Goal: Task Accomplishment & Management: Complete application form

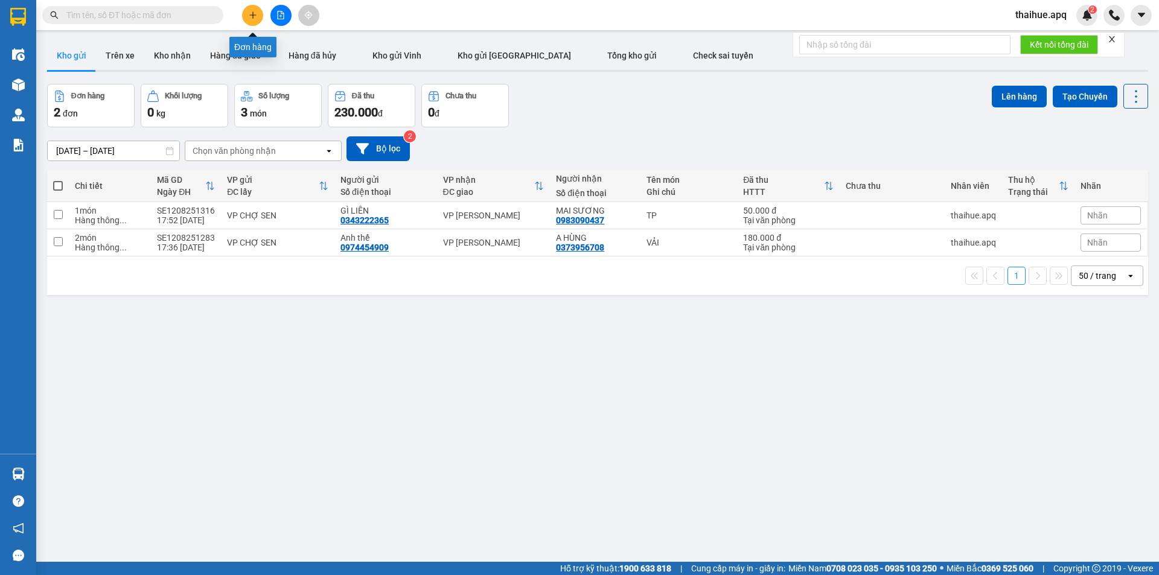
click at [252, 19] on icon "plus" at bounding box center [253, 15] width 8 height 8
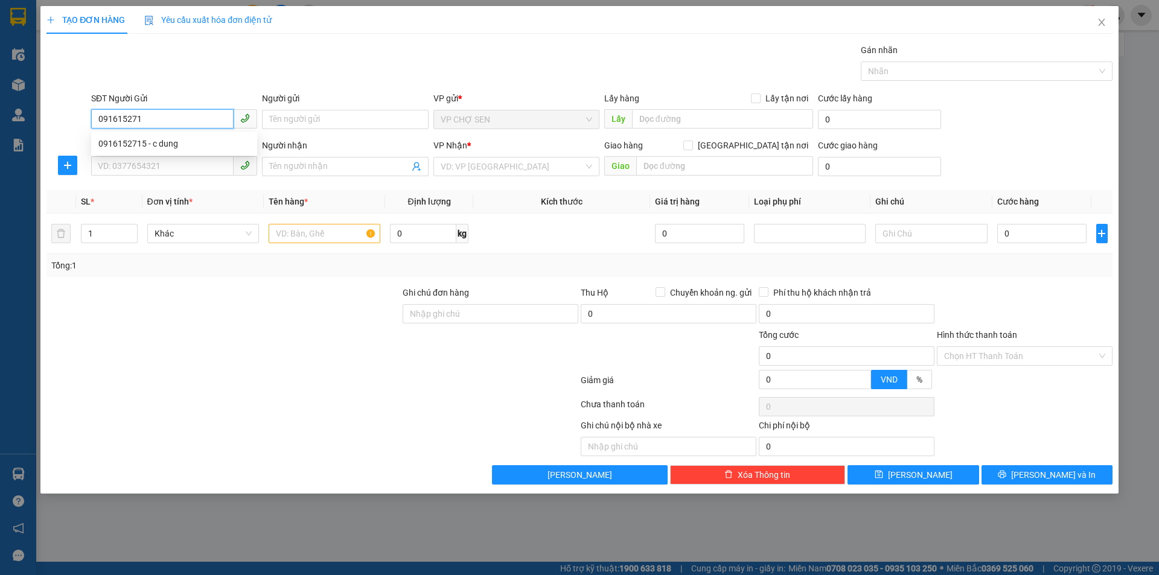
type input "0916152715"
click at [157, 146] on div "0916152715 - c dung" at bounding box center [174, 143] width 152 height 13
type input "c dung"
checkbox input "true"
type input "nam đàn"
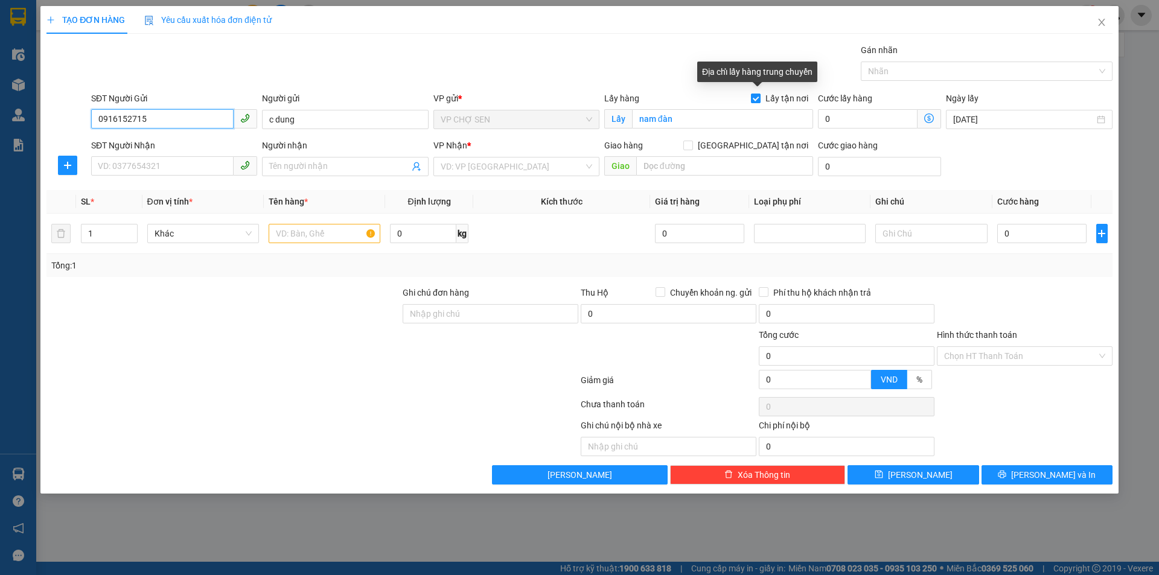
type input "0916152715"
click at [760, 98] on input "Lấy tận nơi" at bounding box center [755, 98] width 8 height 8
checkbox input "false"
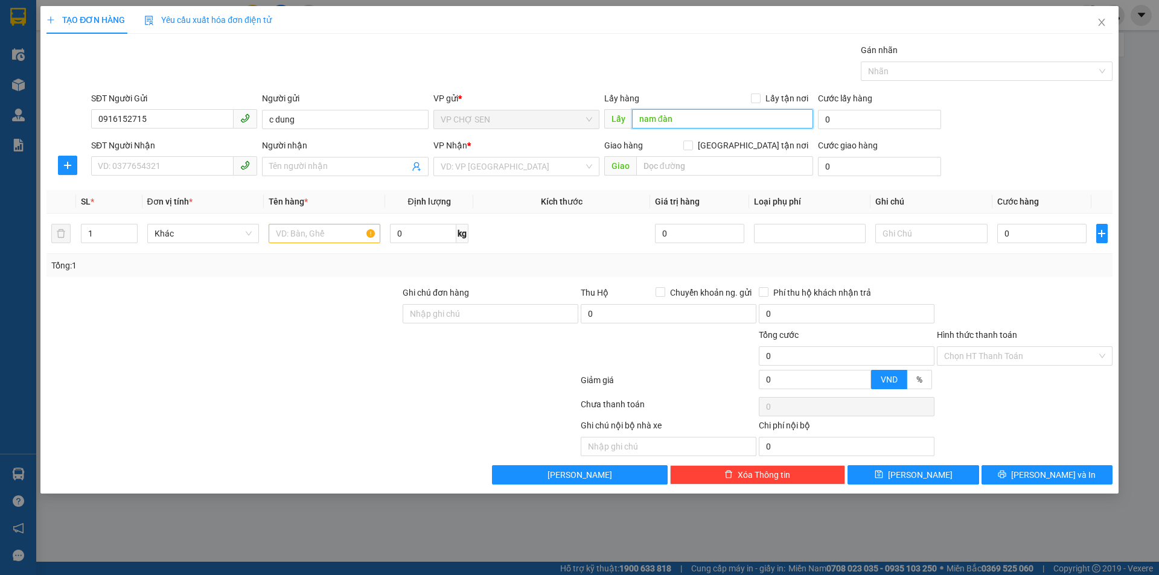
click at [719, 117] on input "nam đàn" at bounding box center [722, 118] width 181 height 19
click at [179, 167] on input "SĐT Người Nhận" at bounding box center [162, 165] width 143 height 19
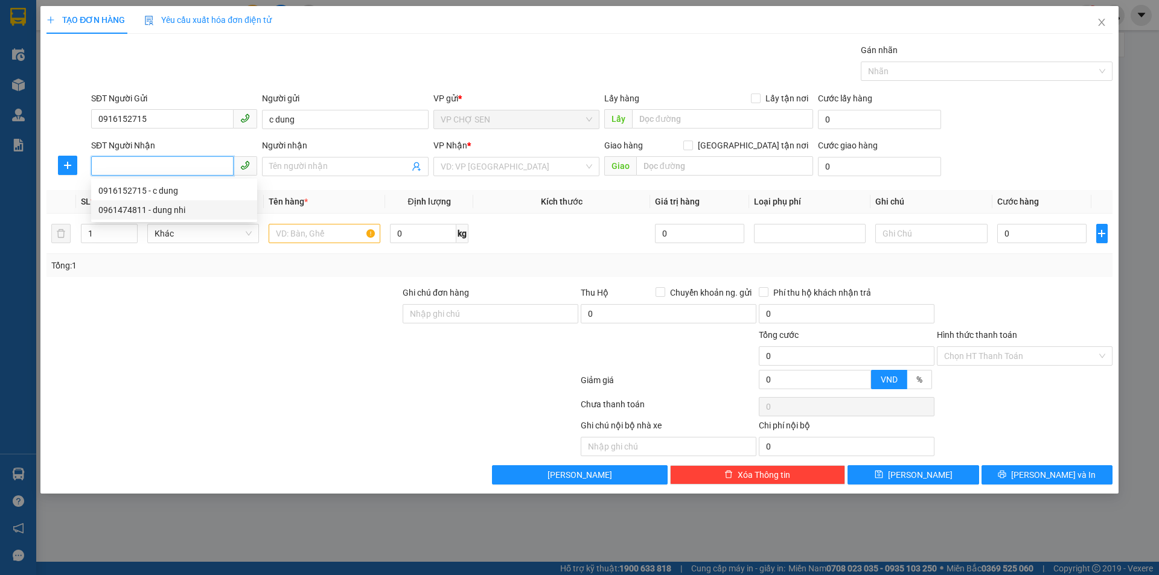
click at [167, 213] on div "0961474811 - dung nhi" at bounding box center [174, 210] width 152 height 13
type input "0961474811"
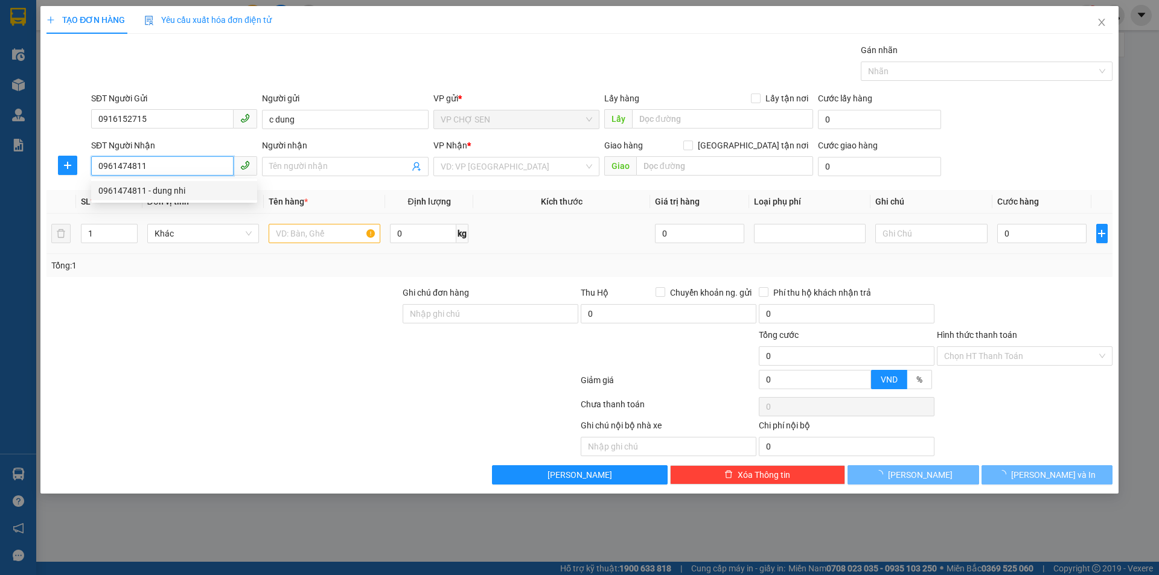
type input "dung nhi"
checkbox input "true"
type input "số nhà [STREET_ADDRESS][PERSON_NAME]"
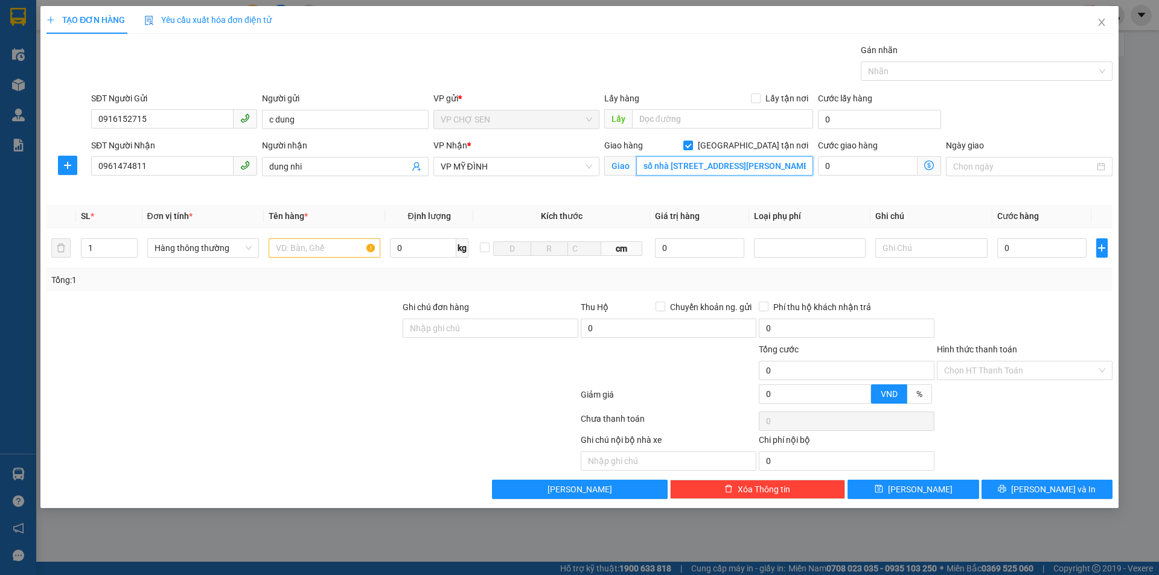
click at [781, 165] on input "số nhà [STREET_ADDRESS][PERSON_NAME]" at bounding box center [724, 165] width 177 height 19
click at [783, 165] on input "số nhà [STREET_ADDRESS][PERSON_NAME]" at bounding box center [724, 165] width 177 height 19
click at [289, 248] on input "text" at bounding box center [325, 248] width 112 height 19
type input "TP"
click at [309, 167] on input "dung nhi" at bounding box center [338, 166] width 139 height 13
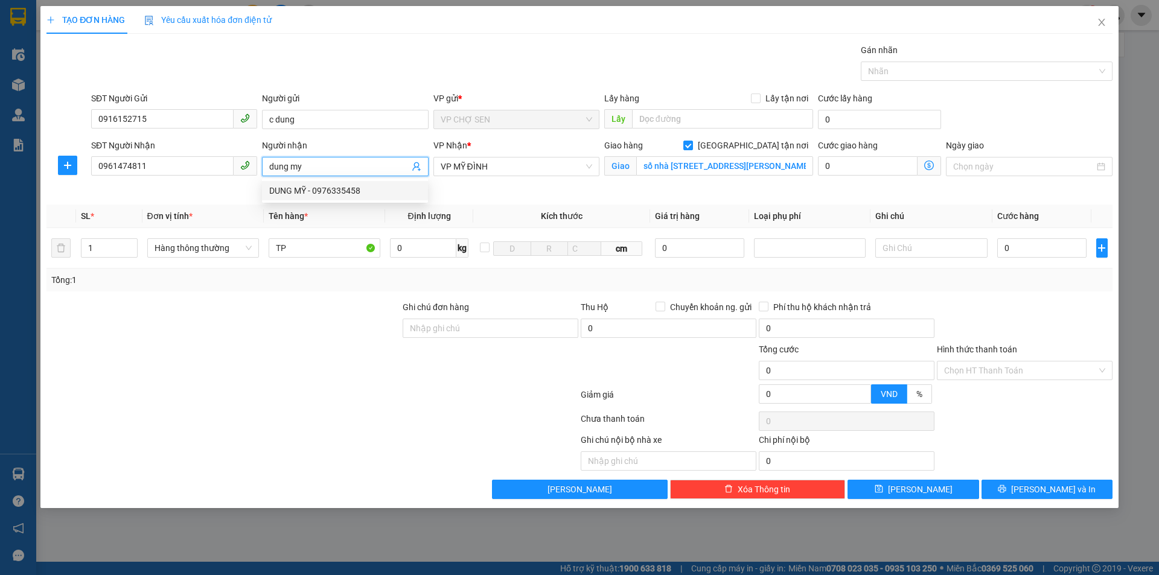
type input "dung my"
click at [316, 381] on div at bounding box center [223, 364] width 356 height 42
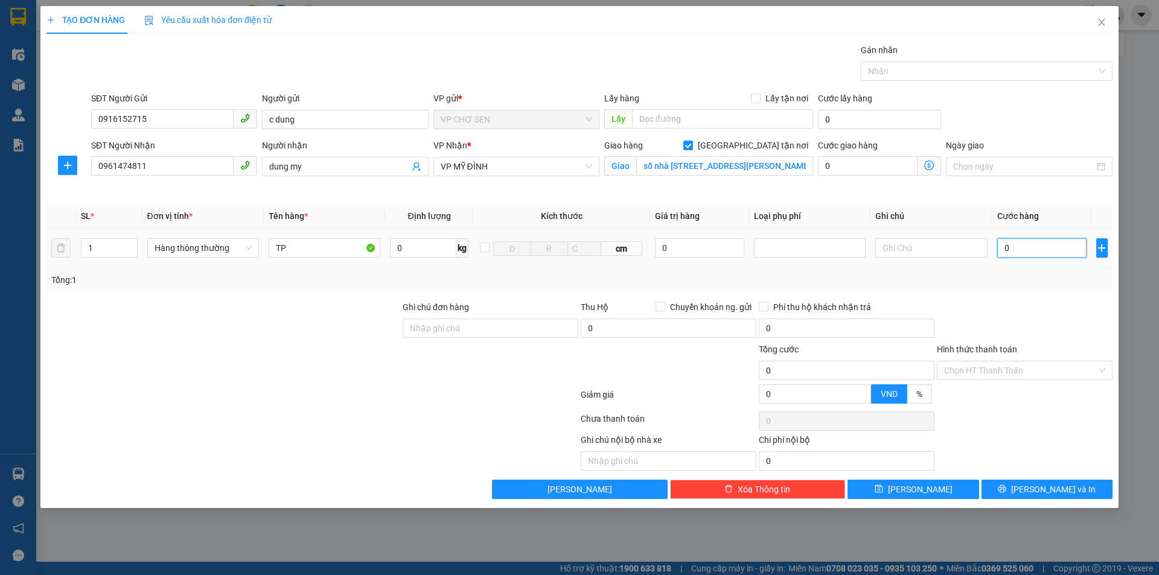
click at [1002, 245] on input "0" at bounding box center [1043, 248] width 90 height 19
type input "7"
type input "70"
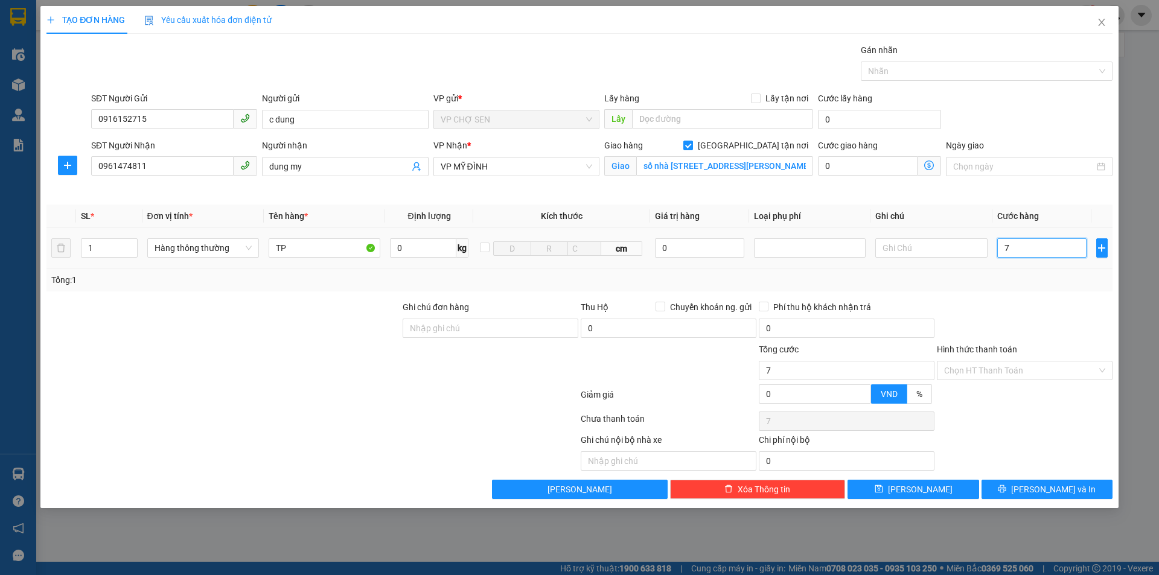
type input "70"
type input "700"
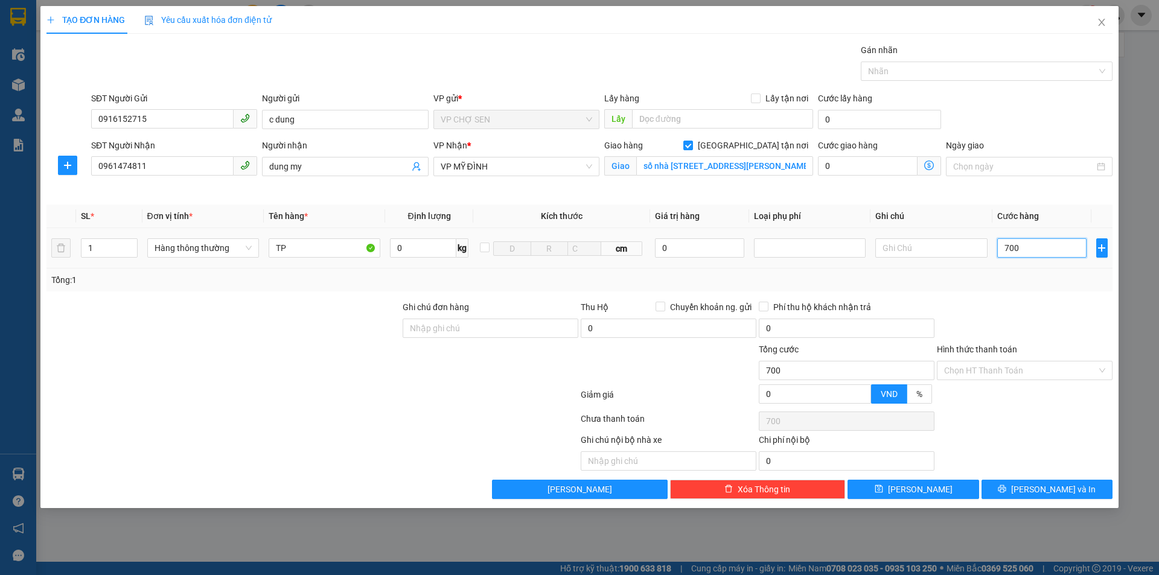
type input "7.000"
type input "70.000"
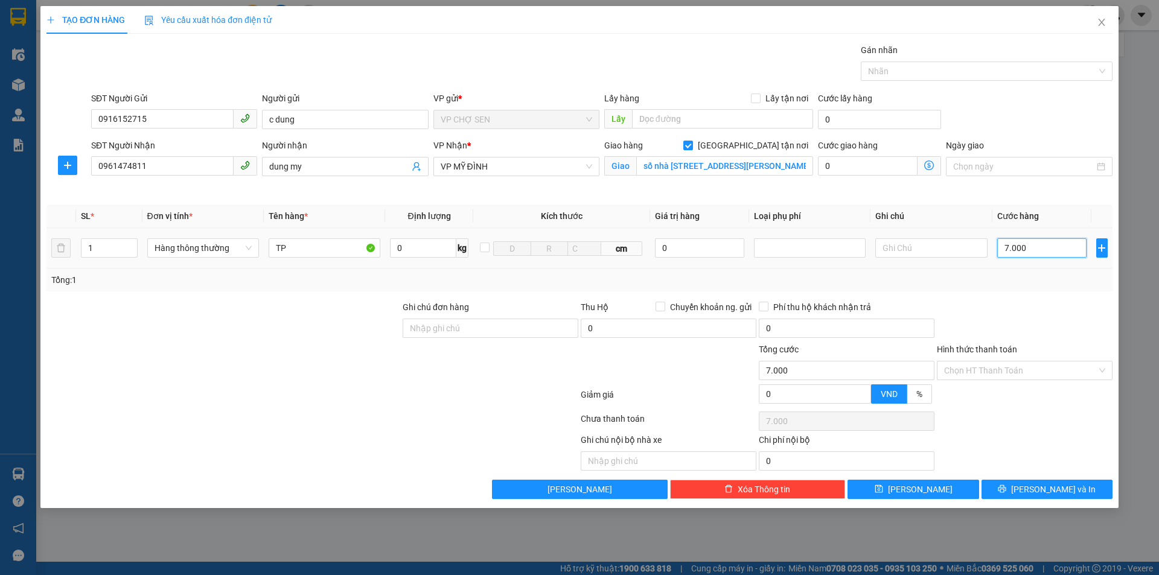
type input "70.000"
click at [1044, 485] on span "[PERSON_NAME] và In" at bounding box center [1053, 489] width 85 height 13
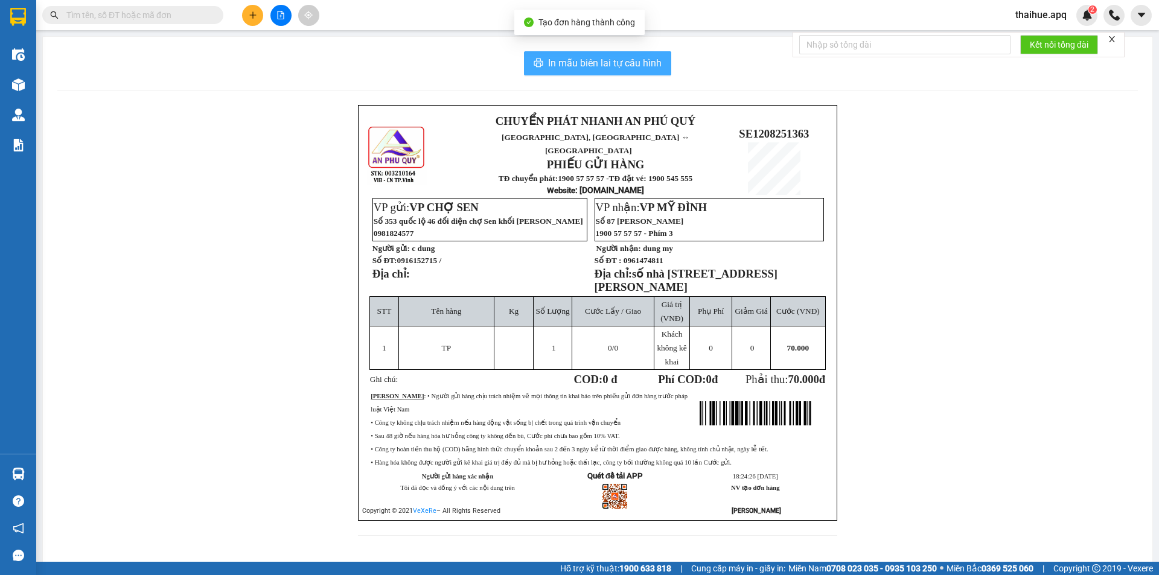
click at [609, 60] on span "In mẫu biên lai tự cấu hình" at bounding box center [605, 63] width 114 height 15
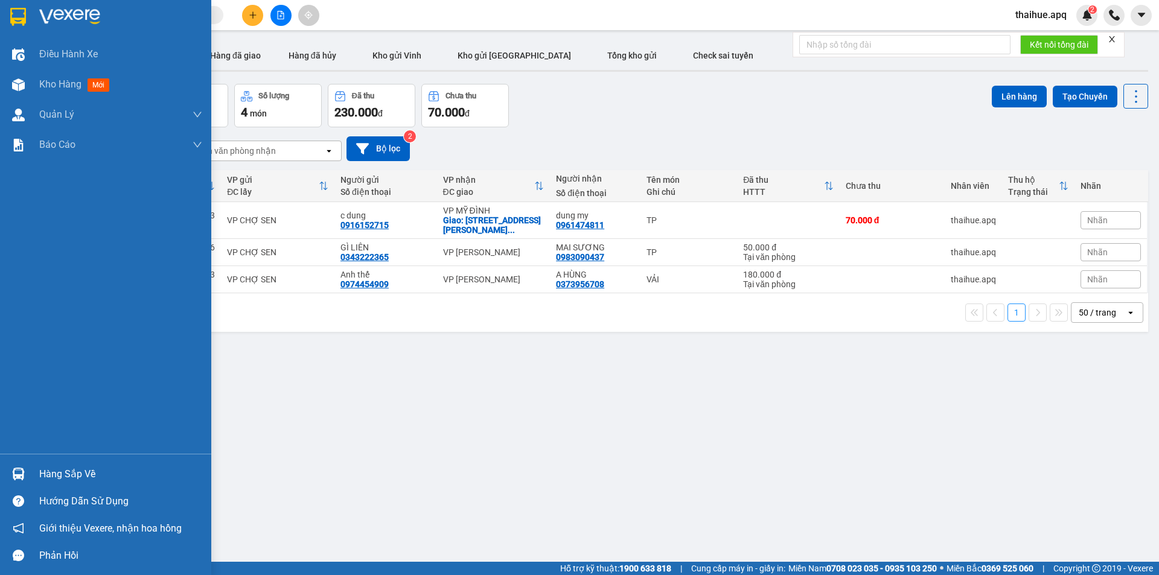
click at [45, 475] on div "Hàng sắp về" at bounding box center [120, 475] width 163 height 18
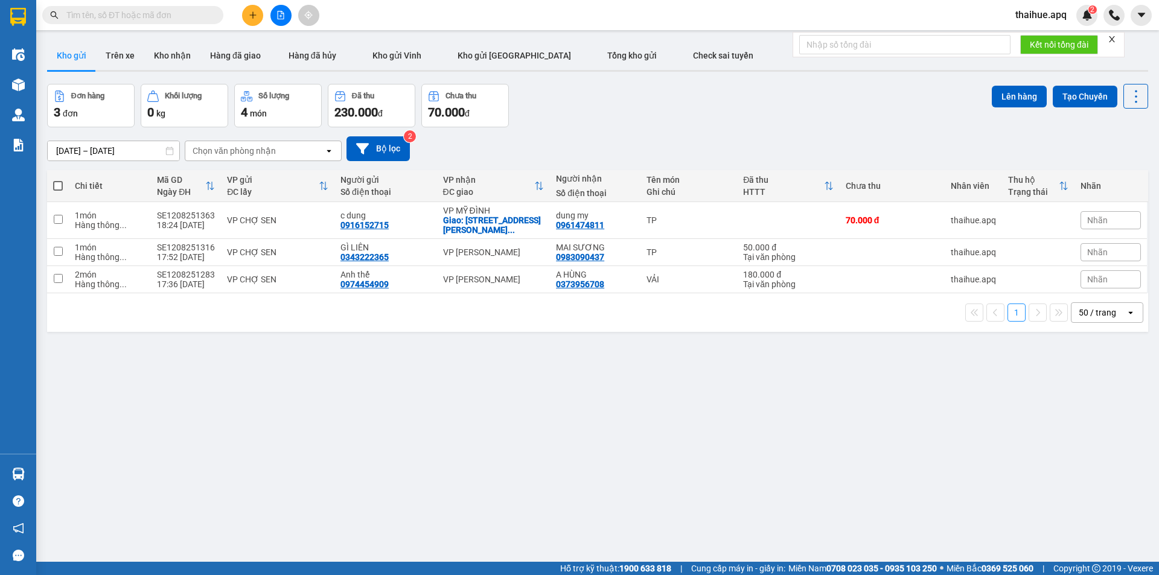
click at [592, 458] on section "Kết quả tìm kiếm ( 32 ) Bộ lọc Mã ĐH Trạng thái Món hàng Thu hộ Tổng cước Chưa …" at bounding box center [579, 287] width 1159 height 575
click at [249, 16] on icon "plus" at bounding box center [253, 15] width 8 height 8
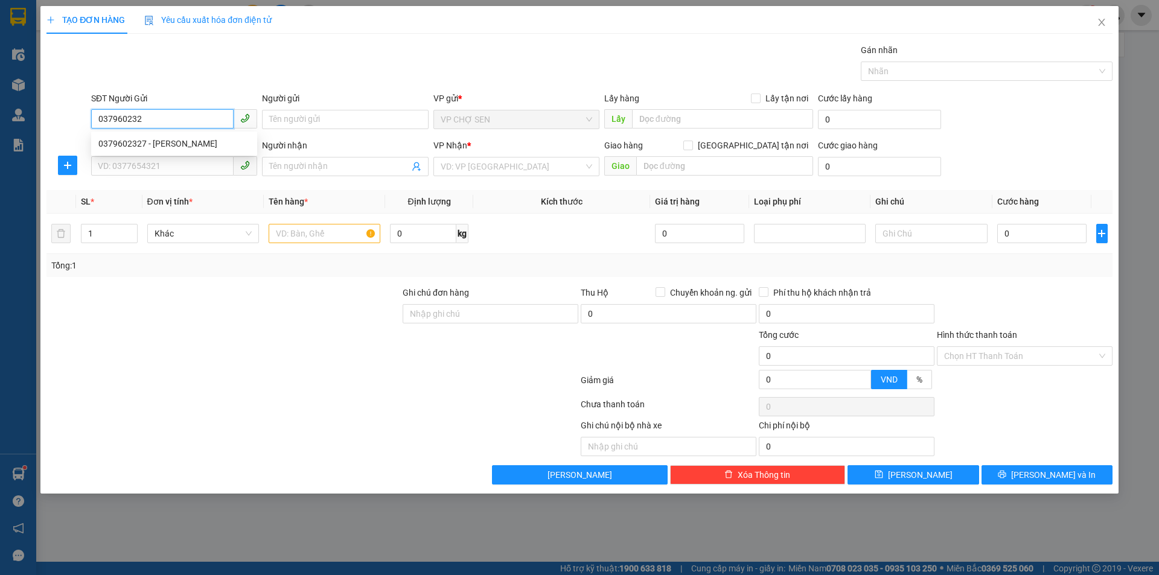
type input "0379602327"
click at [193, 142] on div "0379602327 - [PERSON_NAME]" at bounding box center [174, 143] width 152 height 13
type input "[PERSON_NAME]"
type input "0379602327"
click at [161, 166] on input "SĐT Người Nhận" at bounding box center [162, 165] width 143 height 19
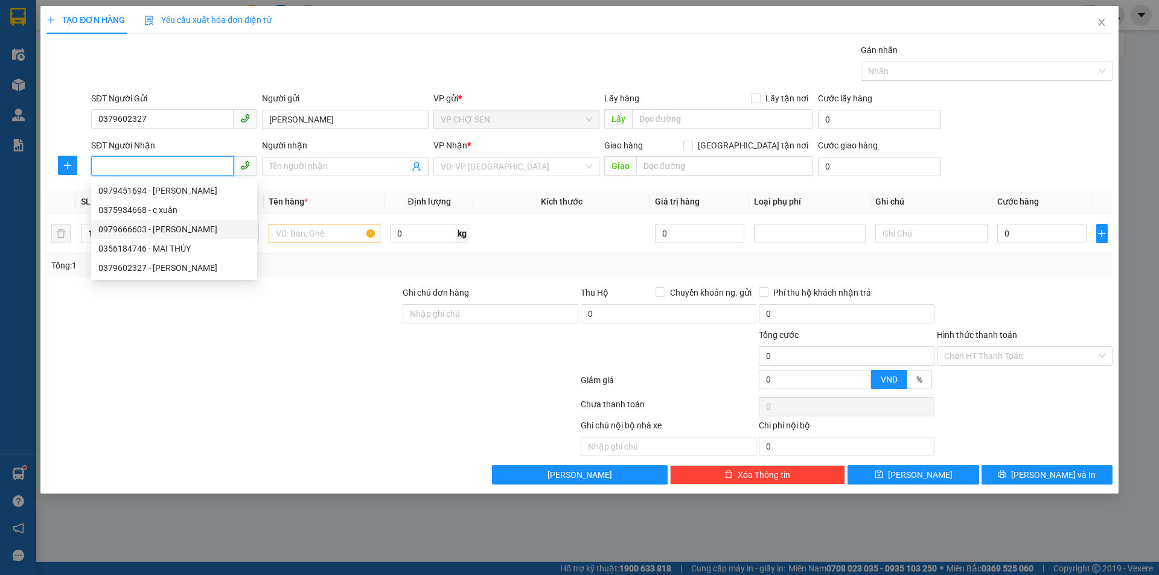
click at [133, 228] on div "0979666603 - [PERSON_NAME]" at bounding box center [174, 229] width 152 height 13
type input "0979666603"
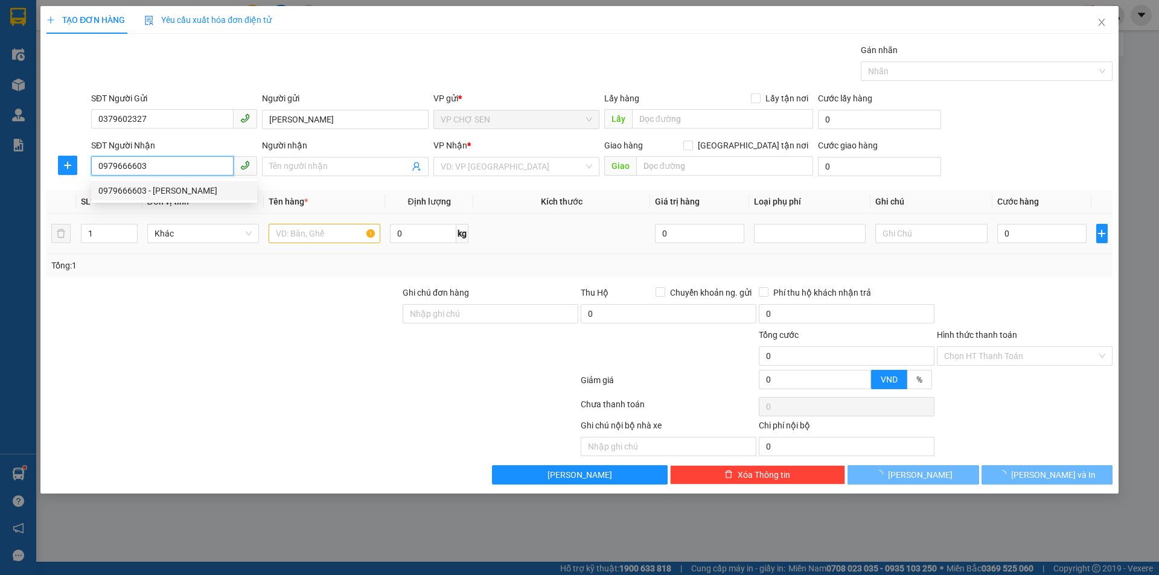
type input "quỳnh"
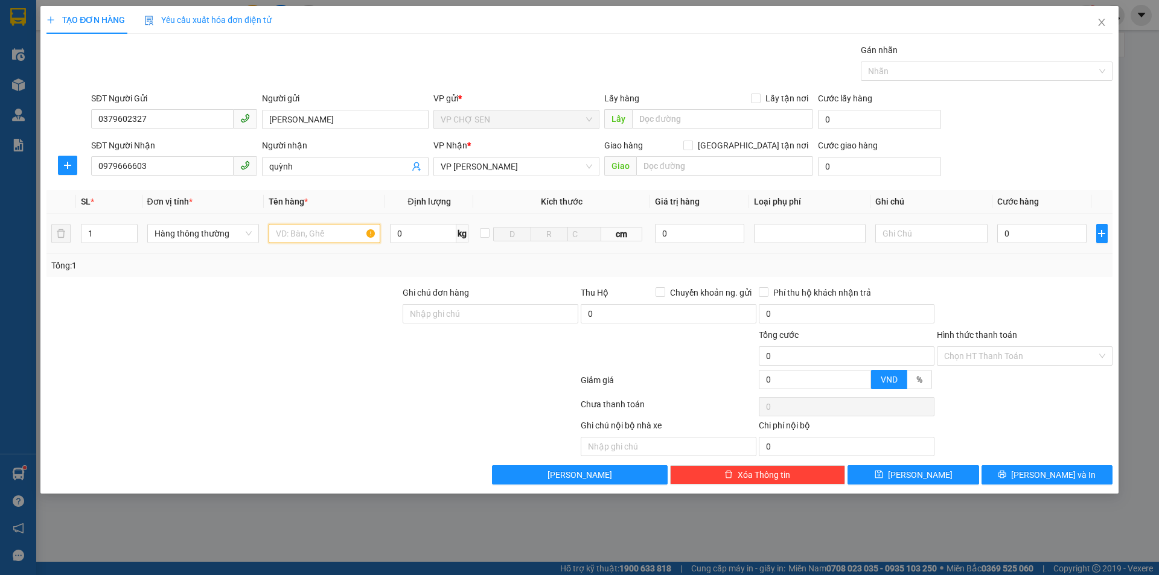
click at [295, 236] on input "text" at bounding box center [325, 233] width 112 height 19
click at [133, 232] on span "Decrease Value" at bounding box center [130, 237] width 13 height 11
type input "2"
click at [134, 229] on span "up" at bounding box center [130, 230] width 7 height 7
click at [297, 229] on input "text" at bounding box center [325, 233] width 112 height 19
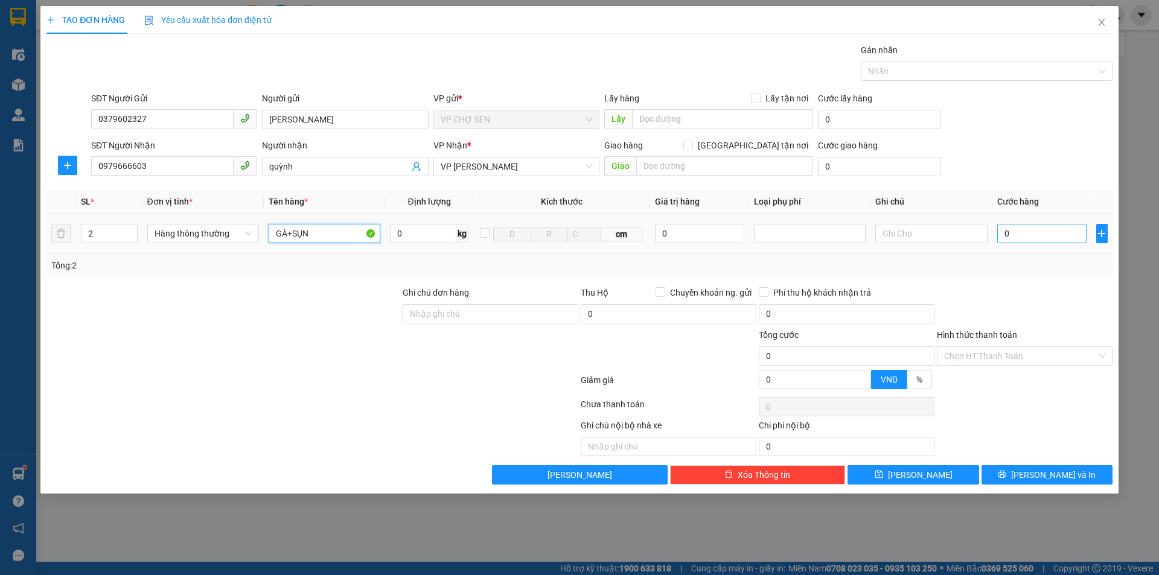
type input "GÀ+SỤN"
click at [1010, 233] on input "0" at bounding box center [1043, 233] width 90 height 19
type input "1"
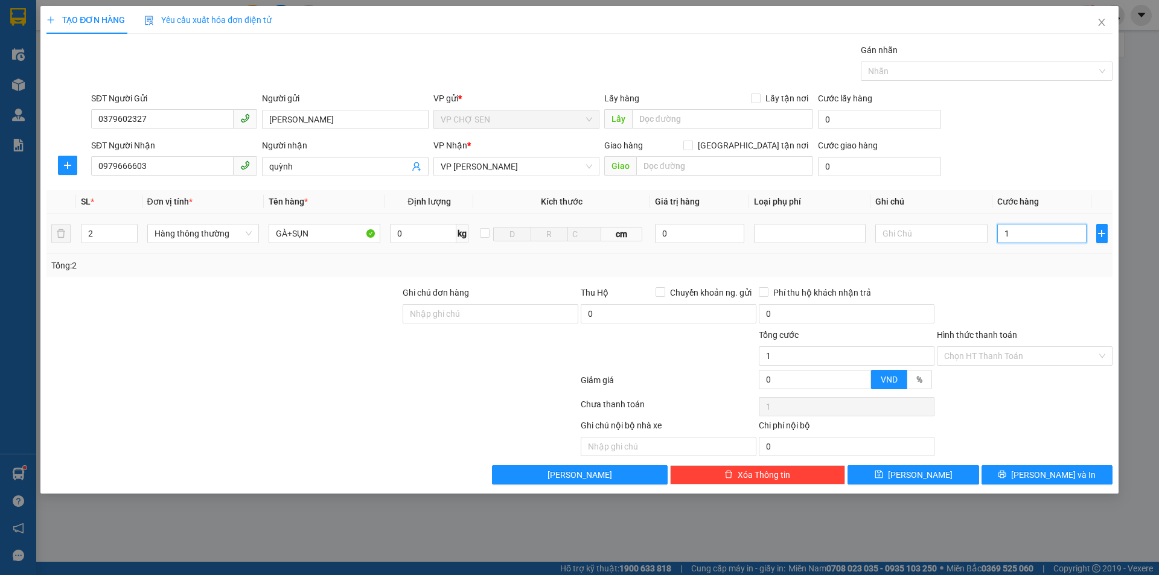
type input "12"
type input "120"
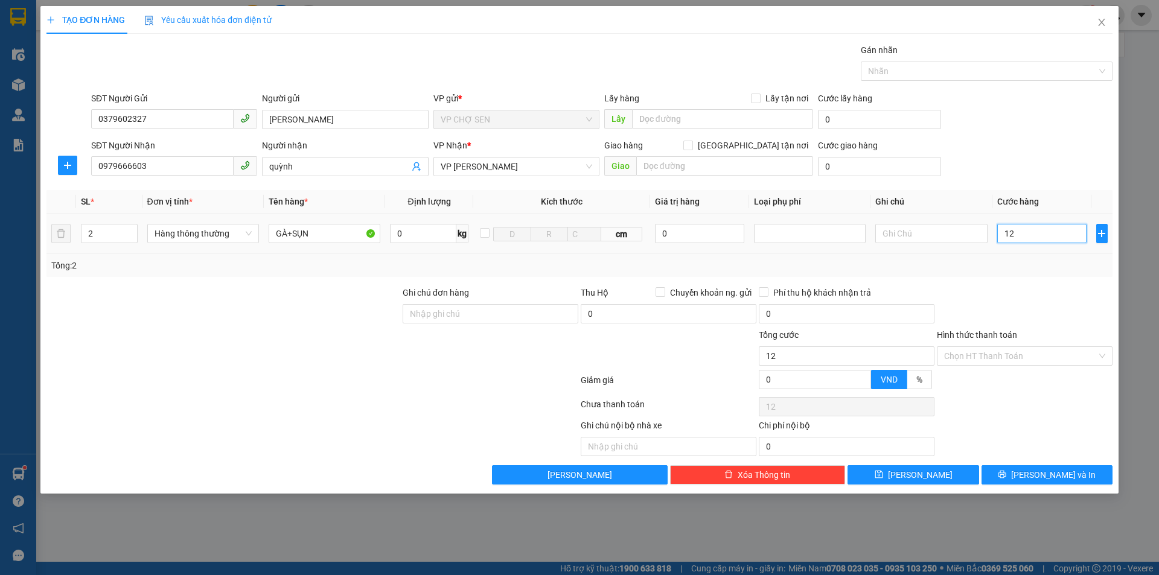
type input "120"
type input "1.200"
type input "12.000"
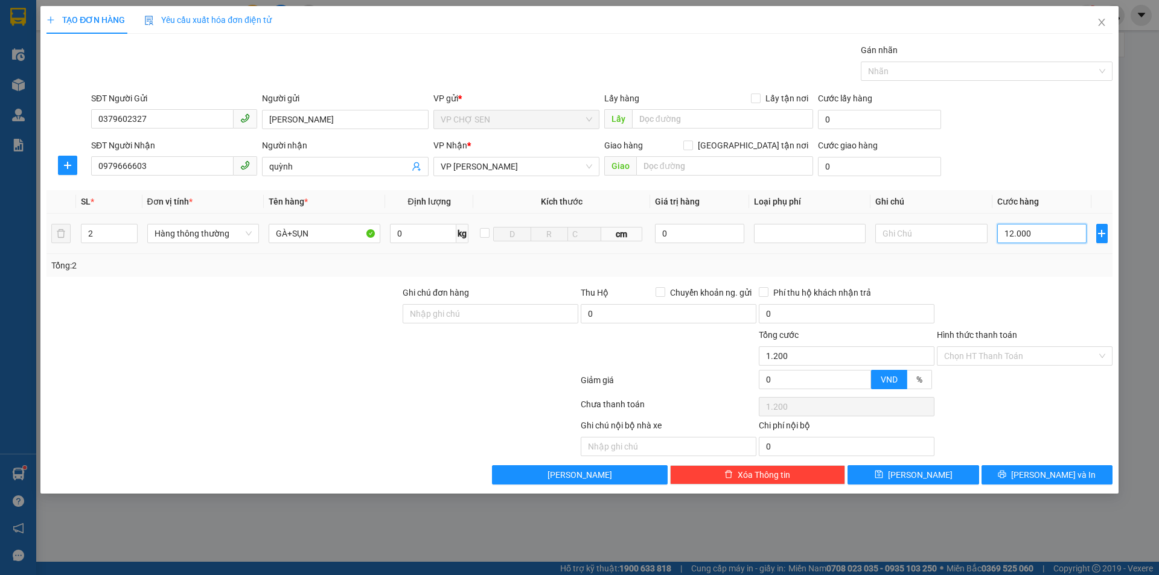
type input "12.000"
type input "120.000"
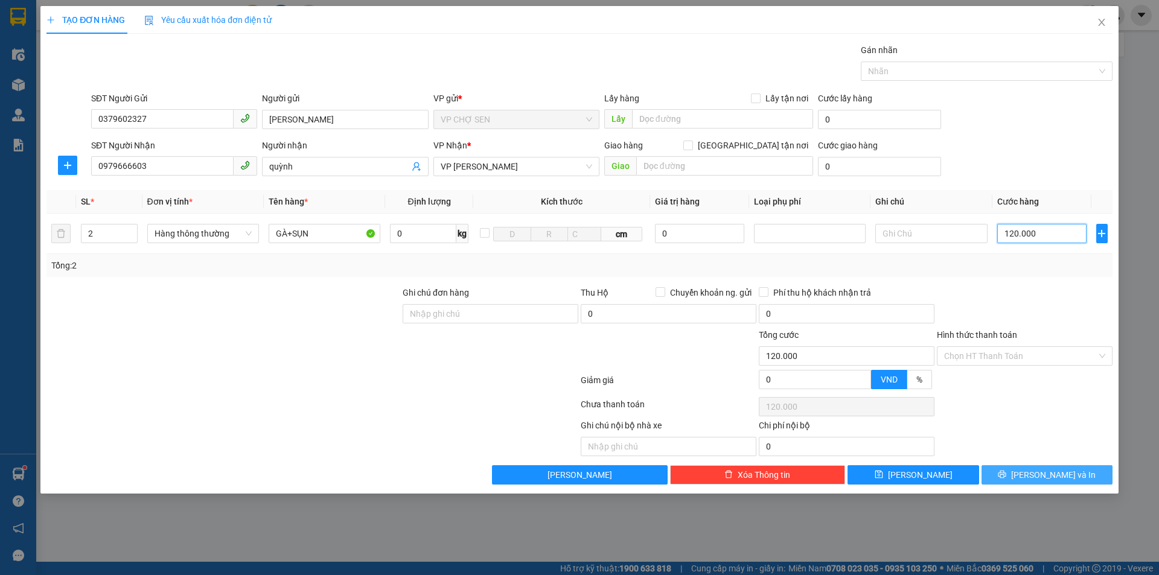
type input "120.000"
drag, startPoint x: 1020, startPoint y: 476, endPoint x: 957, endPoint y: 386, distance: 110.2
click at [1020, 473] on button "[PERSON_NAME] và In" at bounding box center [1047, 475] width 131 height 19
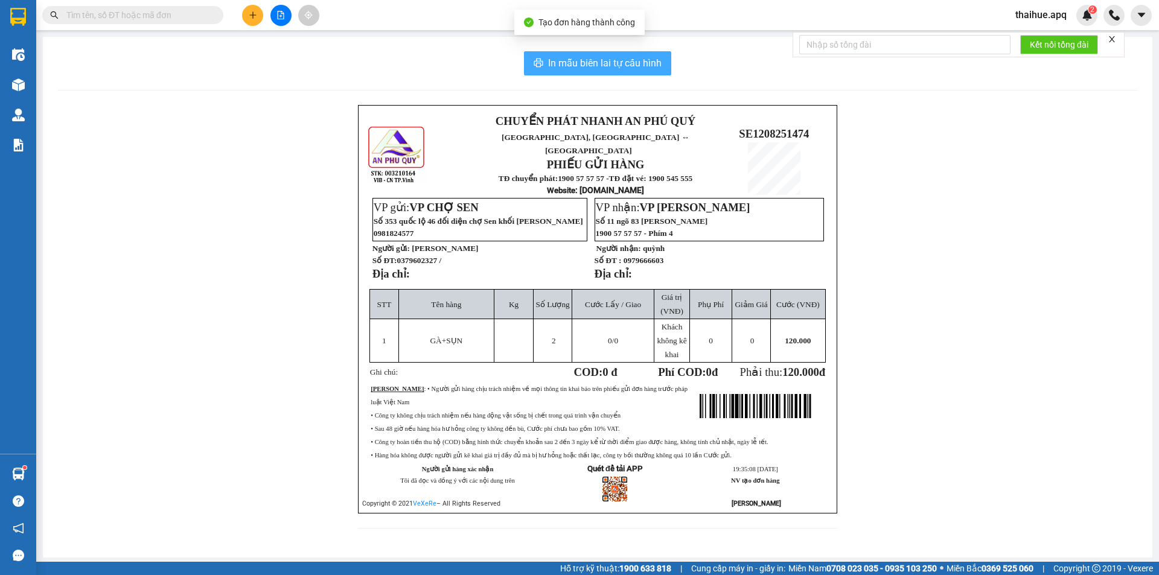
drag, startPoint x: 596, startPoint y: 63, endPoint x: 1033, endPoint y: 248, distance: 474.4
click at [603, 65] on span "In mẫu biên lai tự cấu hình" at bounding box center [605, 63] width 114 height 15
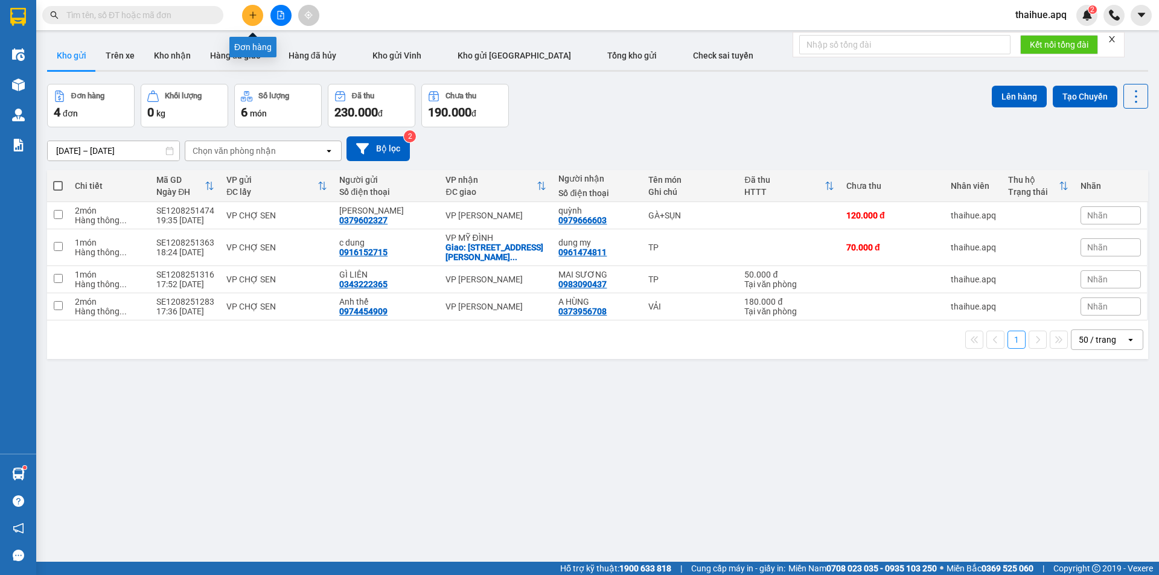
click at [252, 18] on icon "plus" at bounding box center [253, 15] width 8 height 8
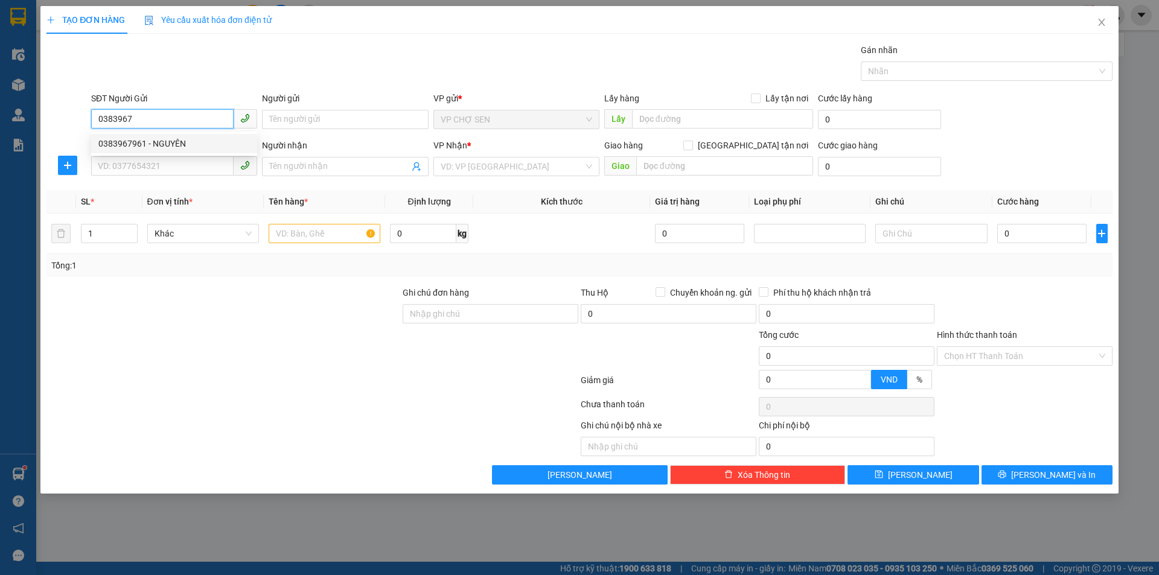
click at [168, 146] on div "0383967961 - NGUYÊN" at bounding box center [174, 143] width 152 height 13
type input "0383967961"
type input "NGUYÊN"
type input "0383967961"
click at [153, 162] on input "SĐT Người Nhận" at bounding box center [162, 165] width 143 height 19
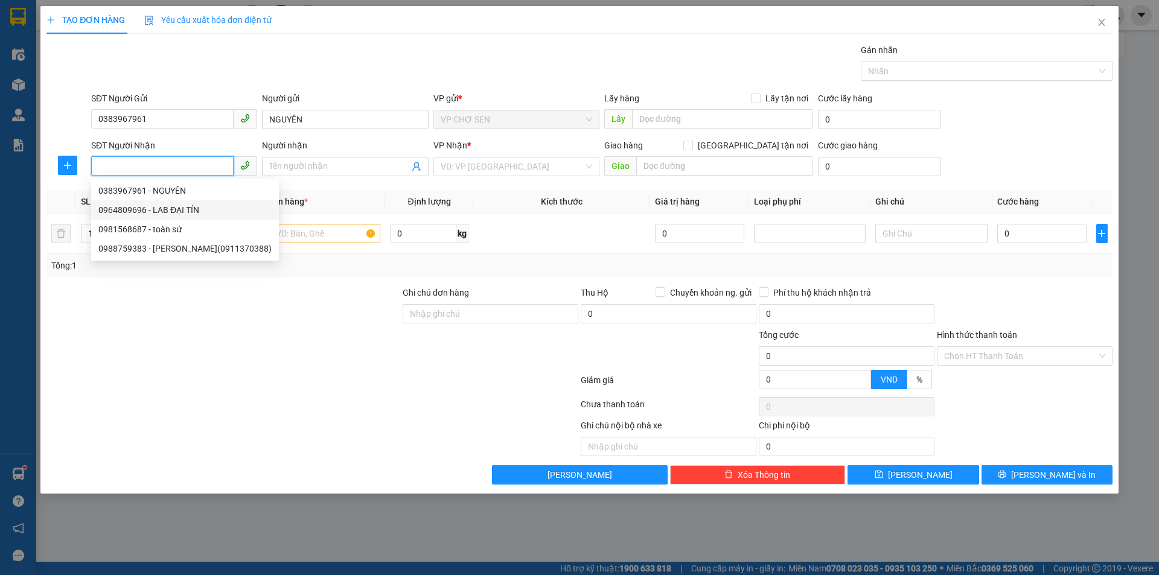
drag, startPoint x: 163, startPoint y: 208, endPoint x: 173, endPoint y: 211, distance: 10.5
click at [164, 209] on div "0964809696 - LAB ĐẠI TÍN" at bounding box center [184, 210] width 173 height 13
type input "0964809696"
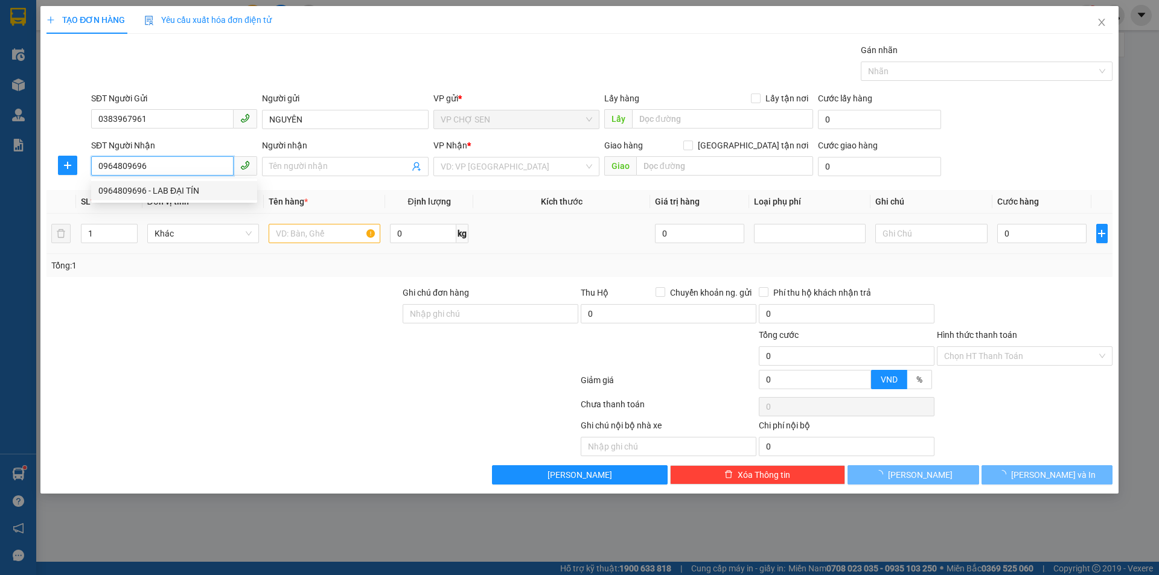
type input "LAB ĐẠI TÍN"
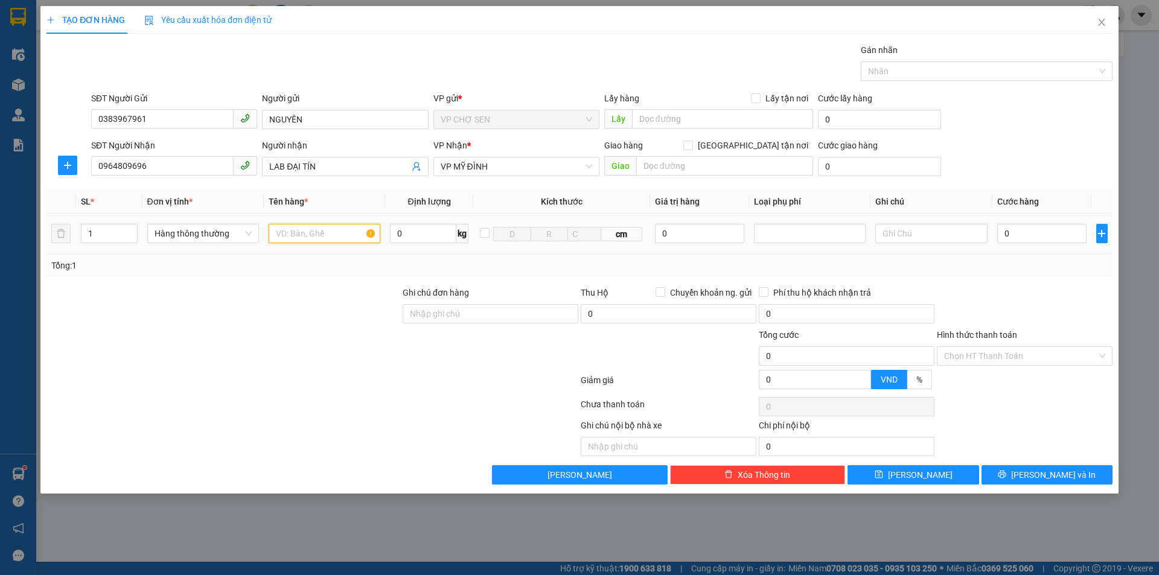
click at [286, 237] on input "text" at bounding box center [325, 233] width 112 height 19
type input "RĂNG"
click at [1007, 226] on input "0" at bounding box center [1043, 233] width 90 height 19
type input "3"
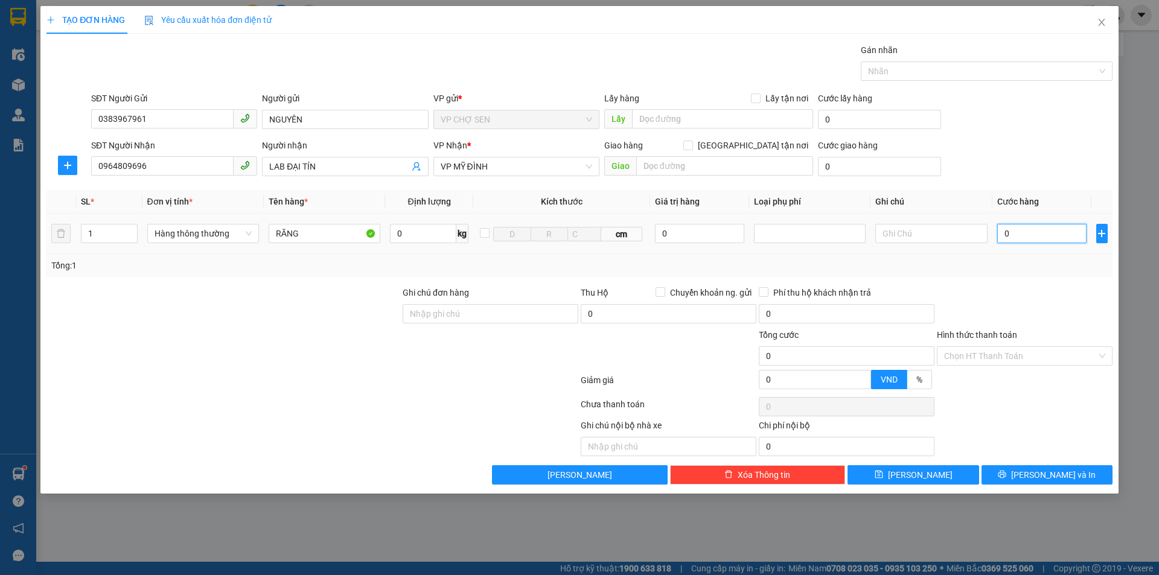
type input "3"
type input "30"
type input "300"
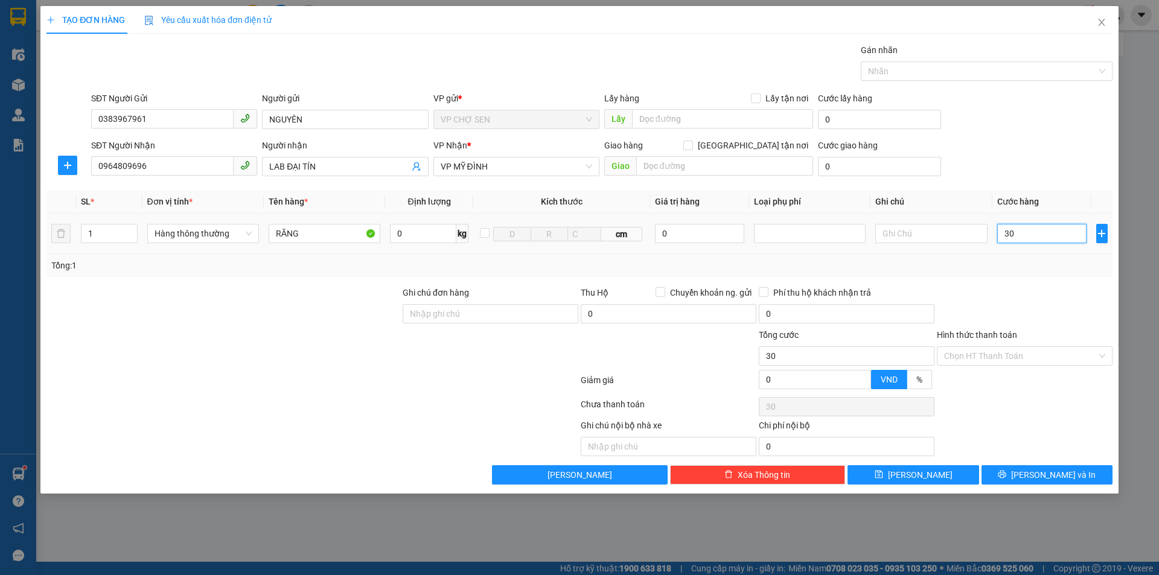
type input "300"
type input "3.000"
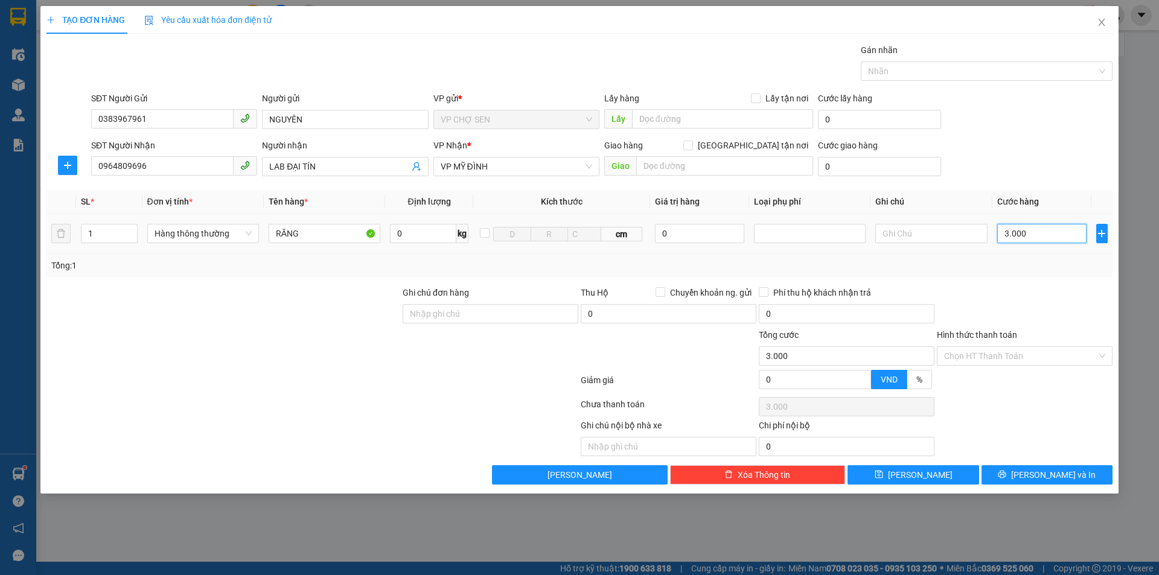
type input "30.000"
drag, startPoint x: 1009, startPoint y: 353, endPoint x: 990, endPoint y: 384, distance: 36.9
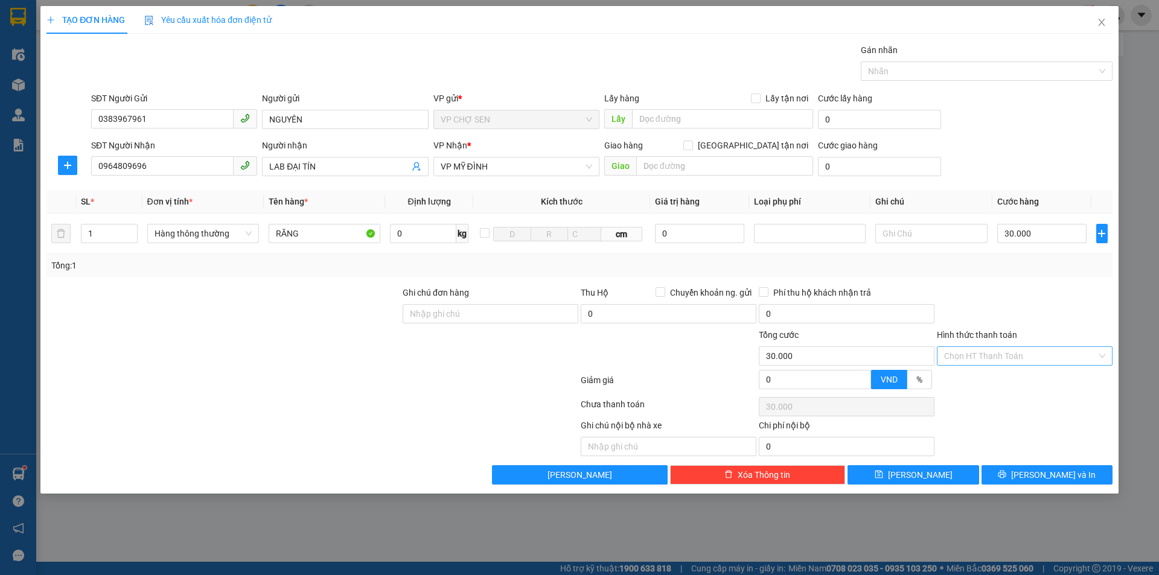
click at [1008, 354] on input "Hình thức thanh toán" at bounding box center [1020, 356] width 153 height 18
click at [989, 385] on div "Tại văn phòng" at bounding box center [1024, 380] width 161 height 13
type input "0"
click at [1004, 472] on button "[PERSON_NAME] và In" at bounding box center [1047, 475] width 131 height 19
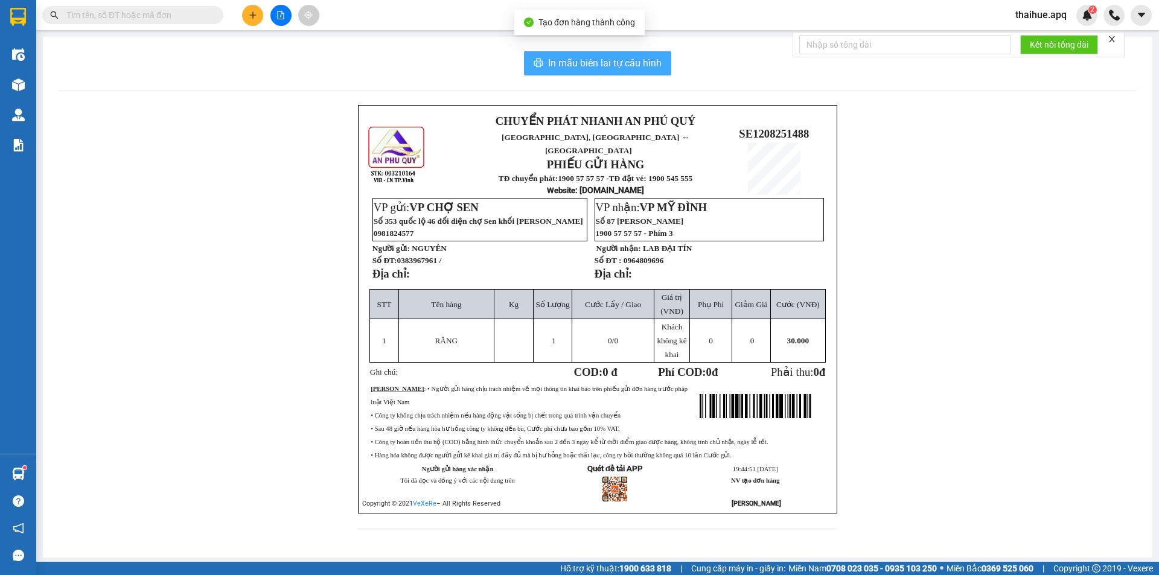
click at [584, 63] on span "In mẫu biên lai tự cấu hình" at bounding box center [605, 63] width 114 height 15
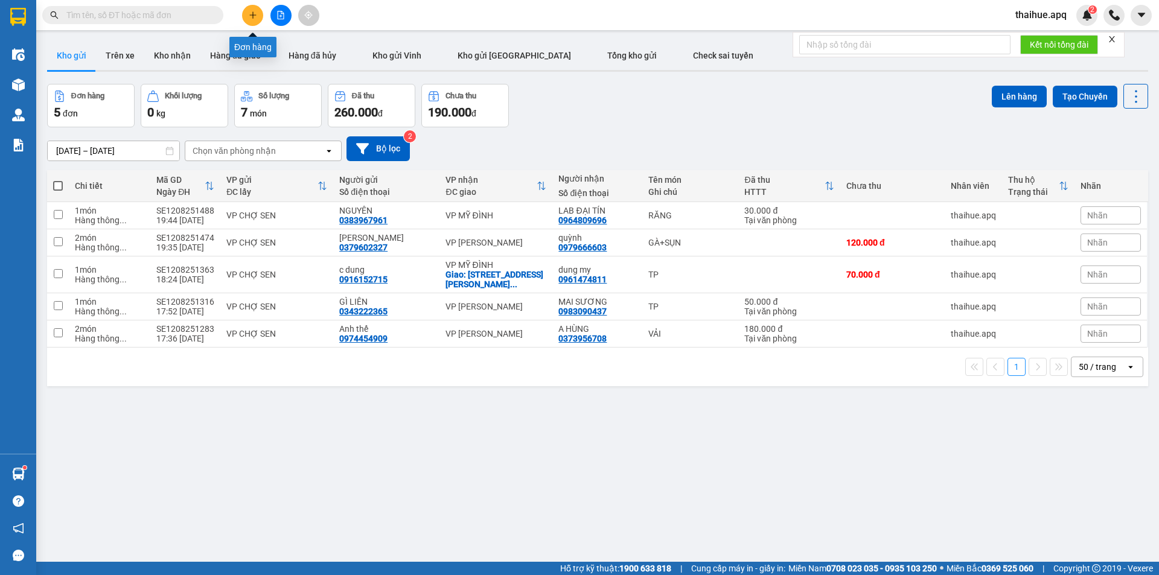
click at [250, 13] on icon "plus" at bounding box center [253, 15] width 8 height 8
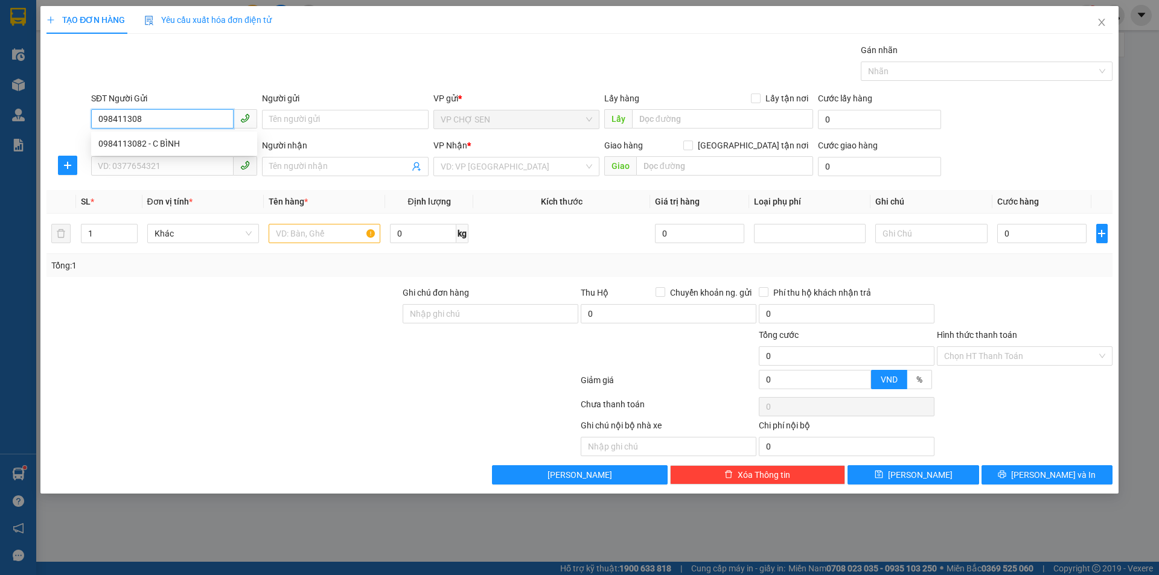
type input "0984113082"
click at [172, 144] on div "0984113082 - C BÌNH" at bounding box center [174, 143] width 152 height 13
type input "C BÌNH"
type input "0984113082"
click at [171, 160] on input "SĐT Người Nhận" at bounding box center [162, 165] width 143 height 19
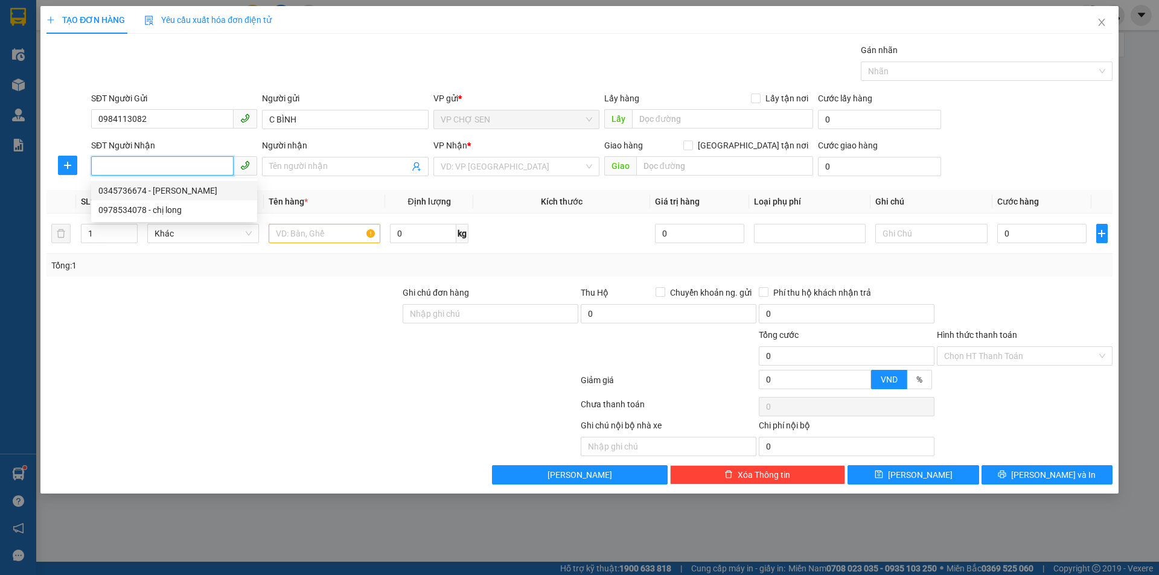
click at [161, 193] on div "0345736674 - [PERSON_NAME]" at bounding box center [174, 190] width 152 height 13
type input "0345736674"
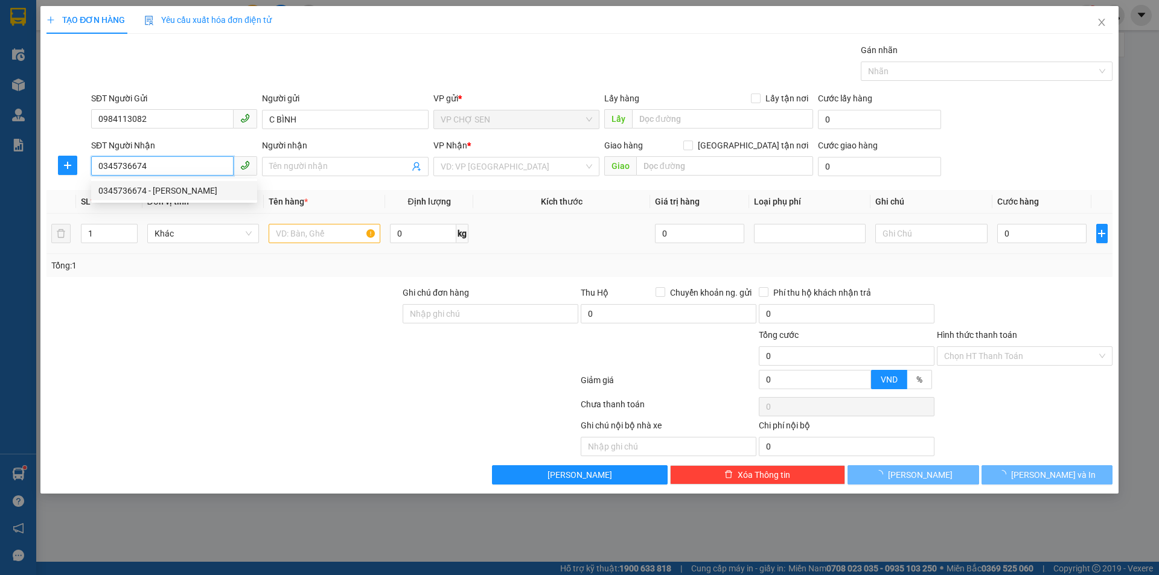
type input "[PERSON_NAME]"
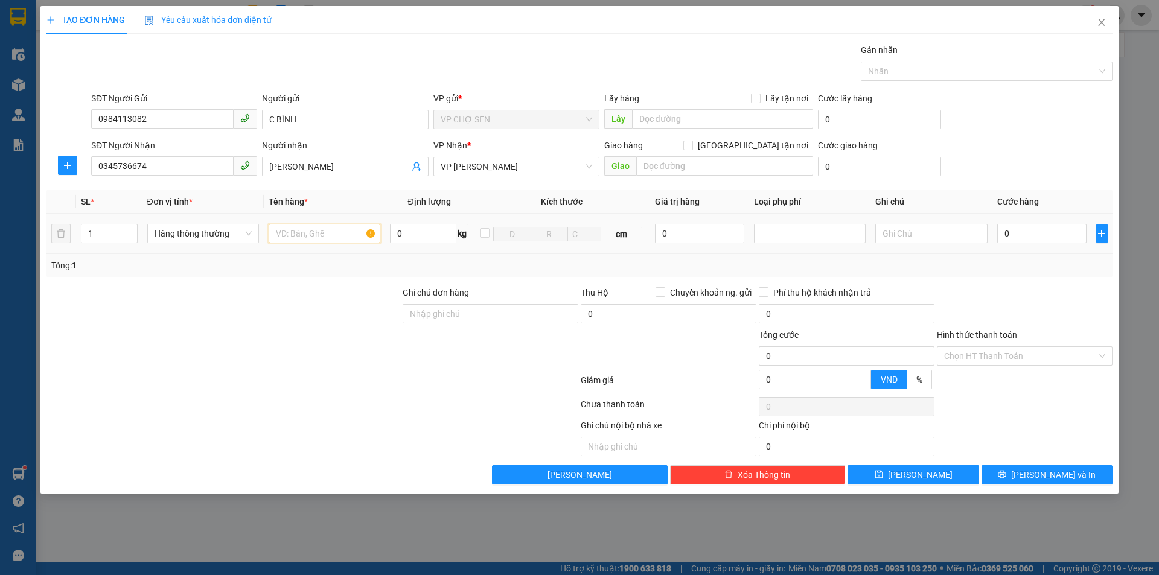
click at [293, 242] on input "text" at bounding box center [325, 233] width 112 height 19
type input "TP"
click at [1010, 232] on input "0" at bounding box center [1043, 233] width 90 height 19
click at [537, 165] on span "VP [PERSON_NAME]" at bounding box center [517, 167] width 152 height 18
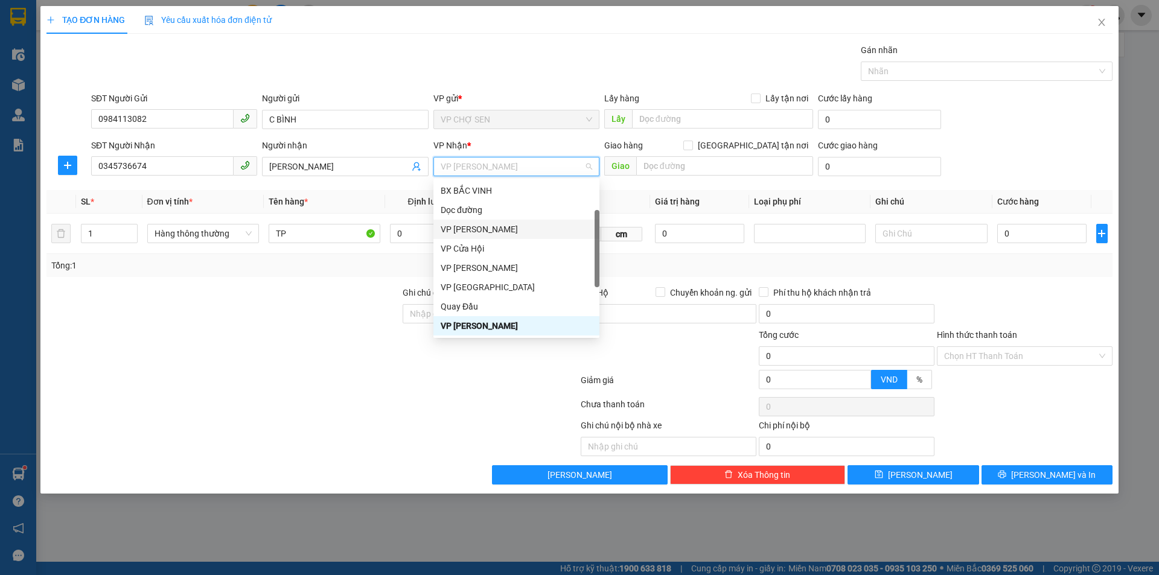
scroll to position [174, 0]
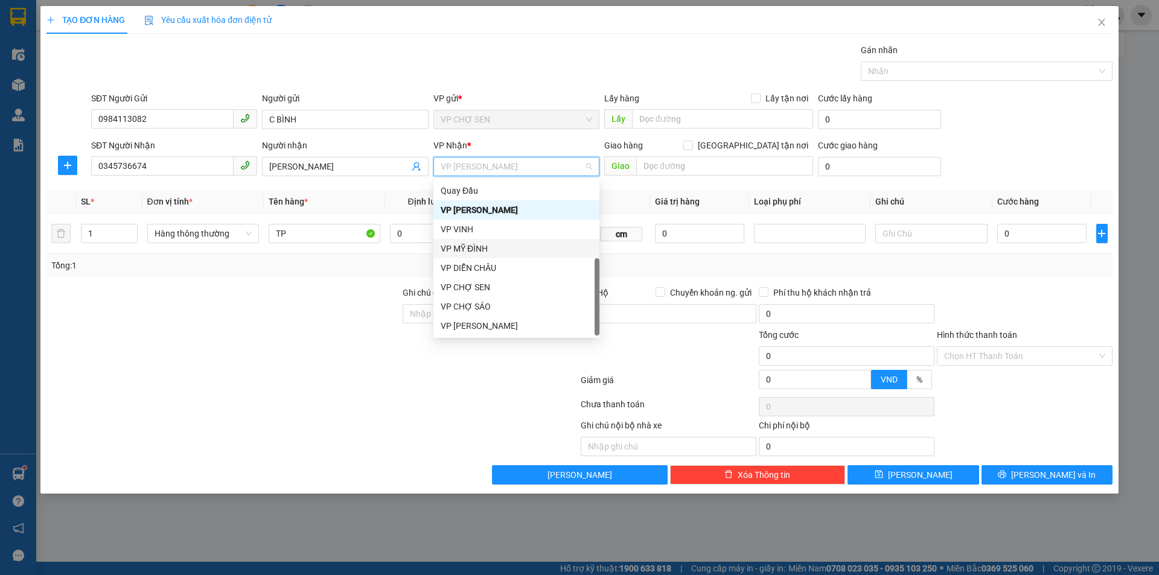
click at [472, 252] on div "VP MỸ ĐÌNH" at bounding box center [517, 248] width 152 height 13
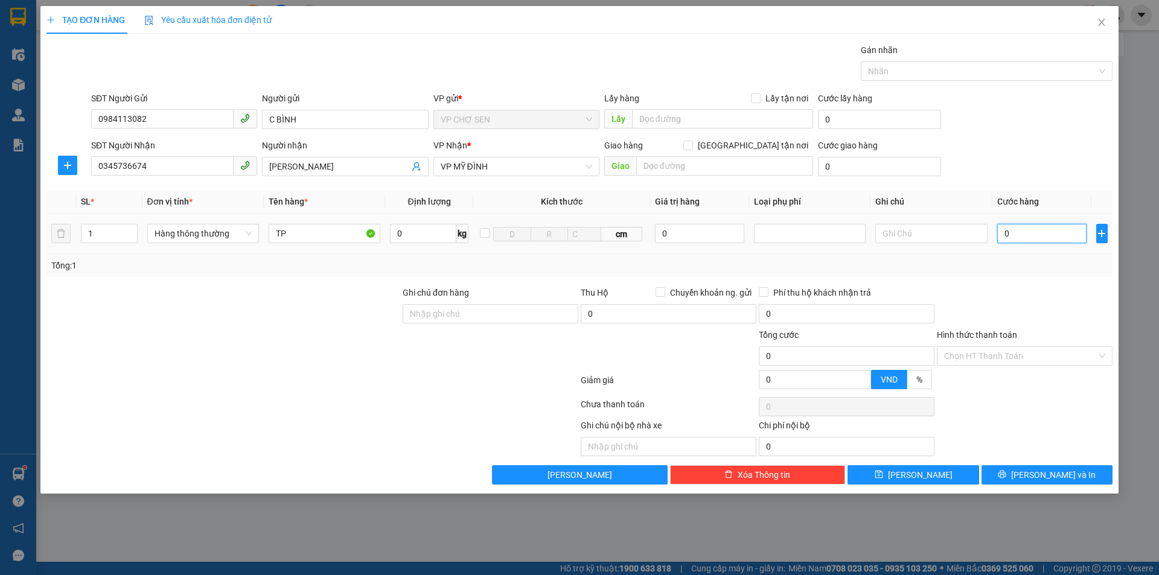
click at [1010, 229] on input "0" at bounding box center [1043, 233] width 90 height 19
click at [518, 167] on span "VP MỸ ĐÌNH" at bounding box center [517, 167] width 152 height 18
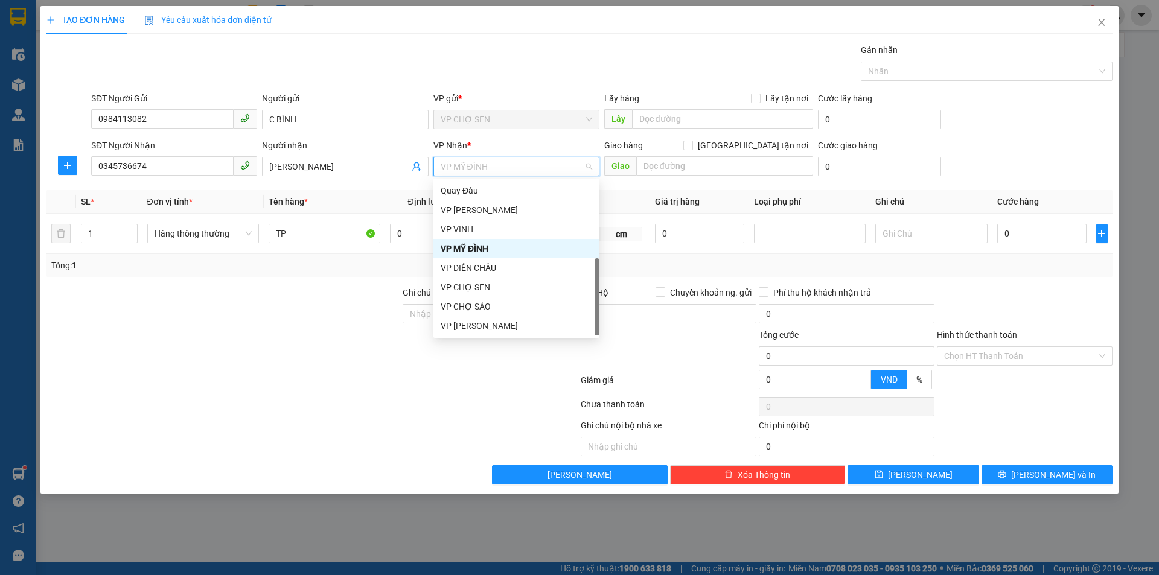
click at [490, 247] on div "VP MỸ ĐÌNH" at bounding box center [517, 248] width 152 height 13
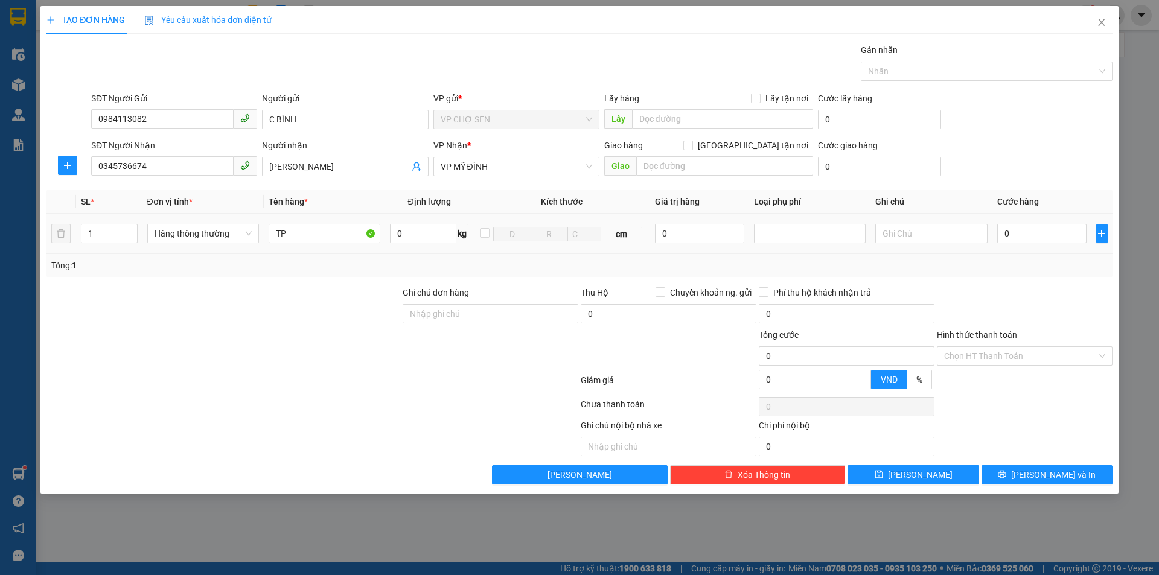
click at [1008, 222] on div "0" at bounding box center [1043, 234] width 90 height 24
click at [1008, 232] on input "0" at bounding box center [1043, 233] width 90 height 19
type input "6"
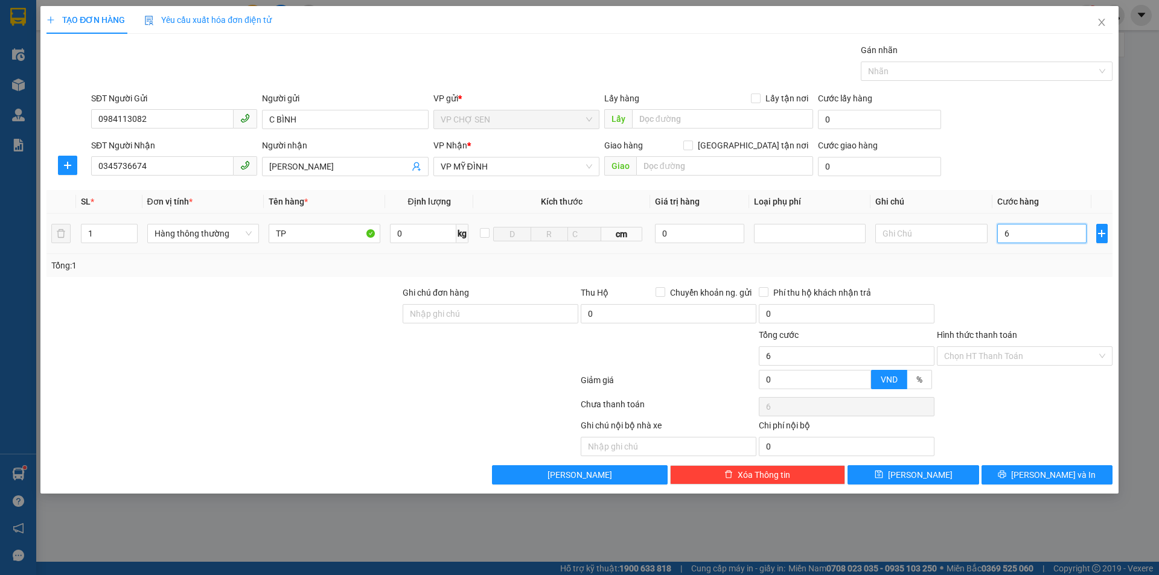
type input "60"
type input "600"
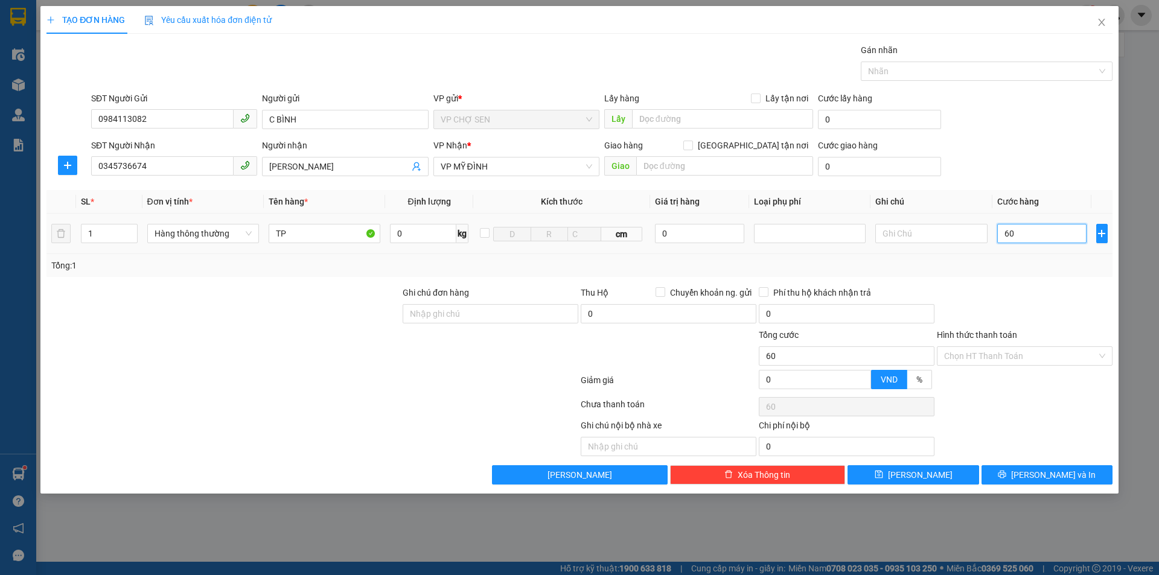
type input "600"
type input "6.000"
type input "60.000"
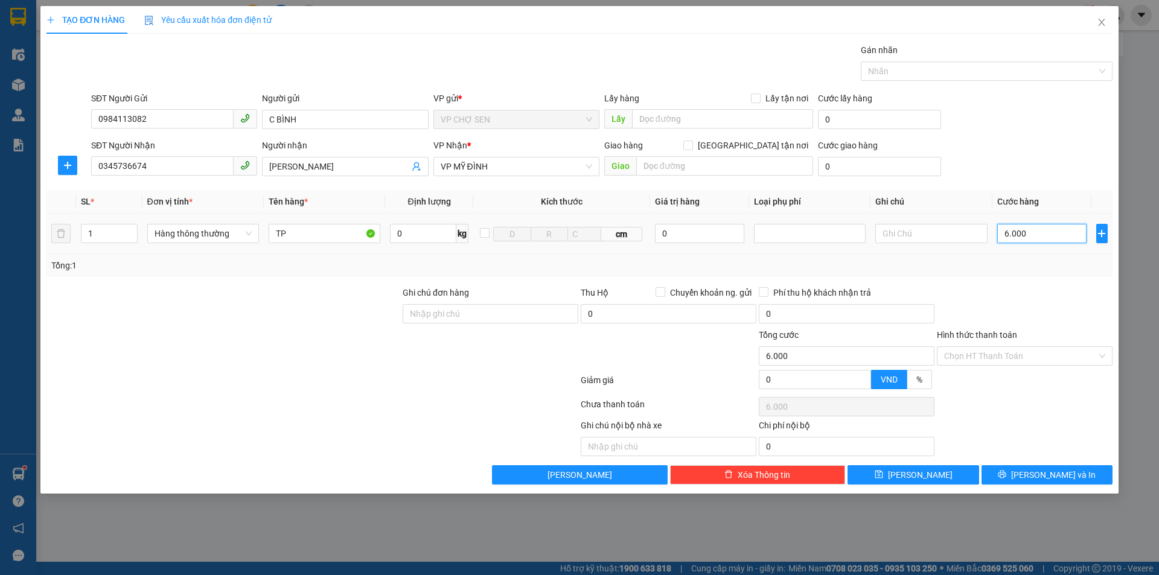
type input "60.000"
click at [1009, 357] on input "Hình thức thanh toán" at bounding box center [1020, 356] width 153 height 18
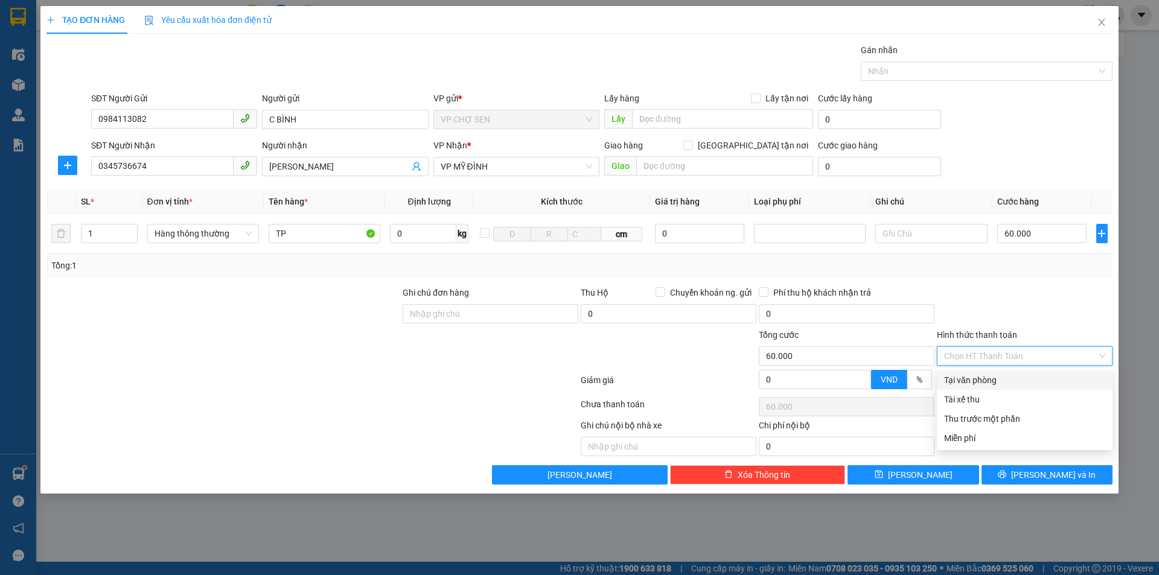
click at [982, 386] on div "Tại văn phòng" at bounding box center [1024, 380] width 161 height 13
type input "0"
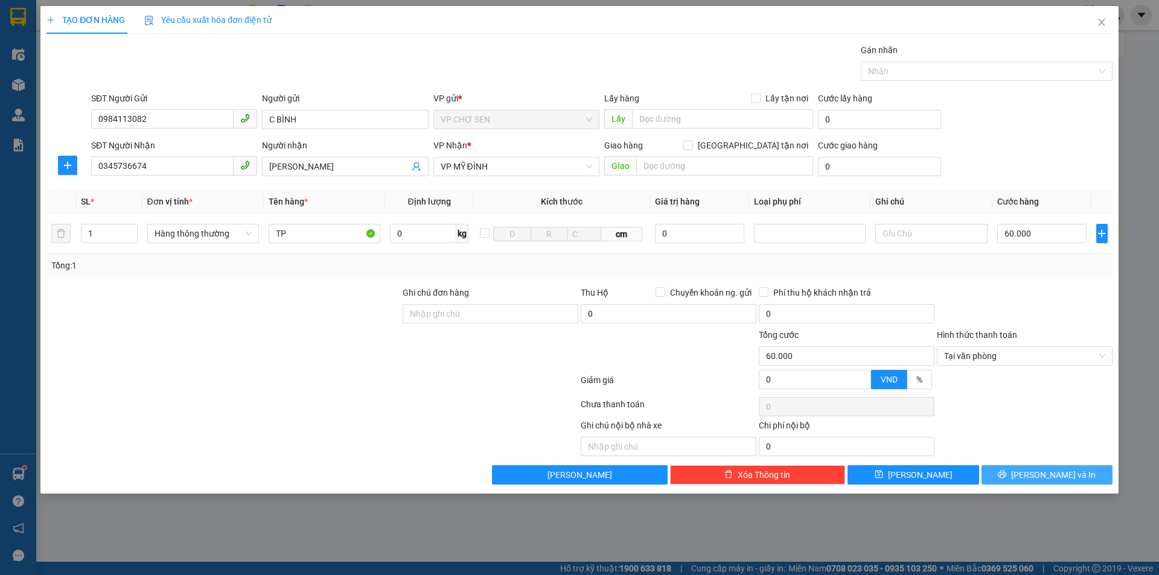
click at [1007, 477] on icon "printer" at bounding box center [1002, 474] width 8 height 8
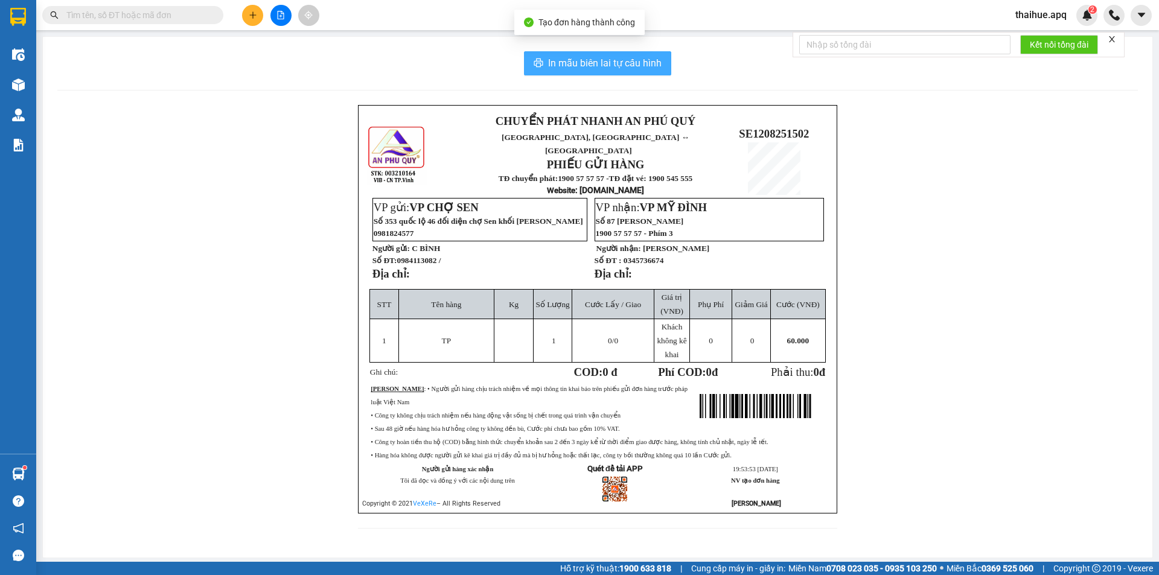
click at [622, 64] on span "In mẫu biên lai tự cấu hình" at bounding box center [605, 63] width 114 height 15
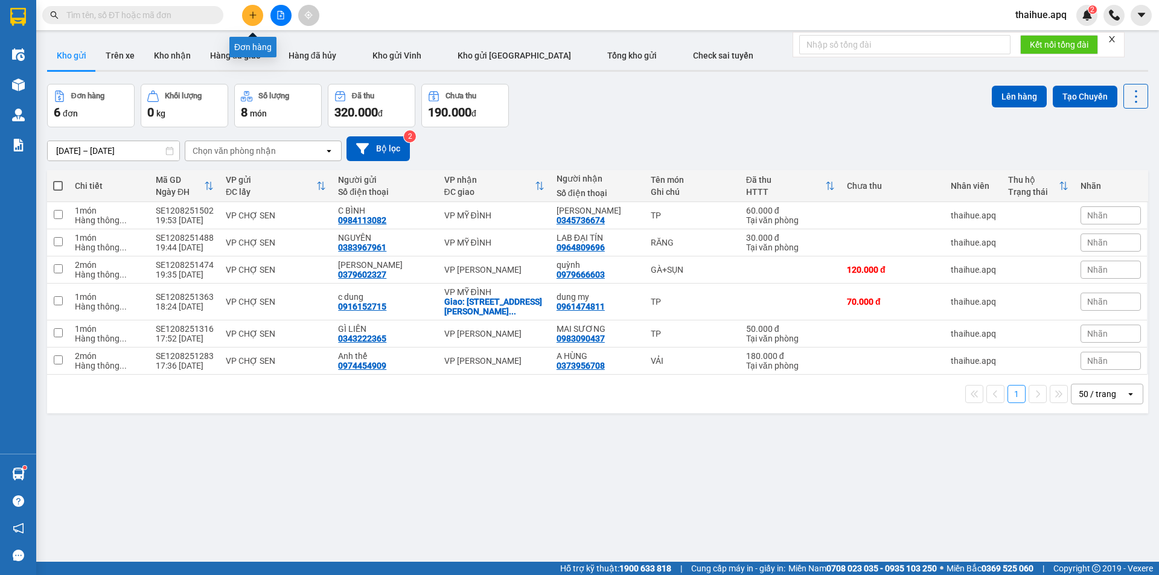
click at [249, 16] on icon "plus" at bounding box center [253, 15] width 8 height 8
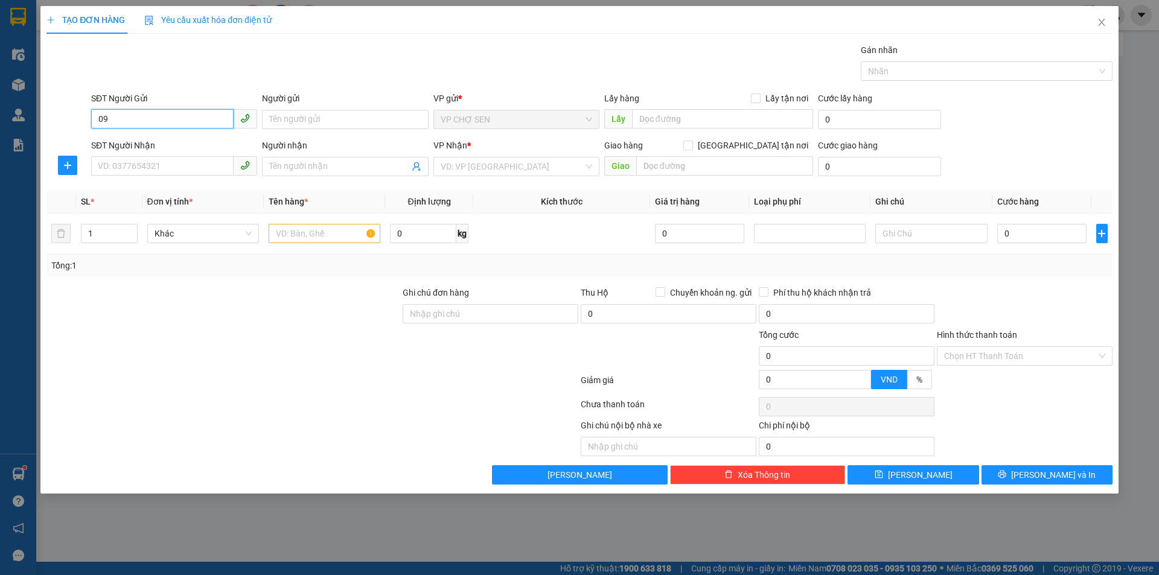
type input "0"
type input "0975396237"
click at [167, 148] on div "0975396237 - [GEOGRAPHIC_DATA]" at bounding box center [174, 143] width 152 height 13
type input "[PERSON_NAME]"
type input "0975396237"
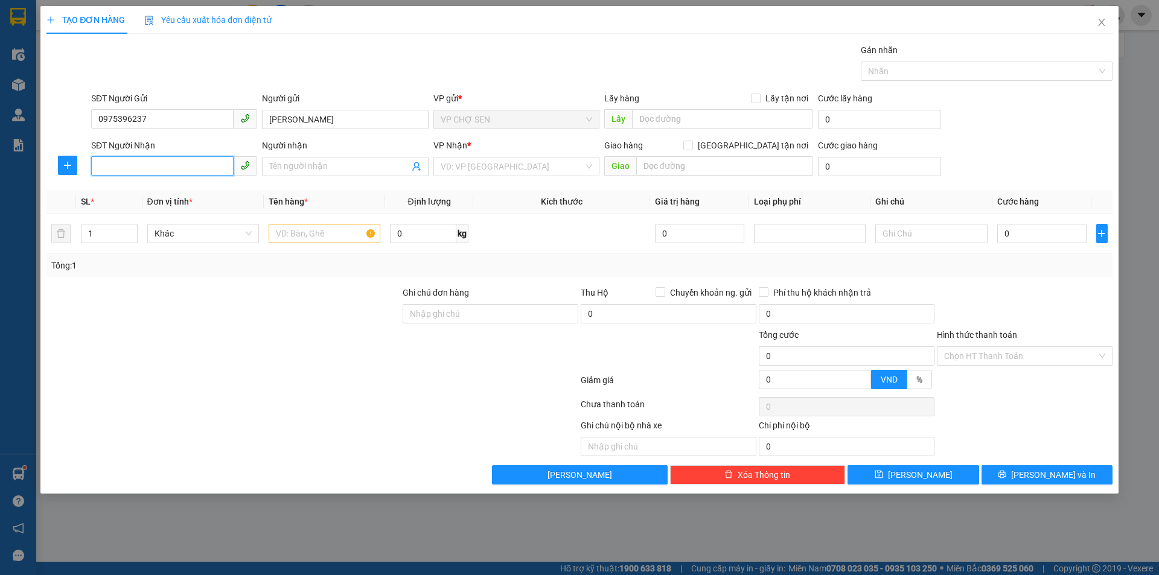
click at [129, 169] on input "SĐT Người Nhận" at bounding box center [162, 165] width 143 height 19
click at [153, 189] on div "0973578456 - a tịnh" at bounding box center [174, 190] width 152 height 13
type input "0973578456"
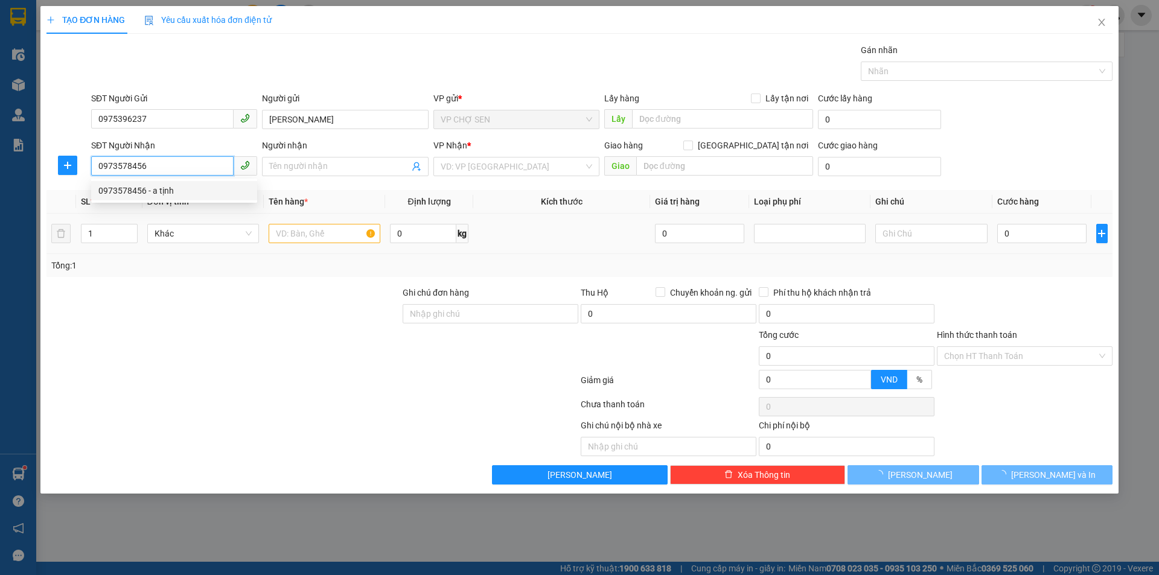
type input "a tịnh"
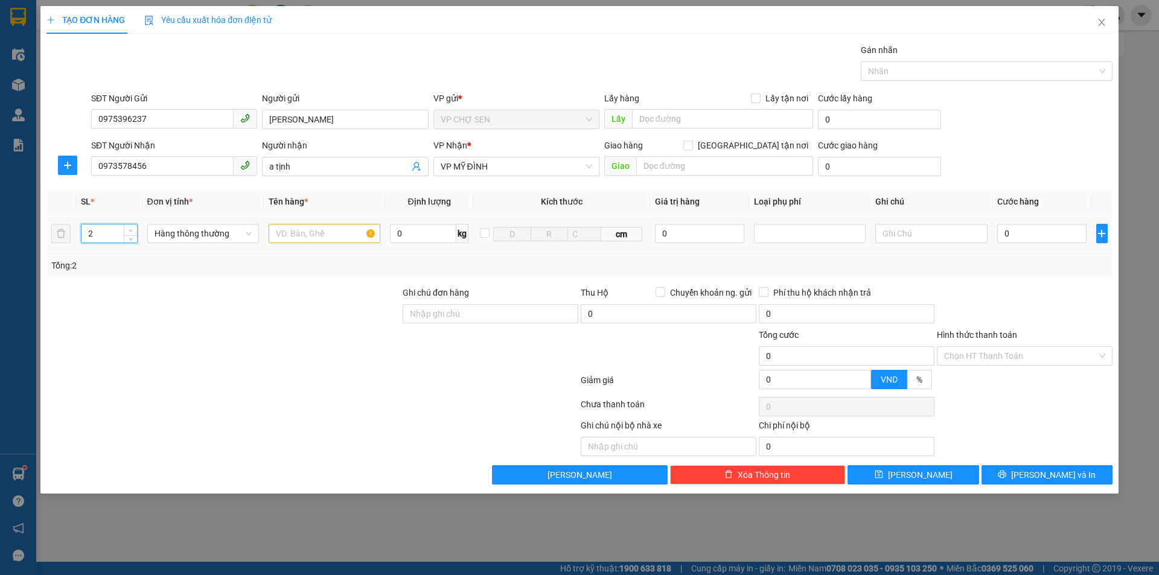
click at [133, 229] on icon "up" at bounding box center [131, 231] width 4 height 4
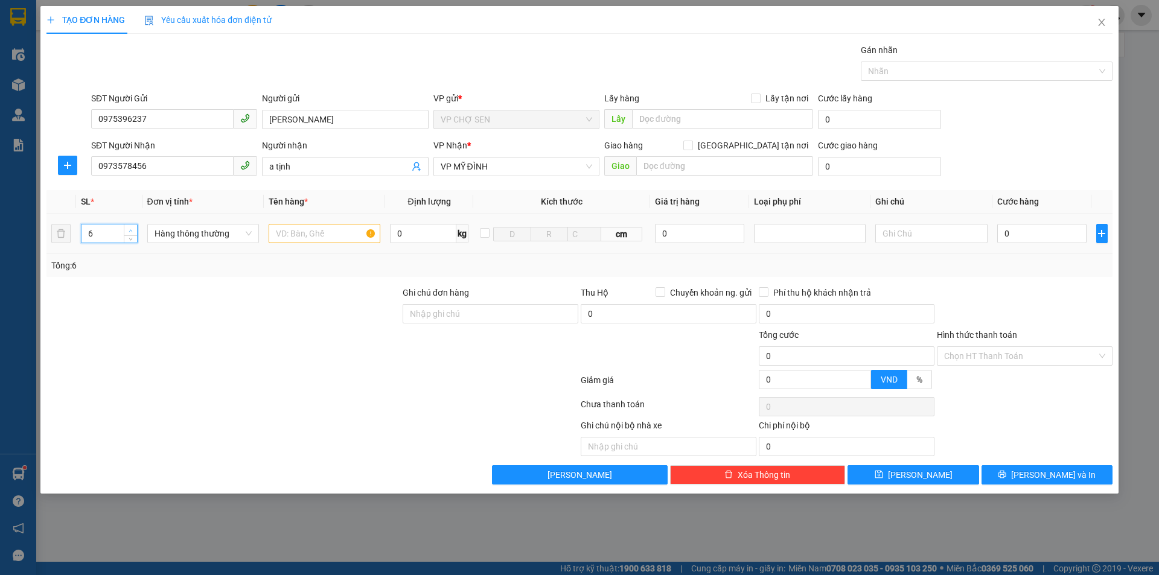
type input "7"
drag, startPoint x: 132, startPoint y: 232, endPoint x: 205, endPoint y: 229, distance: 72.5
click at [133, 231] on span "up" at bounding box center [130, 229] width 7 height 7
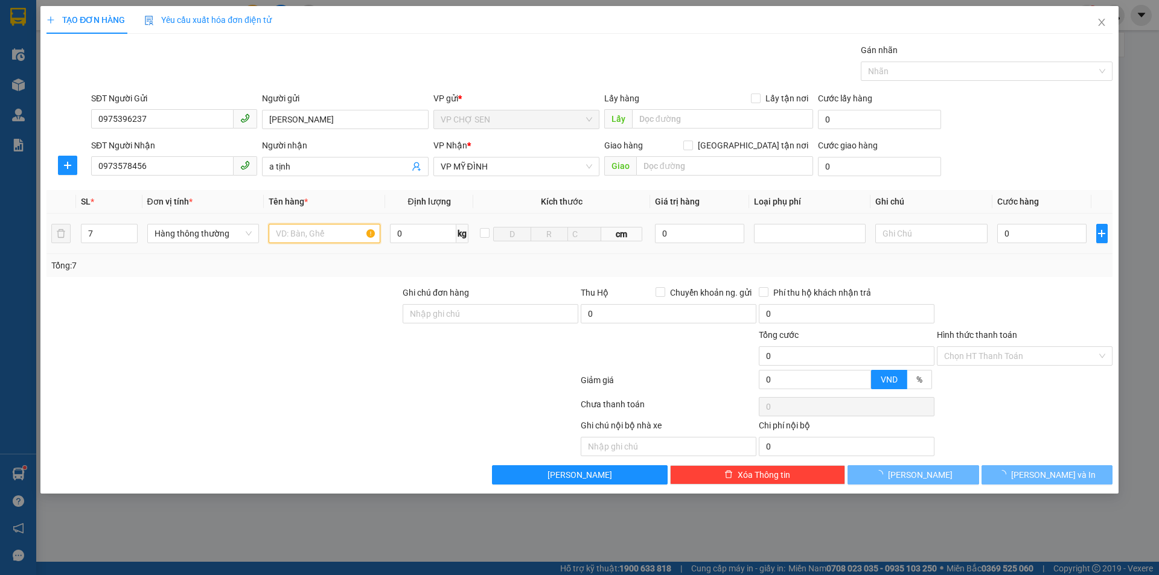
click at [274, 238] on input "text" at bounding box center [325, 233] width 112 height 19
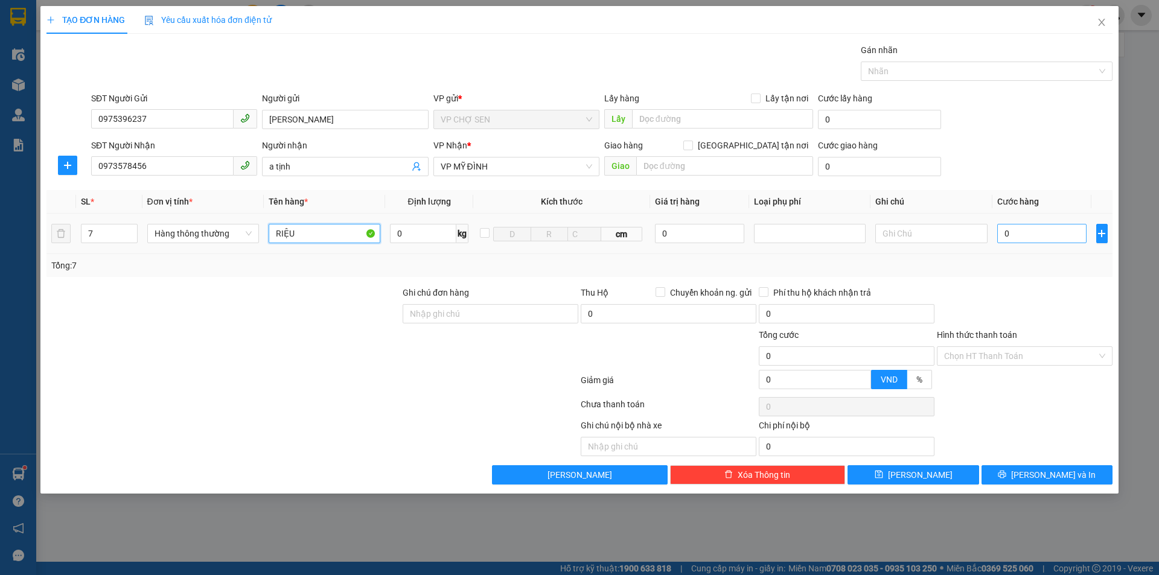
type input "RIỆU"
click at [1006, 227] on input "0" at bounding box center [1043, 233] width 90 height 19
type input "2"
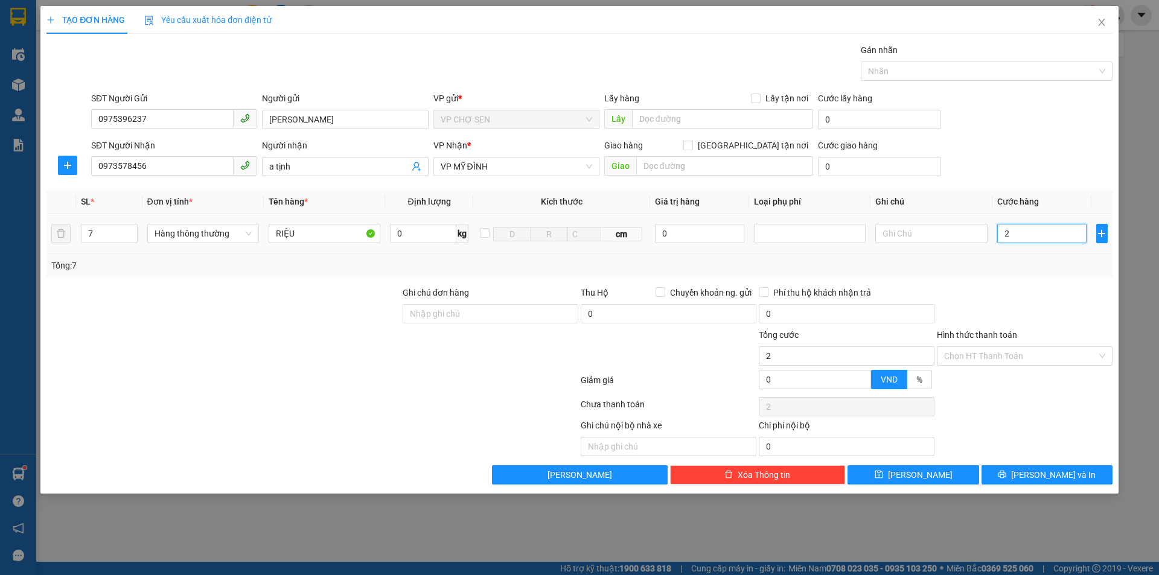
type input "28"
type input "280"
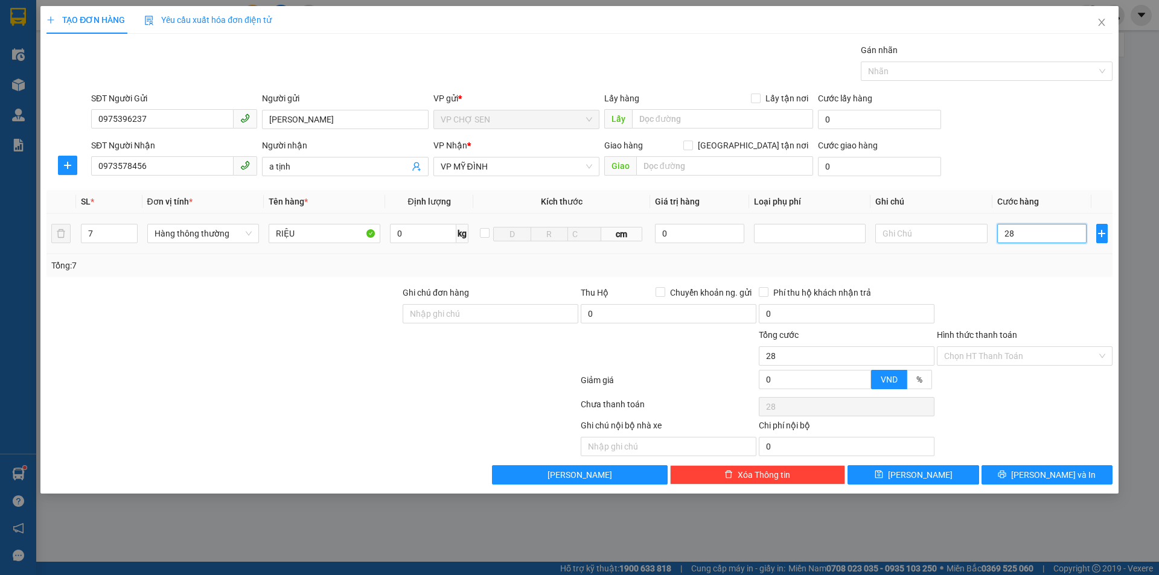
type input "280"
type input "2.800"
type input "28.000"
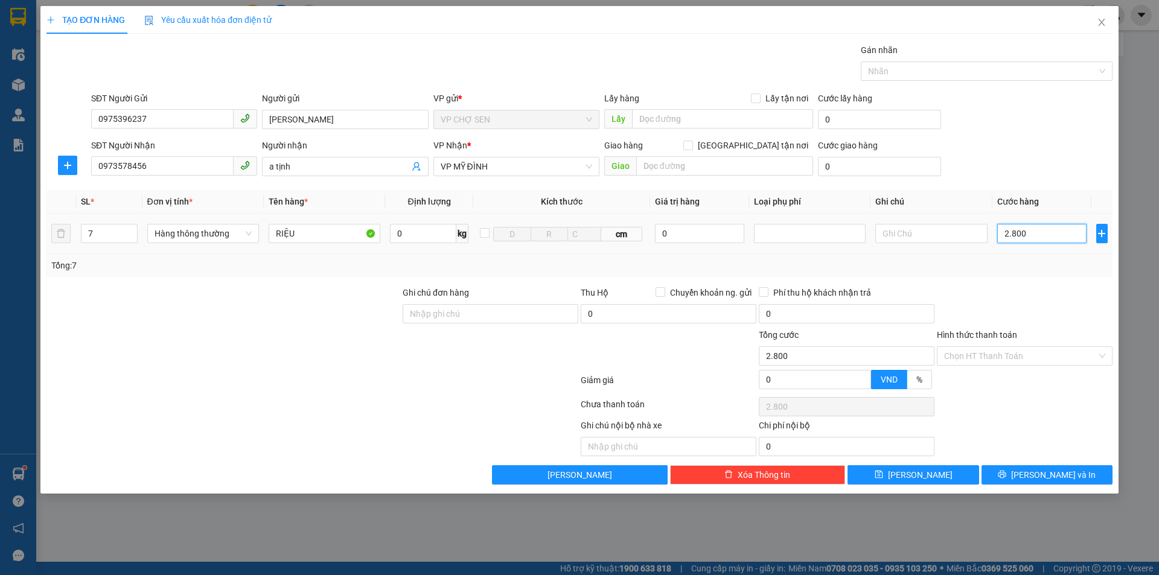
type input "28.000"
type input "280.000"
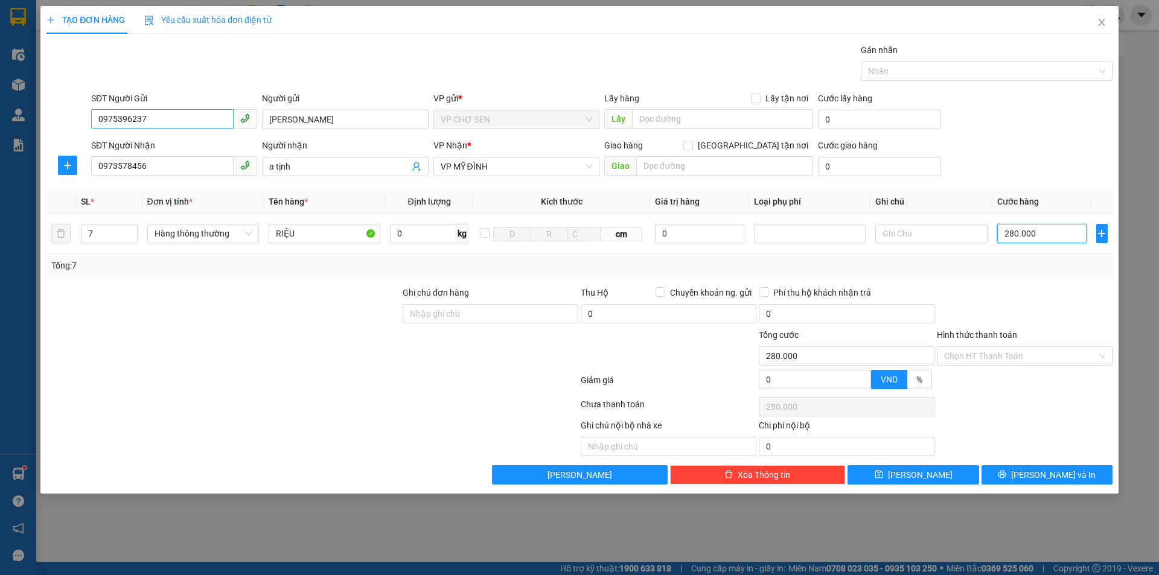
type input "280.000"
click at [182, 121] on input "0975396237" at bounding box center [162, 118] width 143 height 19
type input "0"
type input "0393516224"
click at [166, 141] on div "0393516224 - ANH TÀI" at bounding box center [174, 143] width 152 height 13
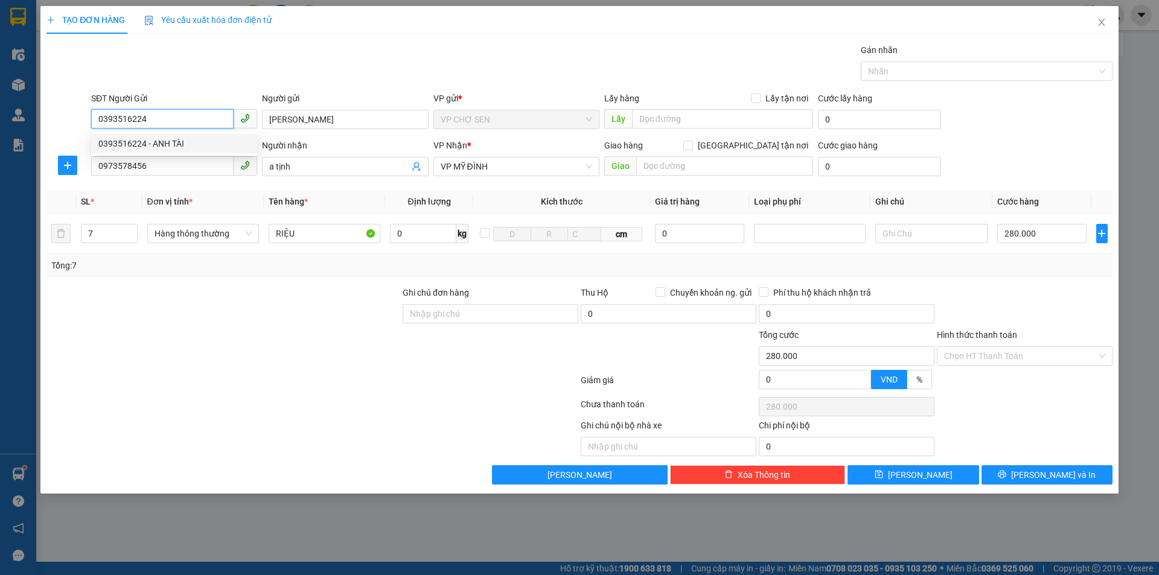
type input "ANH TÀI"
type input "0393516224"
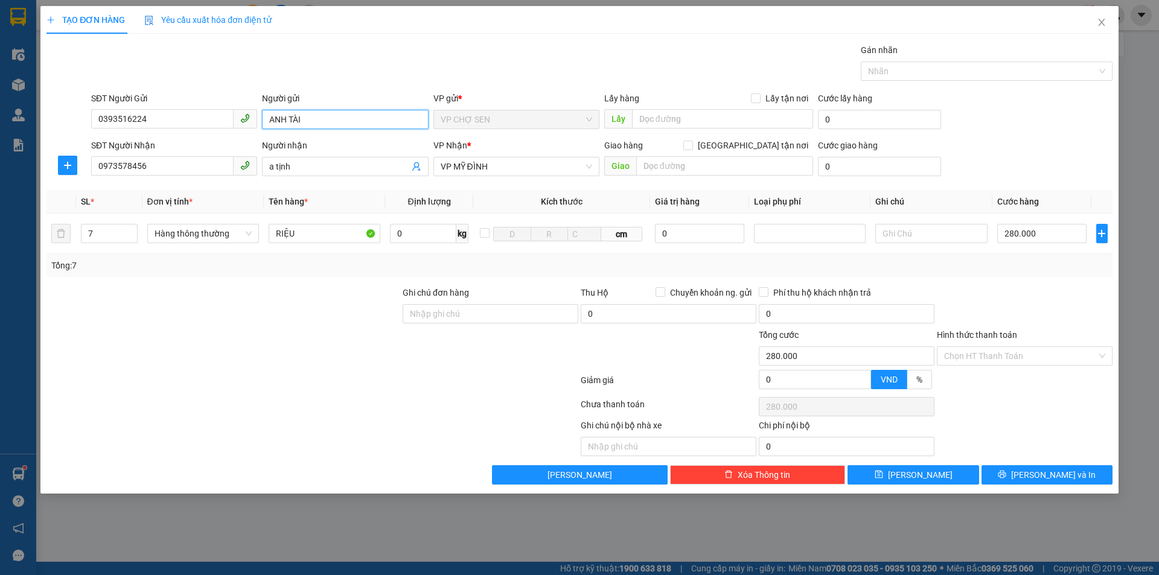
click at [304, 117] on input "ANH TÀI" at bounding box center [345, 119] width 166 height 19
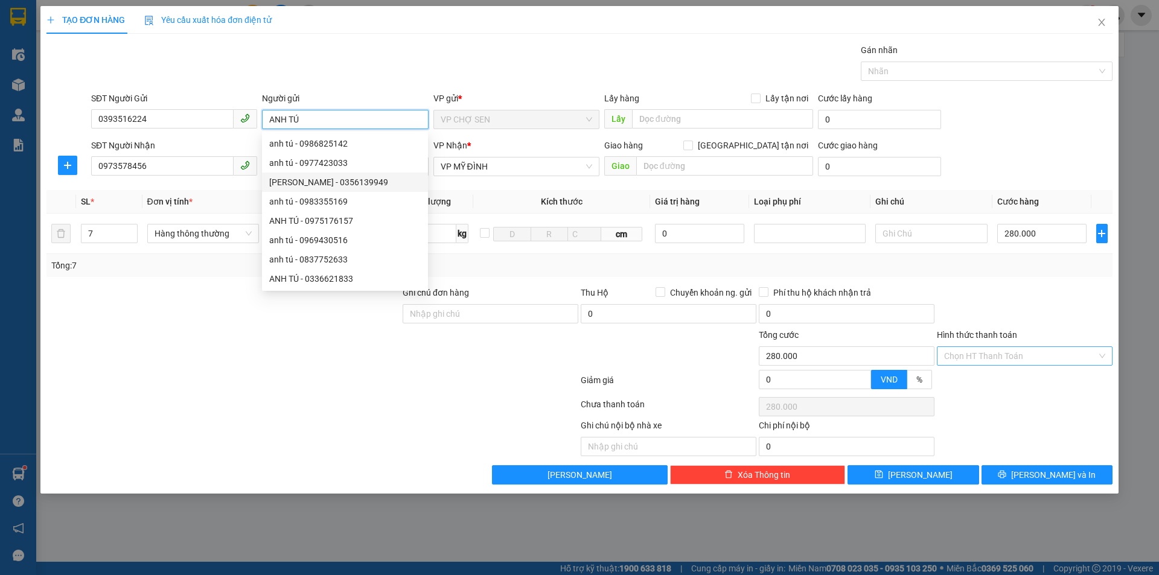
type input "ANH TÚ"
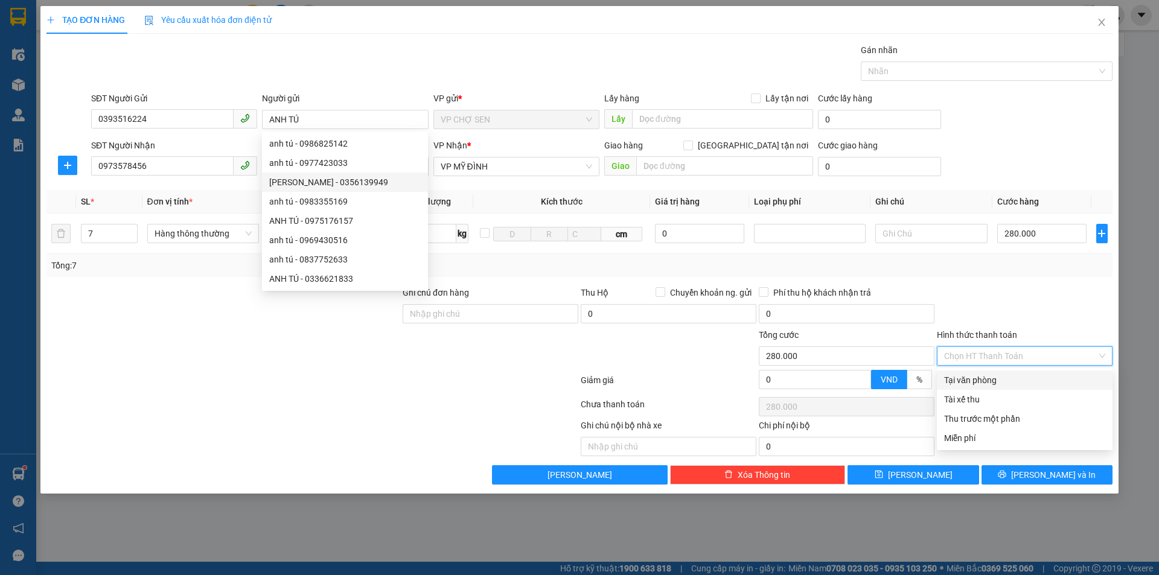
click at [988, 354] on input "Hình thức thanh toán" at bounding box center [1020, 356] width 153 height 18
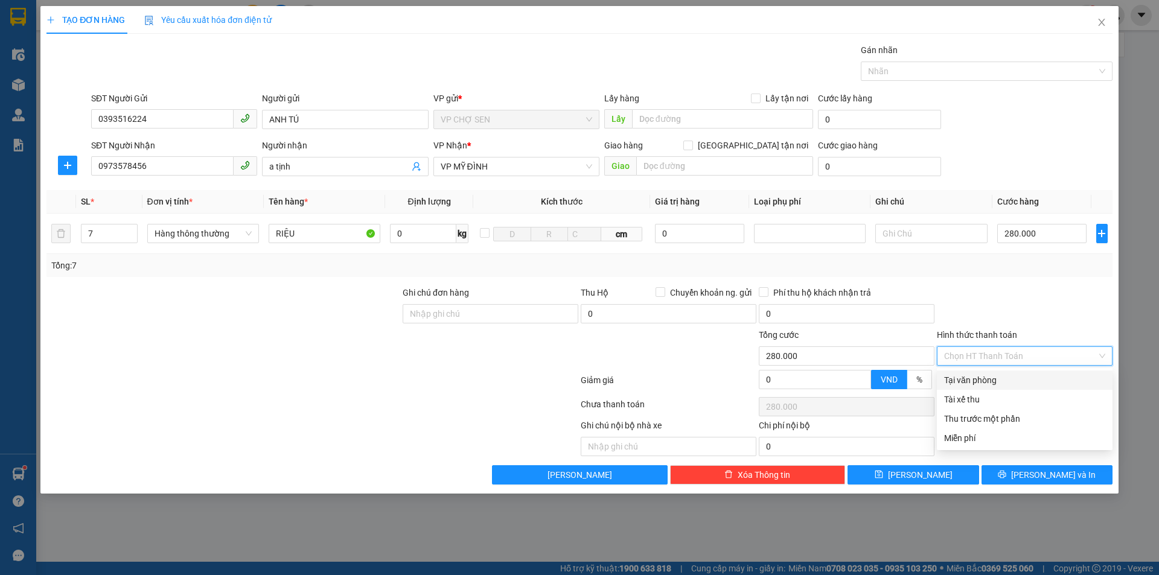
click at [979, 377] on div "Tại văn phòng" at bounding box center [1024, 380] width 161 height 13
type input "0"
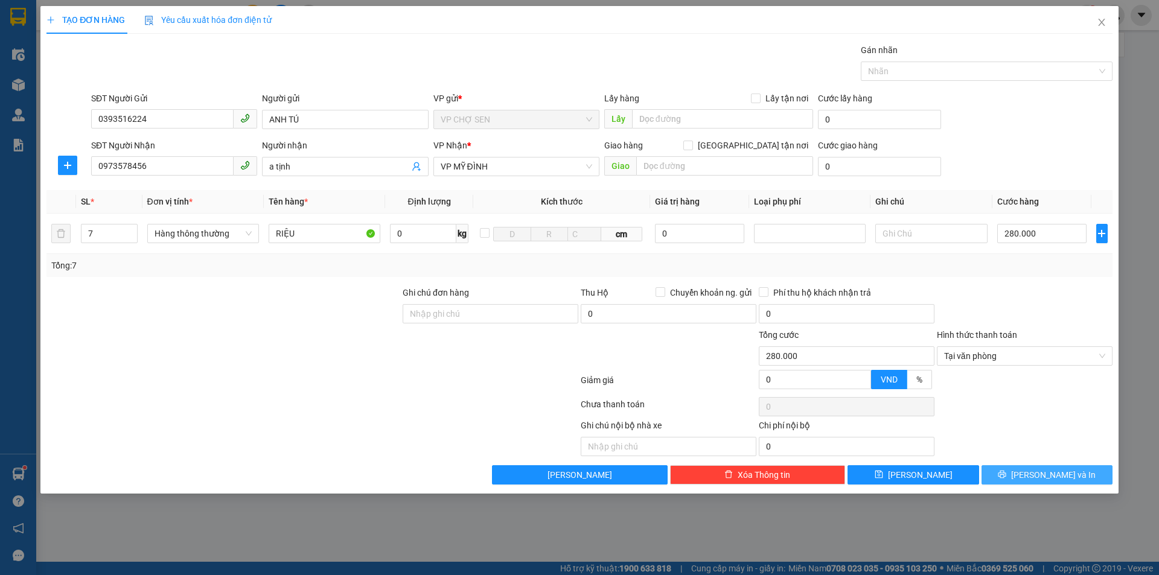
click at [1007, 475] on icon "printer" at bounding box center [1003, 475] width 8 height 8
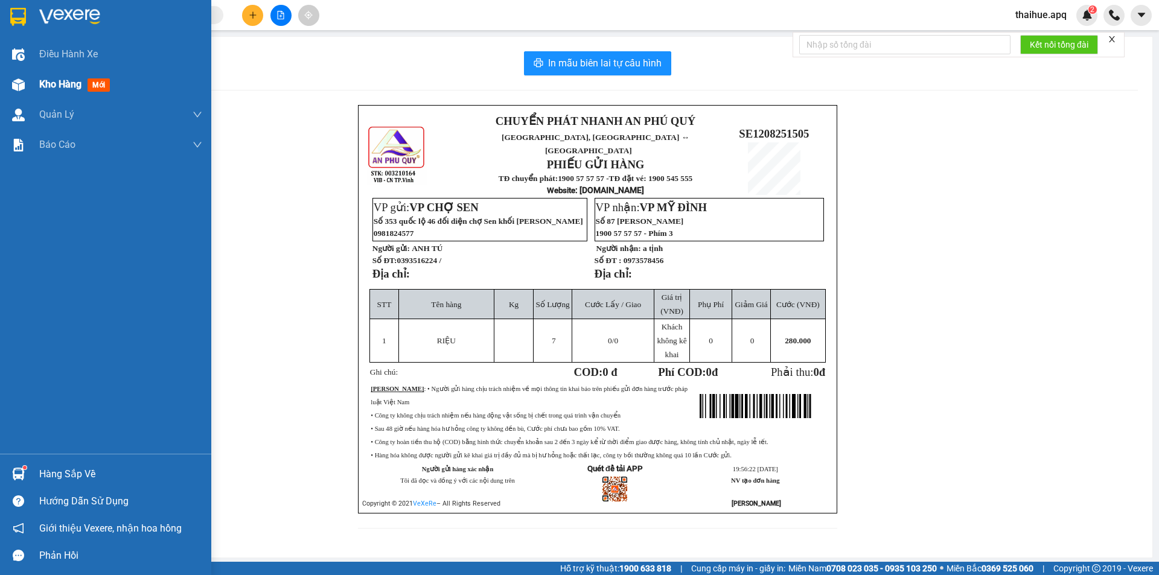
click at [60, 83] on span "Kho hàng" at bounding box center [60, 84] width 42 height 11
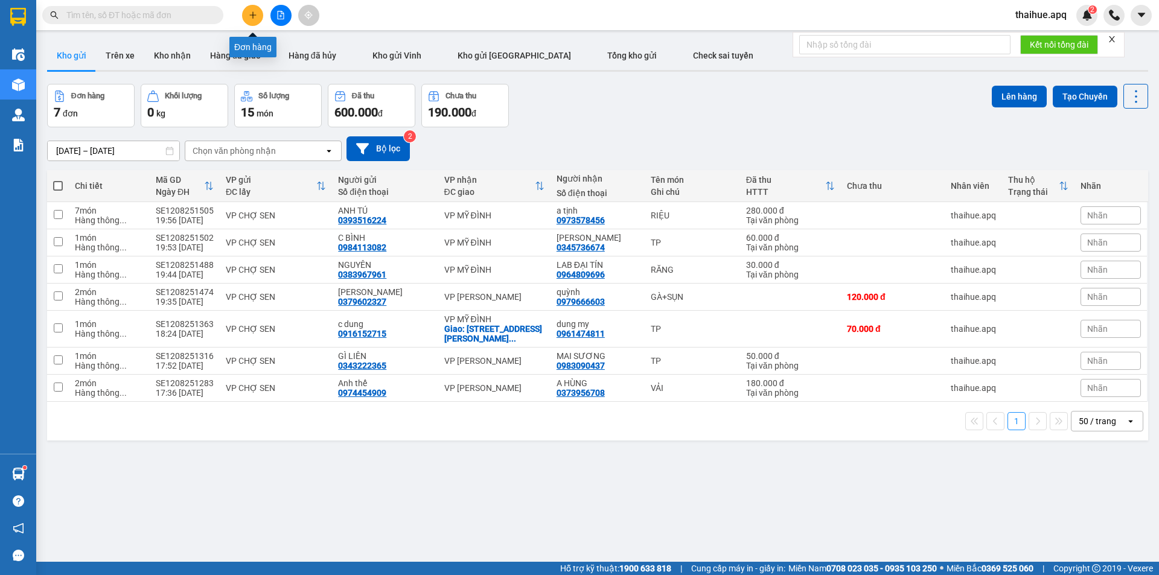
click at [246, 11] on button at bounding box center [252, 15] width 21 height 21
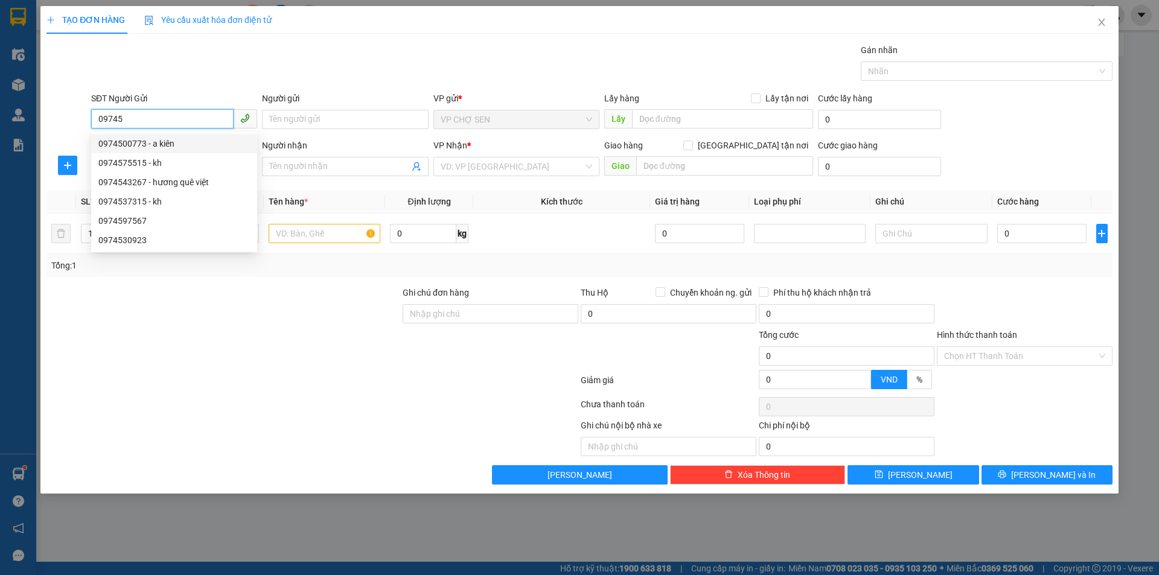
click at [112, 118] on input "09745" at bounding box center [162, 118] width 143 height 19
click at [138, 126] on input "097145" at bounding box center [162, 118] width 143 height 19
type input "0971453288"
click at [172, 144] on div "0971453288 - GÌ THẮM" at bounding box center [174, 143] width 152 height 13
type input "GÌ THẮM"
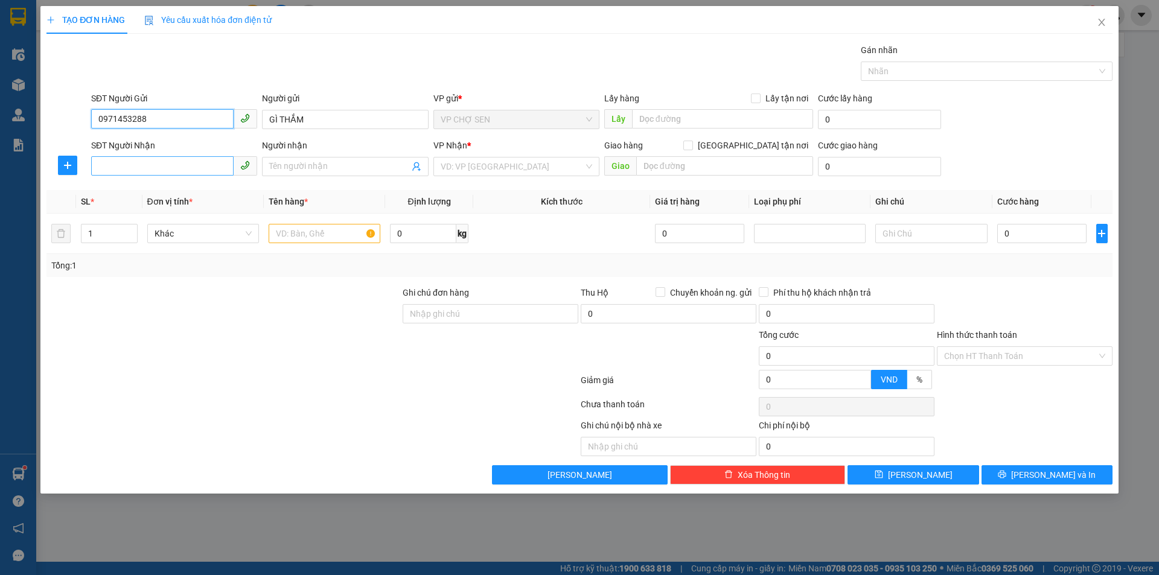
type input "0971453288"
click at [162, 165] on input "SĐT Người Nhận" at bounding box center [162, 165] width 143 height 19
click at [163, 191] on div "0383690236 - THẢO VI" at bounding box center [174, 190] width 152 height 13
type input "0383690236"
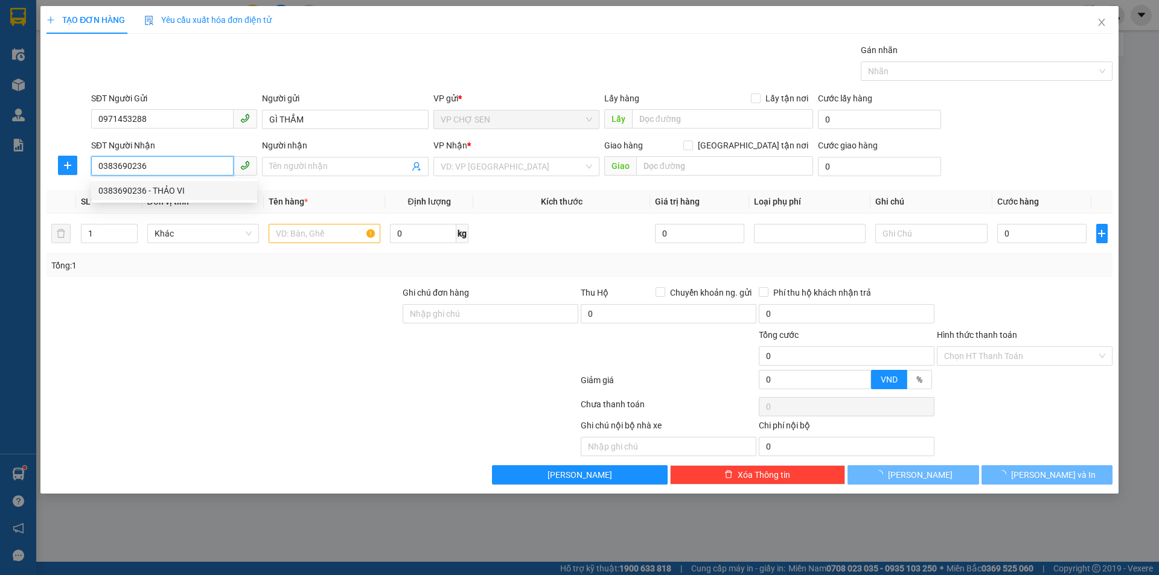
type input "THẢO VI"
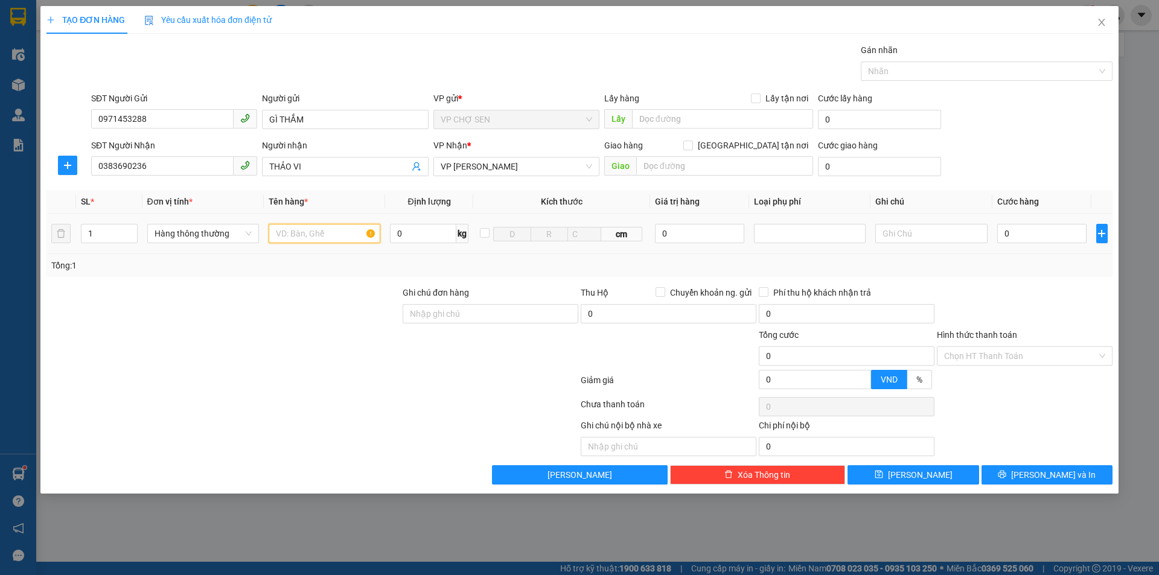
click at [287, 234] on input "text" at bounding box center [325, 233] width 112 height 19
type input "TP"
type input "5"
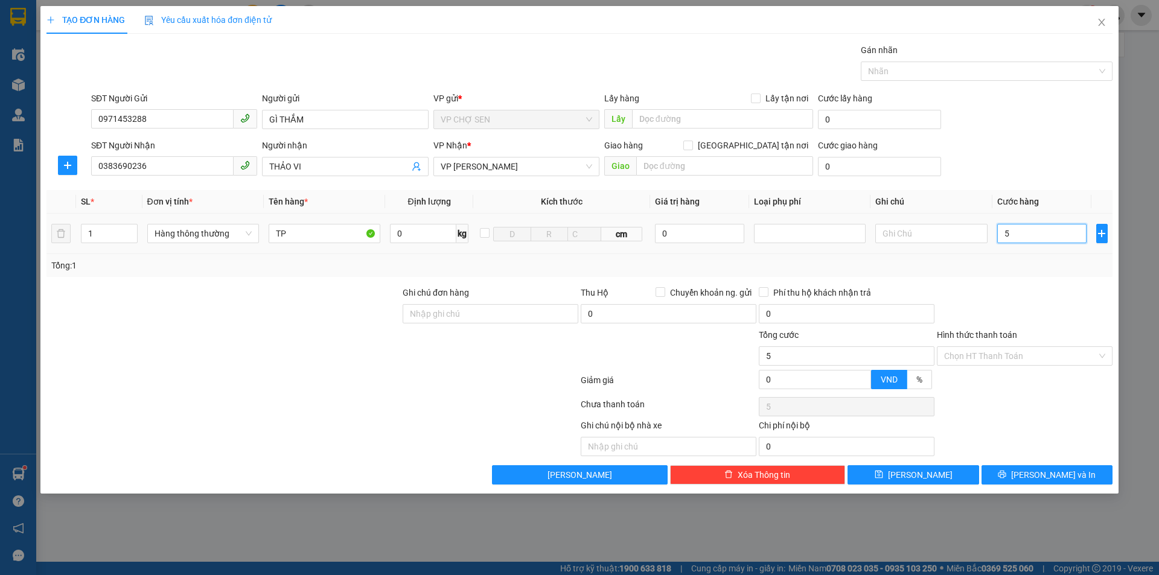
type input "50"
type input "500"
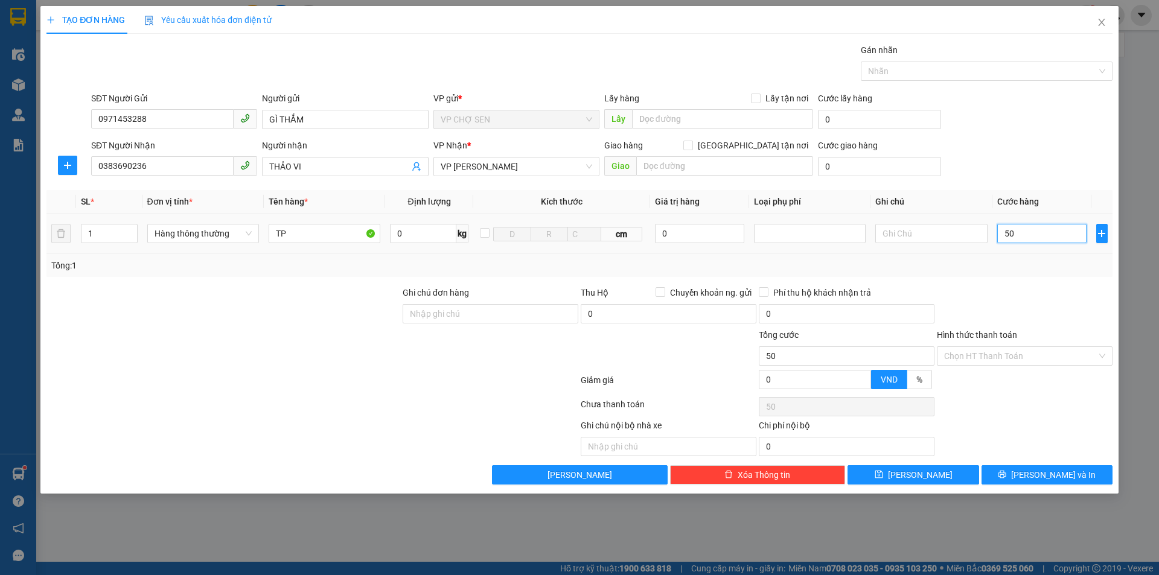
type input "500"
type input "5.000"
type input "50.000"
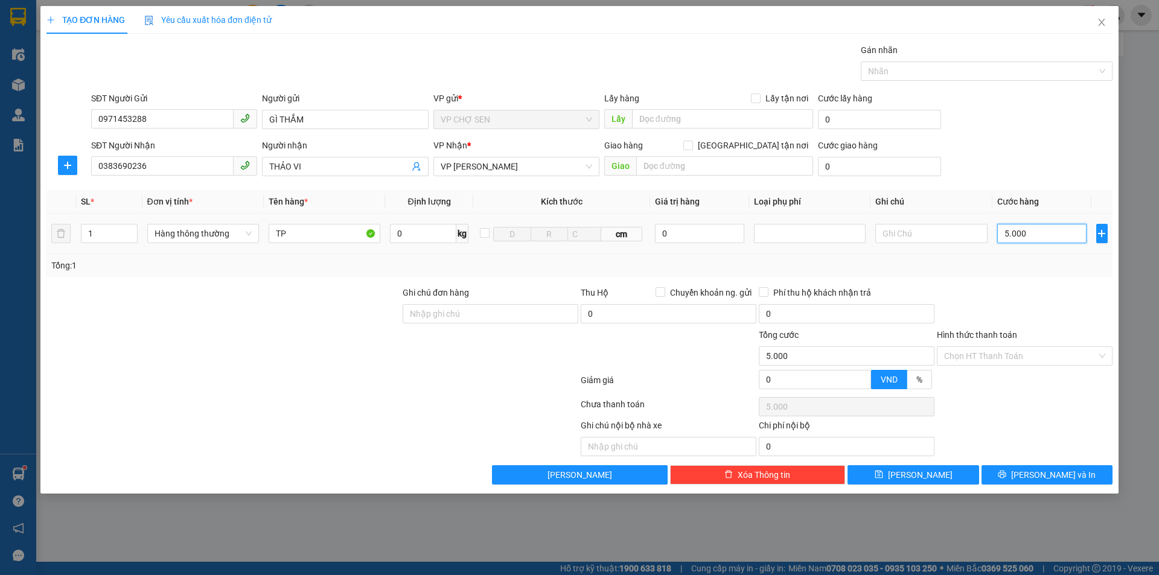
type input "50.000"
click at [1004, 359] on input "Hình thức thanh toán" at bounding box center [1020, 356] width 153 height 18
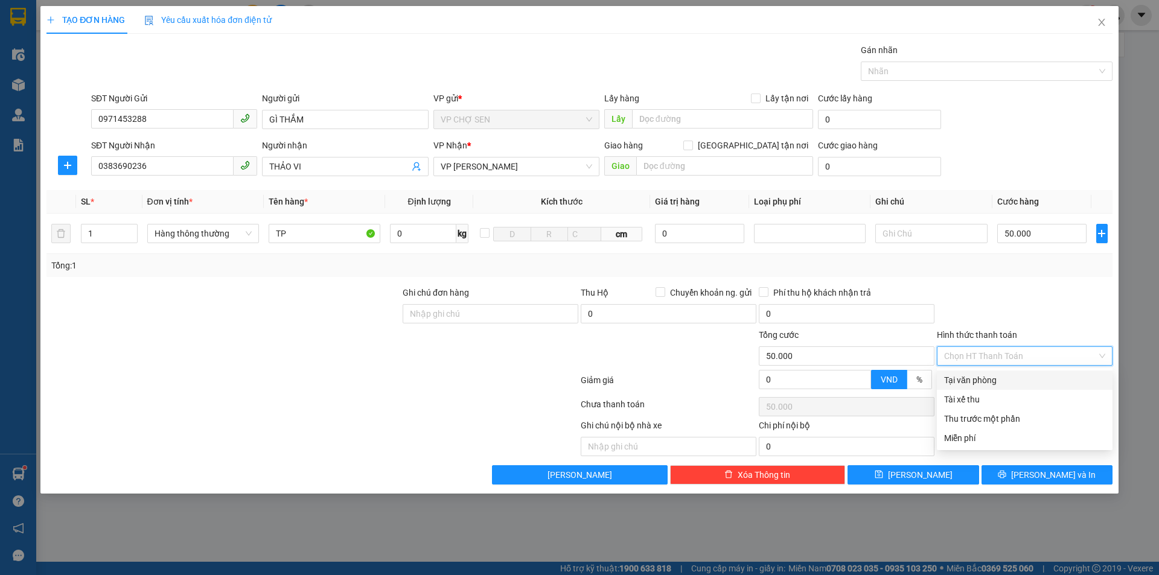
click at [975, 380] on div "Tại văn phòng" at bounding box center [1024, 380] width 161 height 13
type input "0"
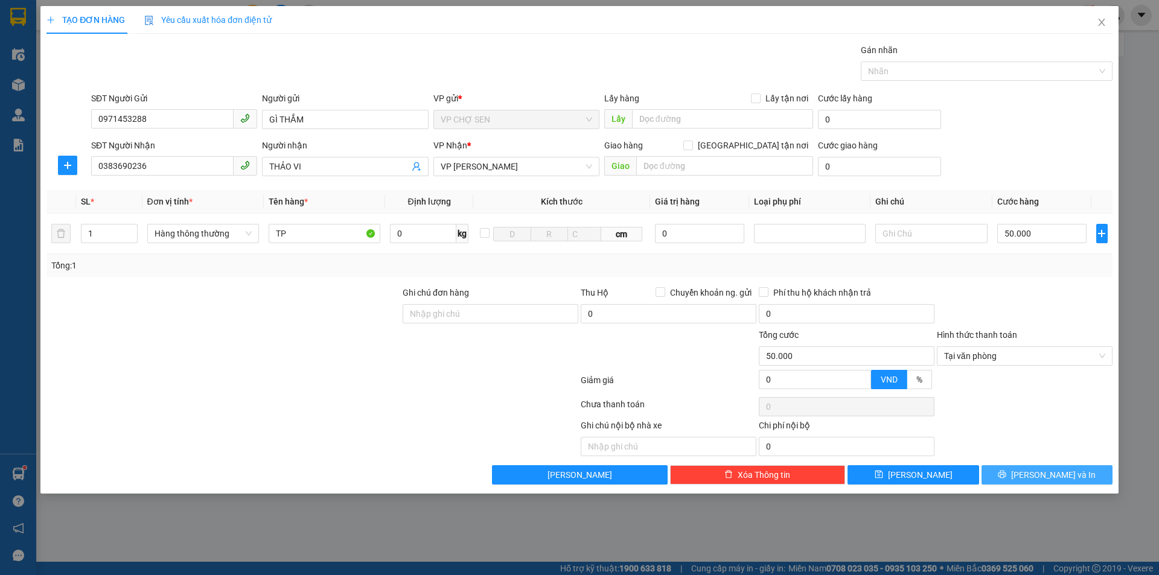
click at [1021, 476] on button "[PERSON_NAME] và In" at bounding box center [1047, 475] width 131 height 19
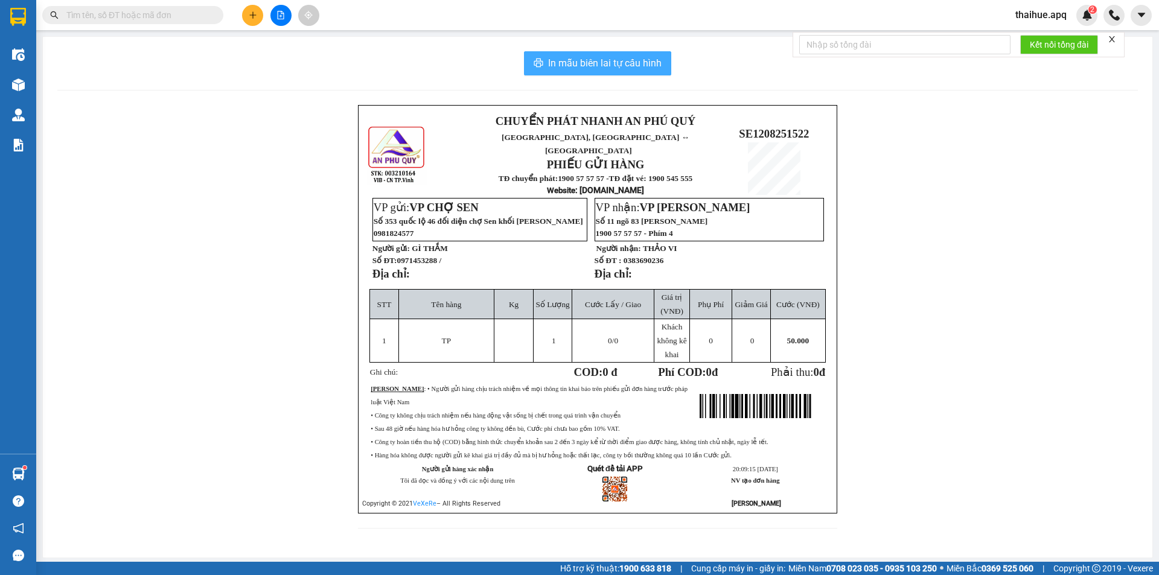
drag, startPoint x: 577, startPoint y: 60, endPoint x: 790, endPoint y: 200, distance: 254.6
click at [579, 62] on span "In mẫu biên lai tự cấu hình" at bounding box center [605, 63] width 114 height 15
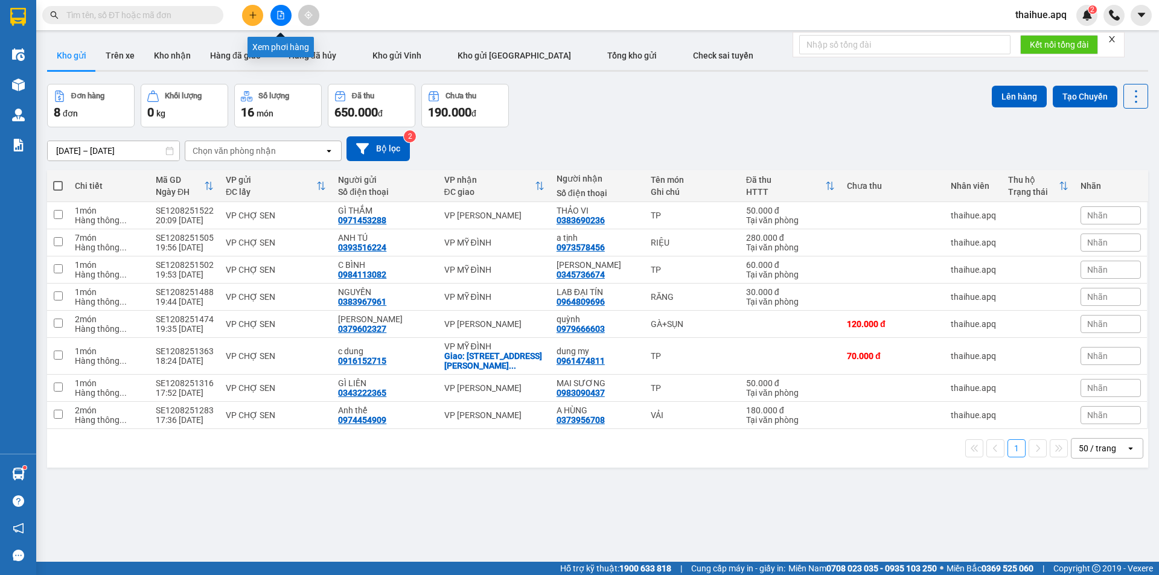
click at [281, 13] on icon "file-add" at bounding box center [281, 15] width 8 height 8
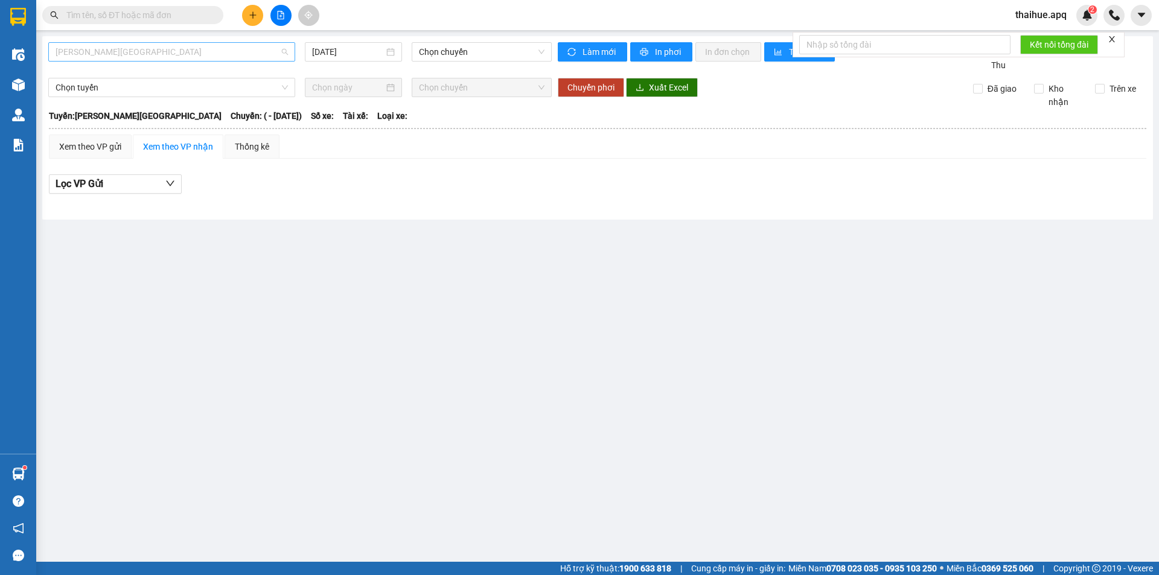
click at [181, 54] on span "[PERSON_NAME][GEOGRAPHIC_DATA]" at bounding box center [172, 52] width 232 height 18
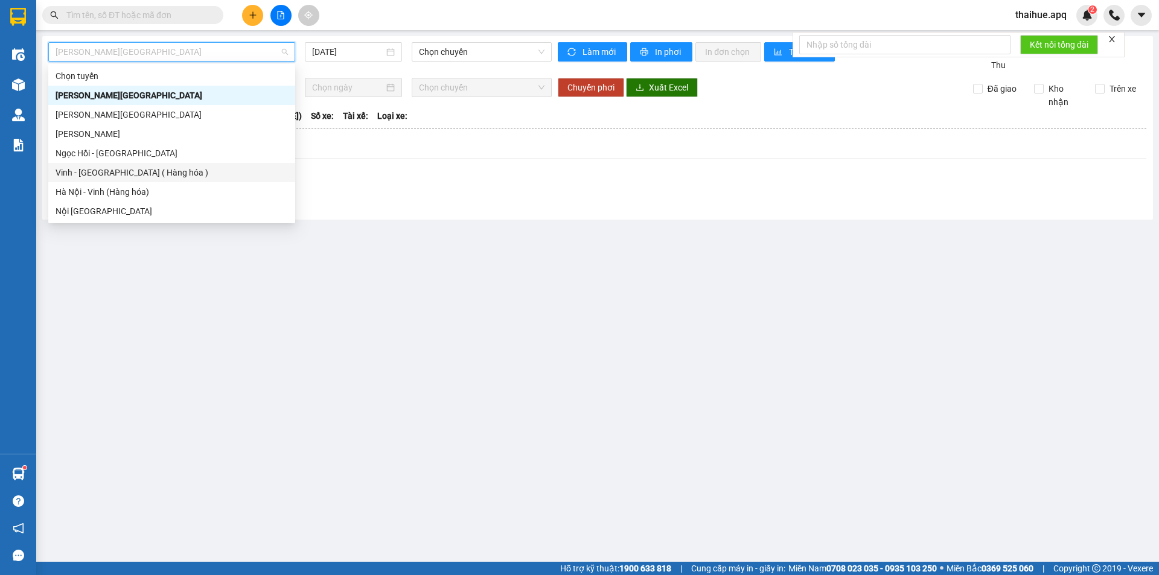
click at [95, 173] on div "Vinh - [GEOGRAPHIC_DATA] ( Hàng hóa )" at bounding box center [172, 172] width 232 height 13
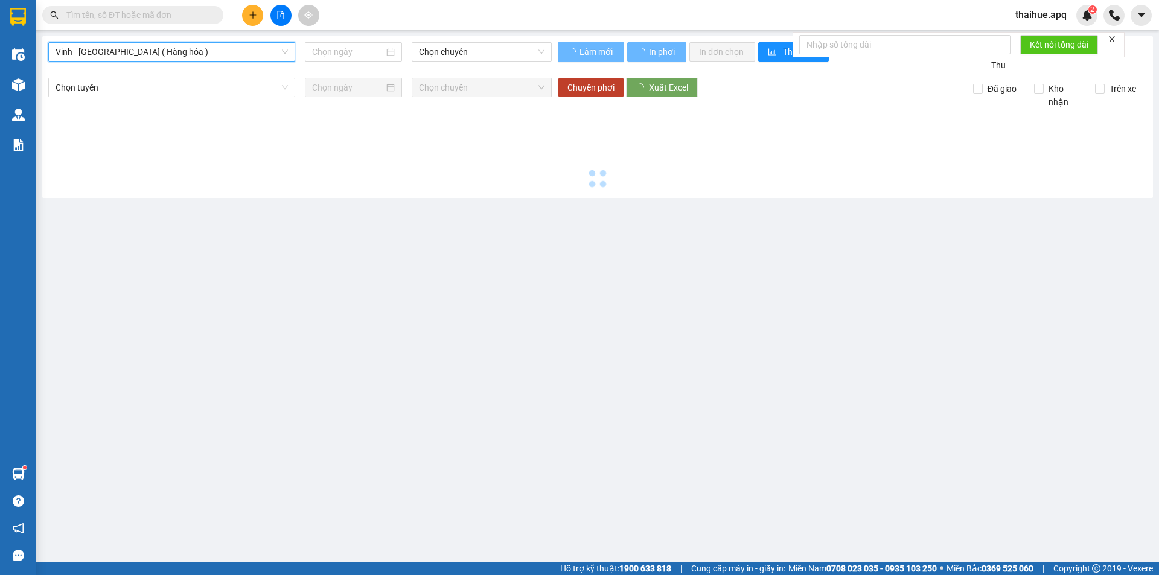
type input "[DATE]"
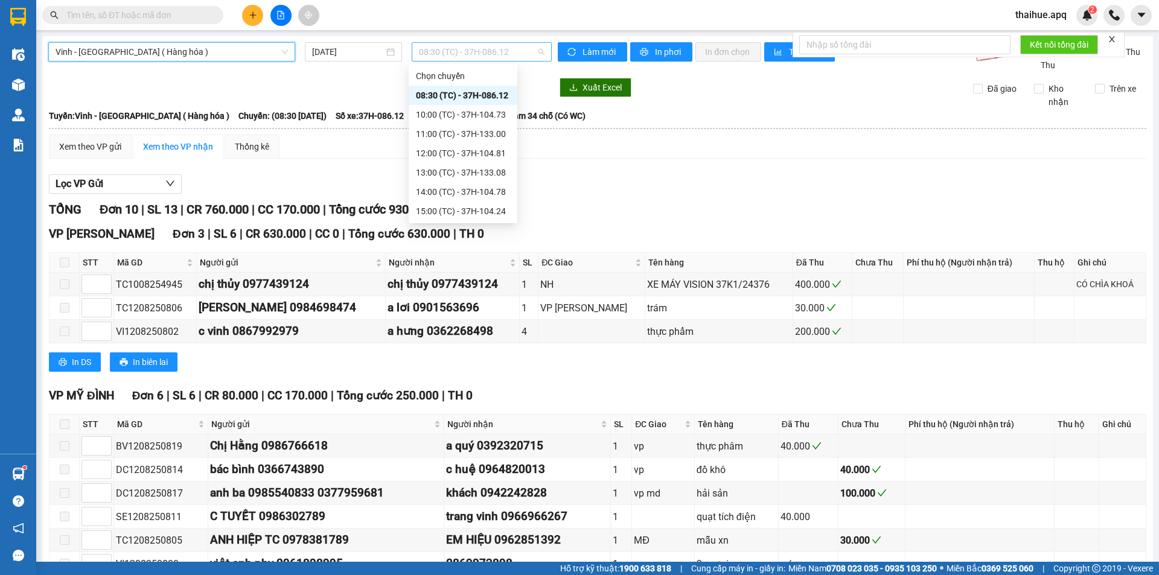
click at [515, 51] on span "08:30 (TC) - 37H-086.12" at bounding box center [482, 52] width 126 height 18
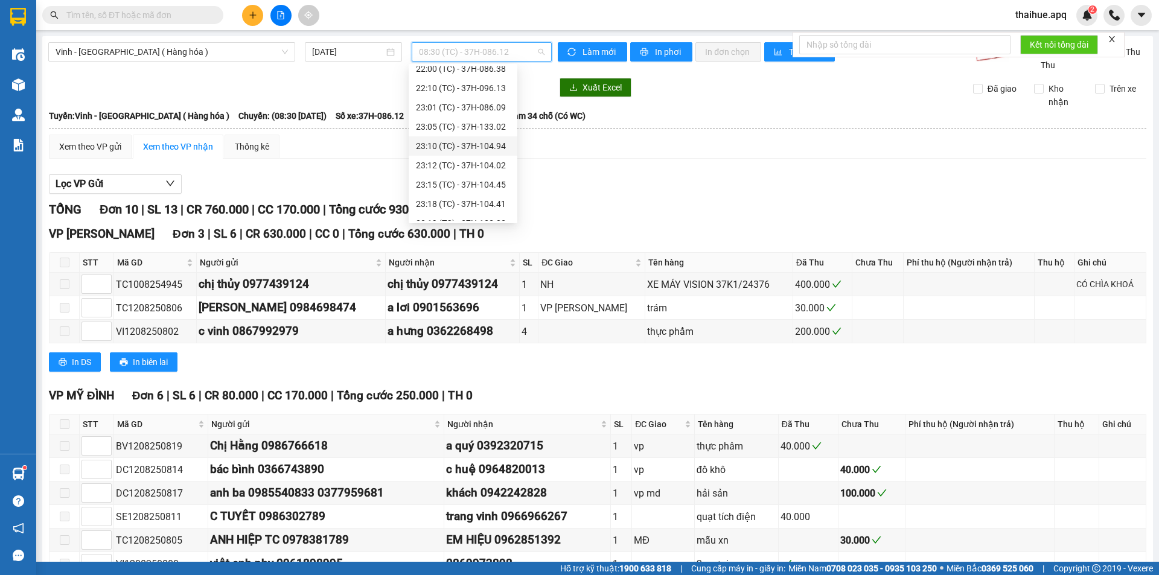
click at [500, 147] on div "23:10 (TC) - 37H-104.94" at bounding box center [463, 145] width 94 height 13
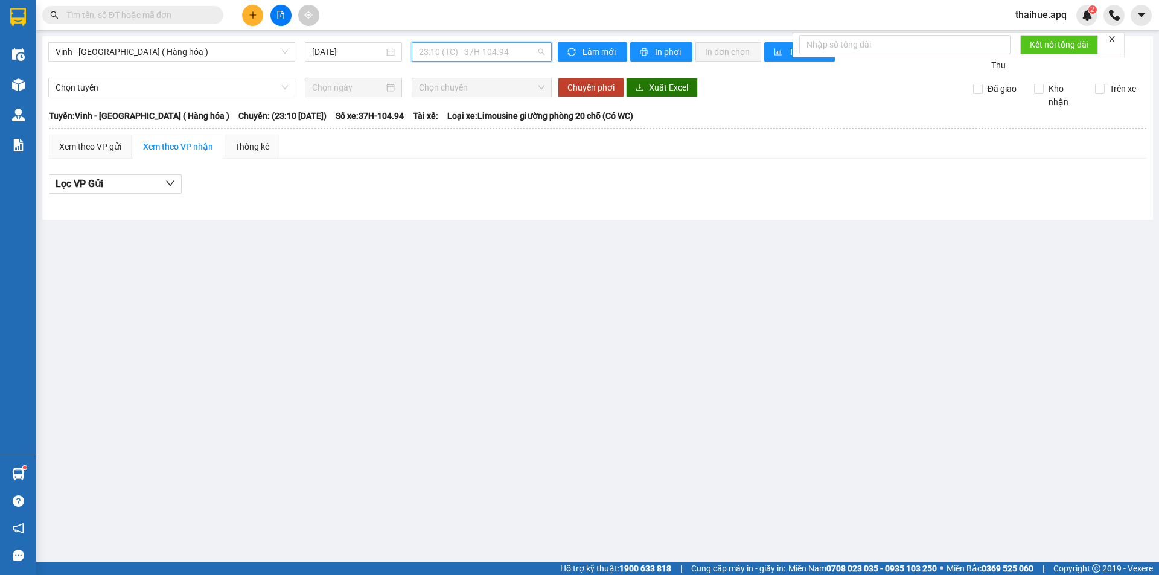
click at [519, 53] on span "23:10 (TC) - 37H-104.94" at bounding box center [482, 52] width 126 height 18
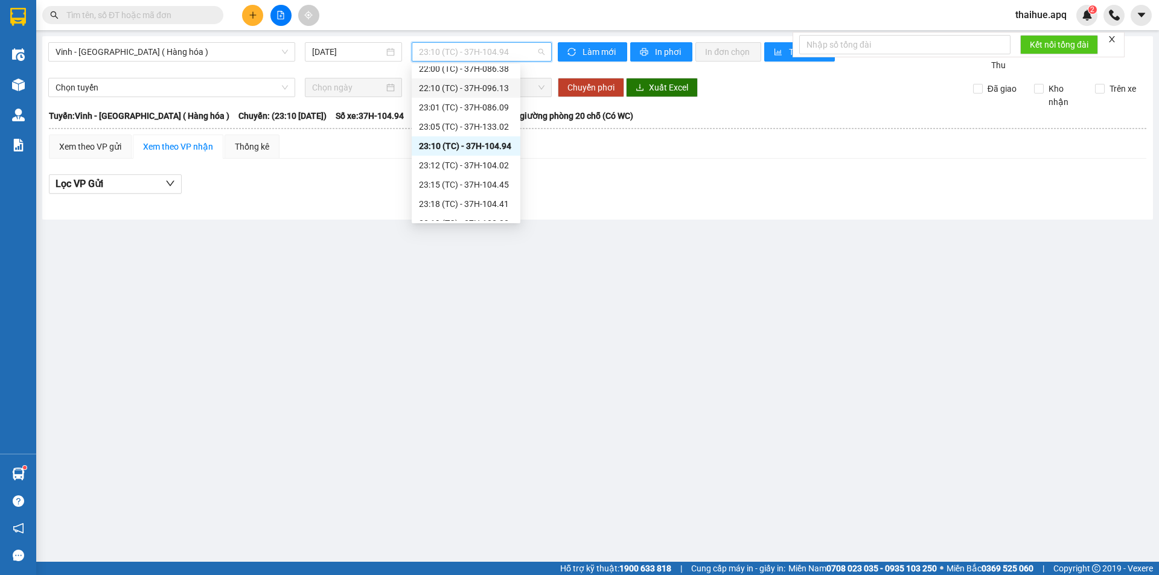
click at [488, 92] on div "22:10 (TC) - 37H-096.13" at bounding box center [466, 88] width 94 height 13
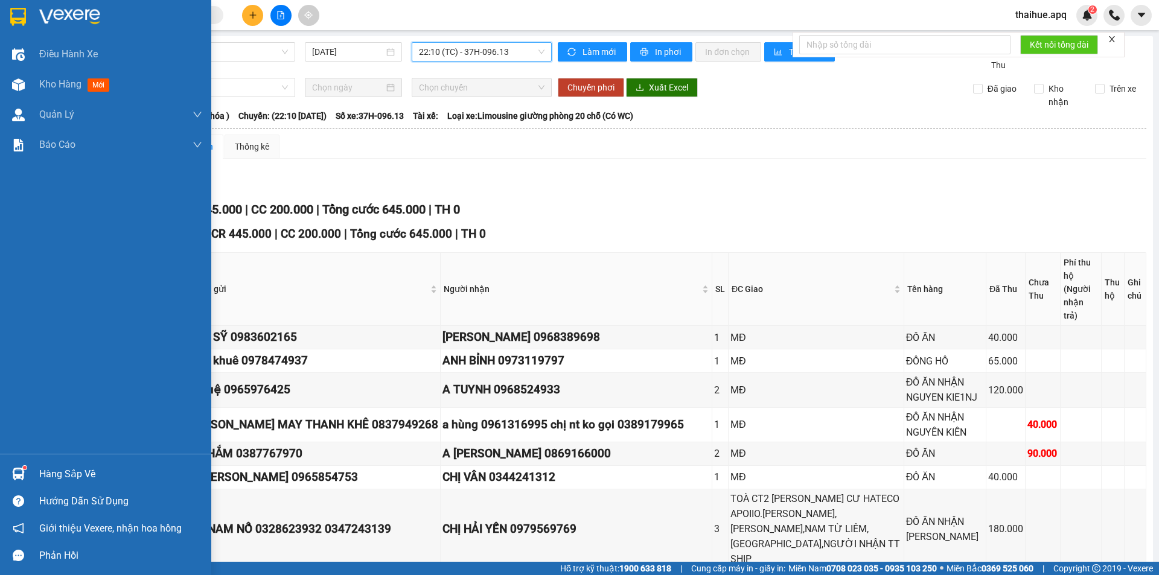
drag, startPoint x: 47, startPoint y: 86, endPoint x: 200, endPoint y: 27, distance: 164.6
click at [53, 83] on span "Kho hàng" at bounding box center [60, 84] width 42 height 11
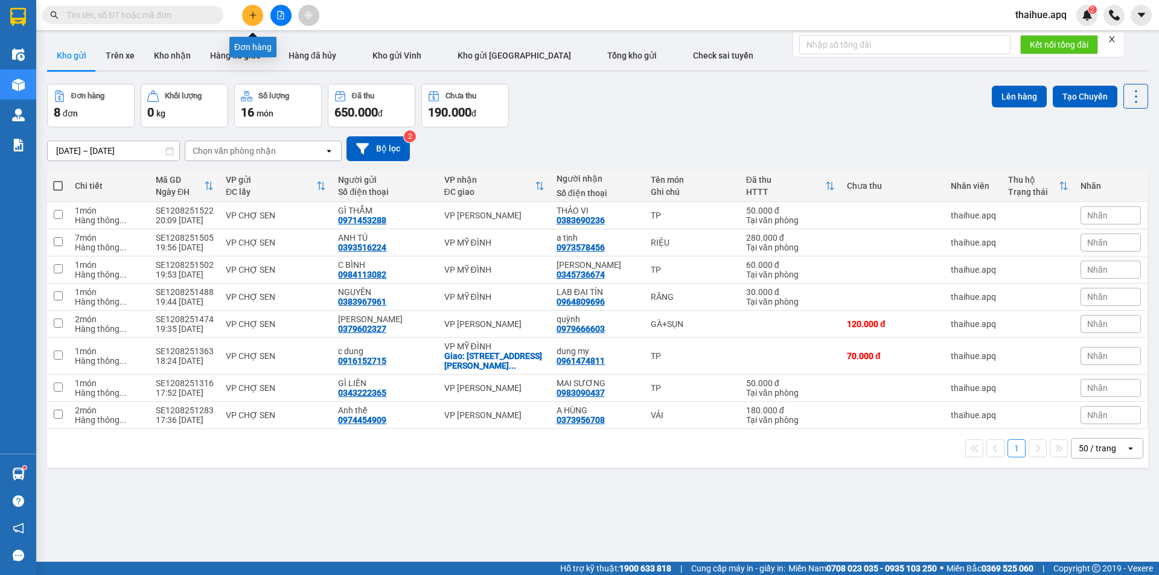
click at [251, 12] on icon "plus" at bounding box center [253, 15] width 8 height 8
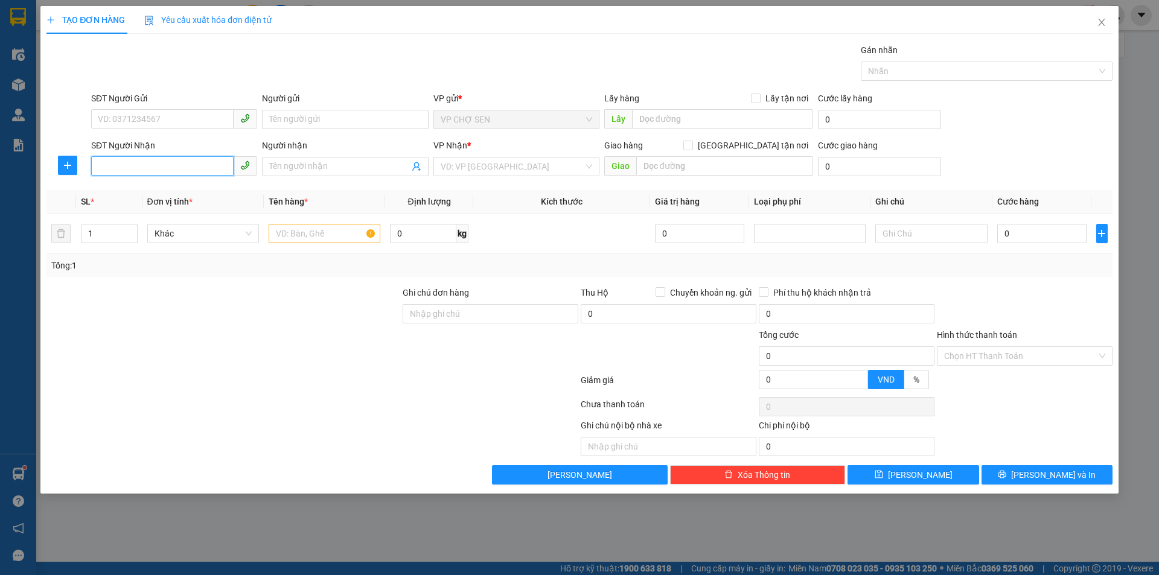
click at [109, 160] on input "SĐT Người Nhận" at bounding box center [162, 165] width 143 height 19
type input "0763110903"
click at [168, 193] on div "0763110903 - c trang" at bounding box center [174, 190] width 152 height 13
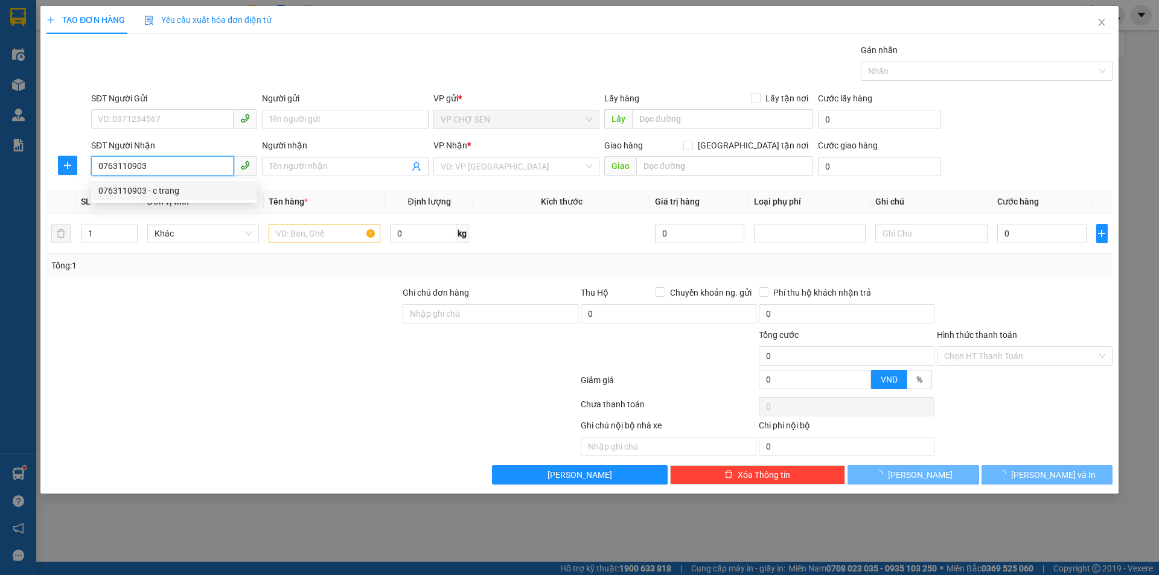
type input "c trang"
checkbox input "true"
type input "158 triều khúc thanh xuân"
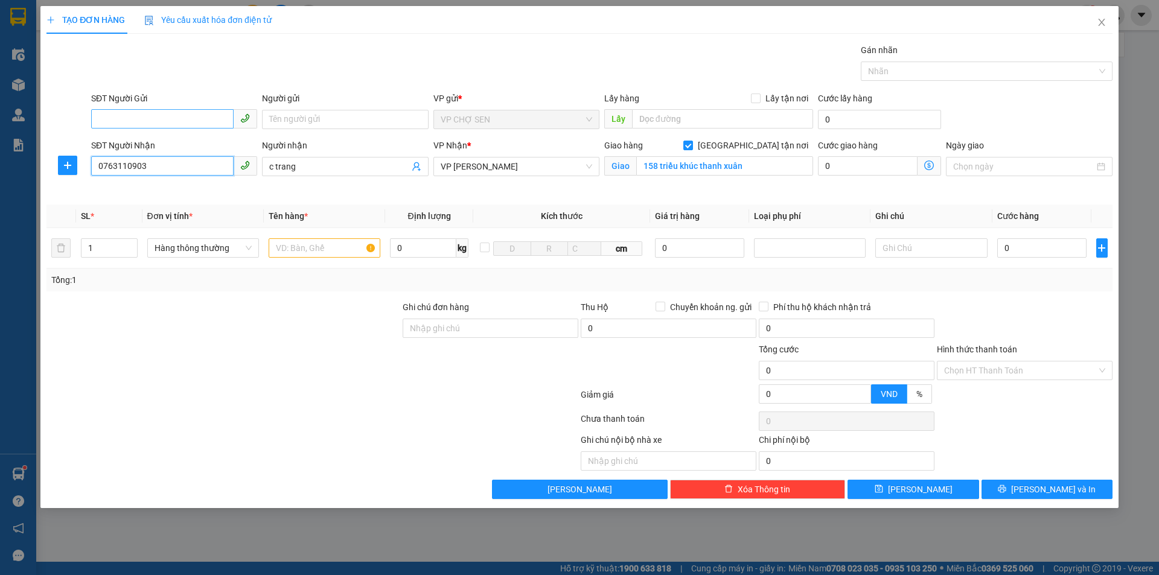
type input "0763110903"
click at [123, 115] on input "SĐT Người Gửi" at bounding box center [162, 118] width 143 height 19
type input "0395371987"
click at [165, 152] on div "0395371987 - chú hòa" at bounding box center [174, 143] width 166 height 19
type input "chú hòa"
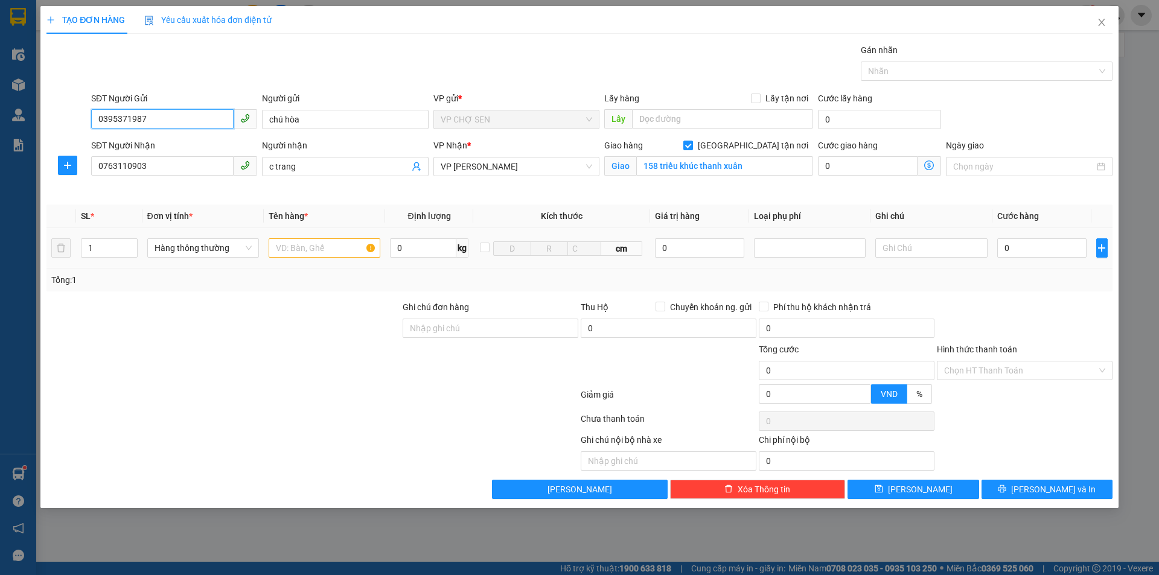
type input "0395371987"
click at [286, 246] on input "text" at bounding box center [325, 248] width 112 height 19
type input "TP"
click at [1007, 248] on input "0" at bounding box center [1043, 248] width 90 height 19
type input "6"
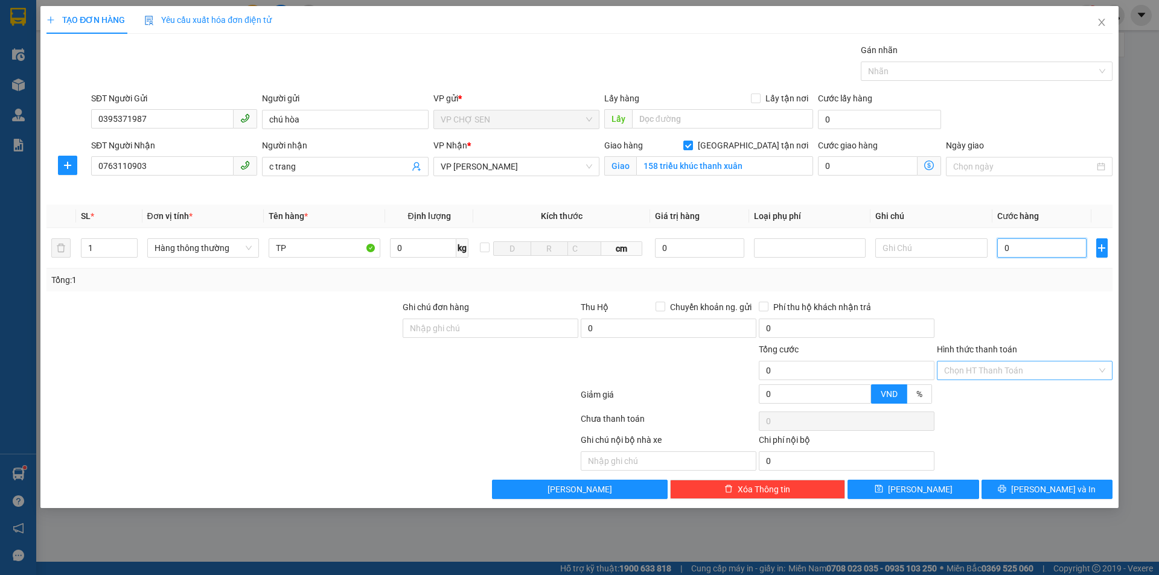
type input "6"
type input "60"
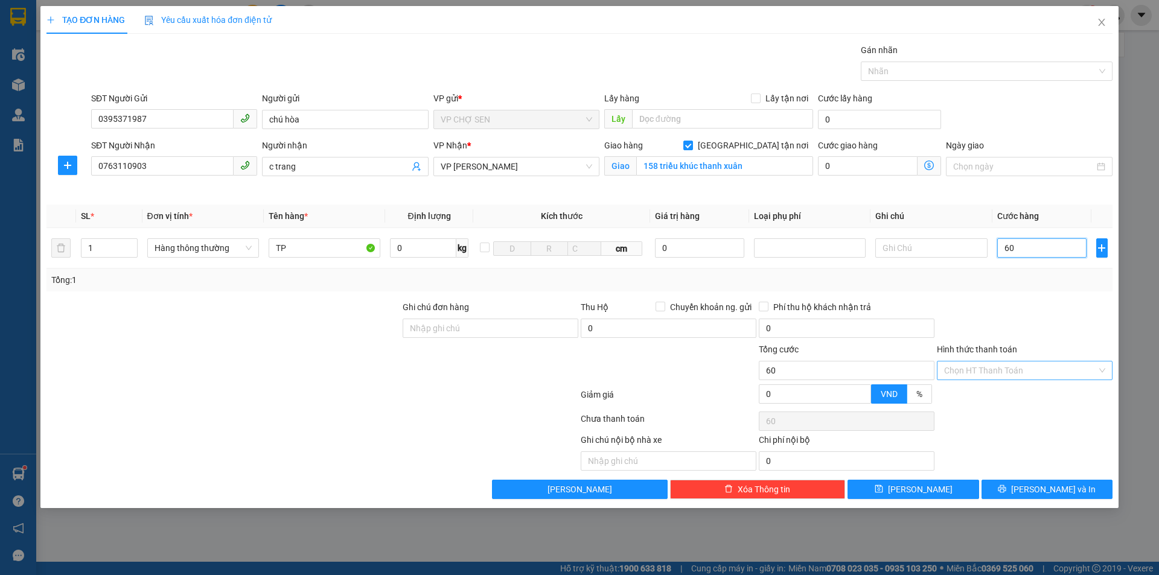
type input "600"
type input "6.000"
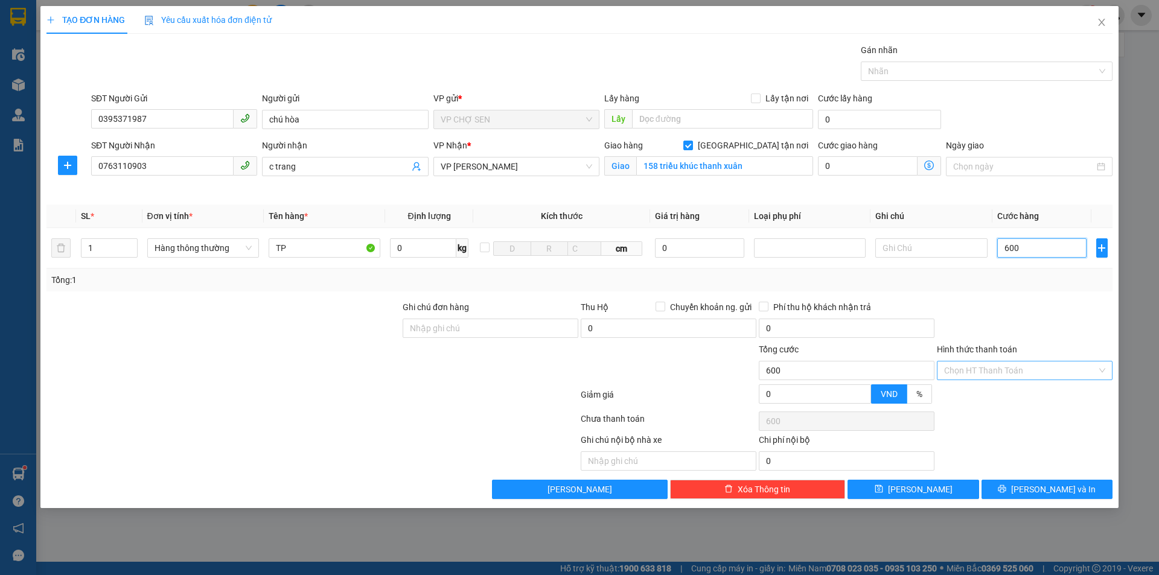
type input "6.000"
type input "60.000"
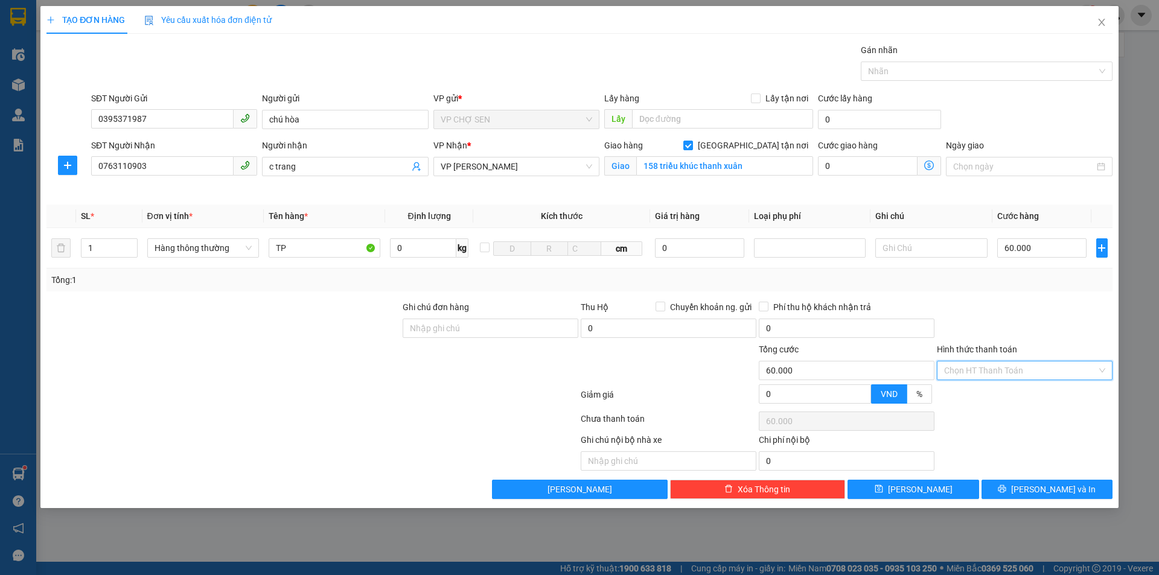
drag, startPoint x: 1030, startPoint y: 369, endPoint x: 973, endPoint y: 389, distance: 59.8
click at [1028, 369] on input "Hình thức thanh toán" at bounding box center [1020, 371] width 153 height 18
click at [972, 391] on div "Tại văn phòng" at bounding box center [1024, 394] width 161 height 13
type input "0"
click at [1015, 489] on button "[PERSON_NAME] và In" at bounding box center [1047, 489] width 131 height 19
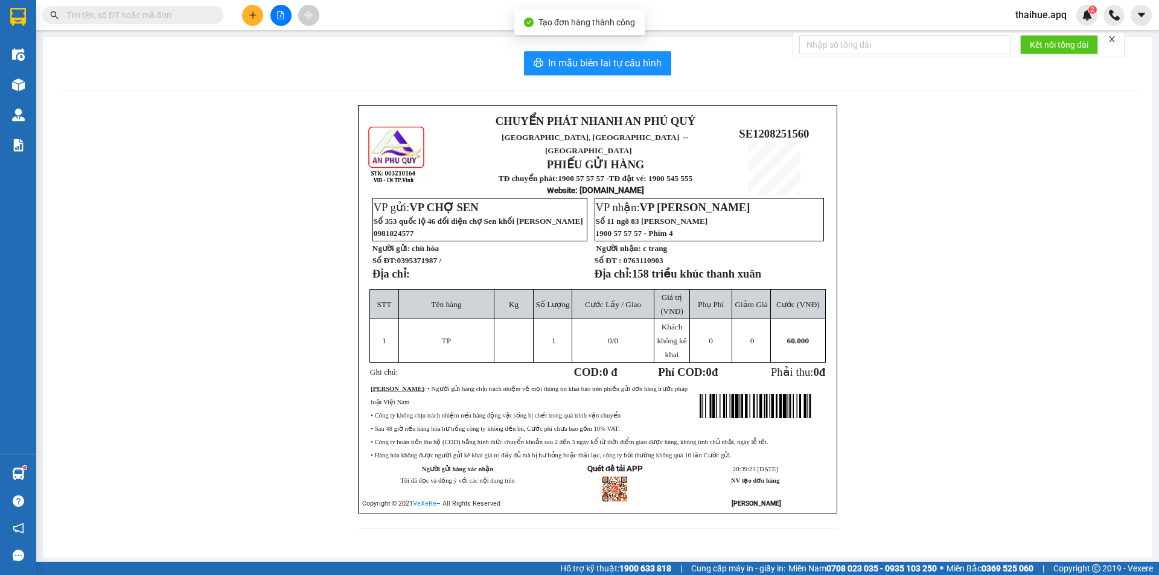
drag, startPoint x: 53, startPoint y: 85, endPoint x: 297, endPoint y: 47, distance: 247.5
click at [59, 82] on div "In mẫu biên lai tự cấu hình CHUYỂN PHÁT NHANH AN [GEOGRAPHIC_DATA], [GEOGRAPHIC…" at bounding box center [598, 297] width 1110 height 521
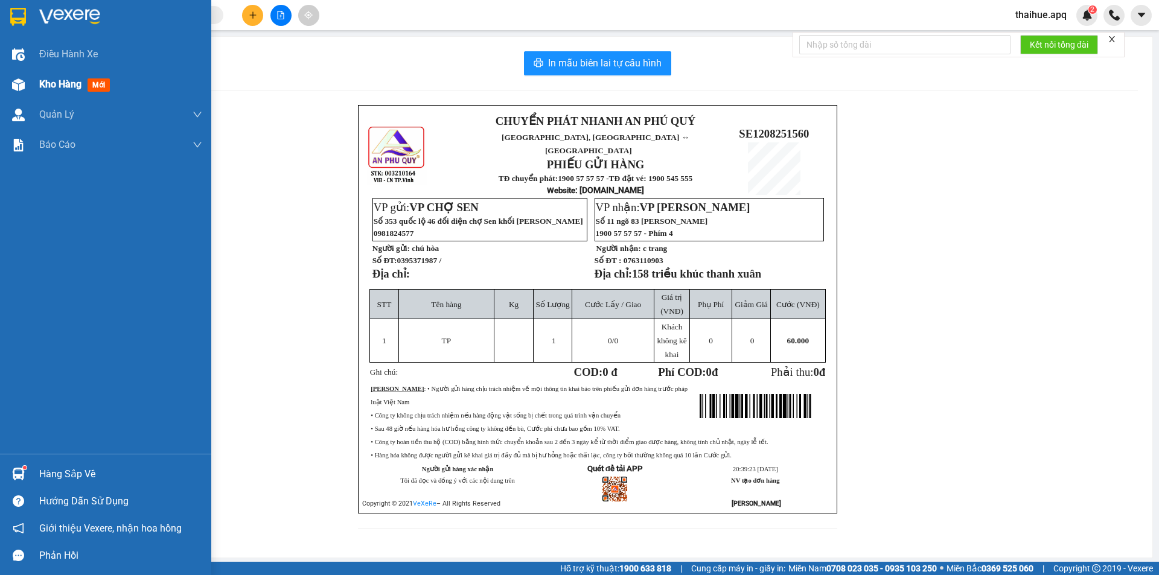
click at [50, 86] on span "Kho hàng" at bounding box center [60, 84] width 42 height 11
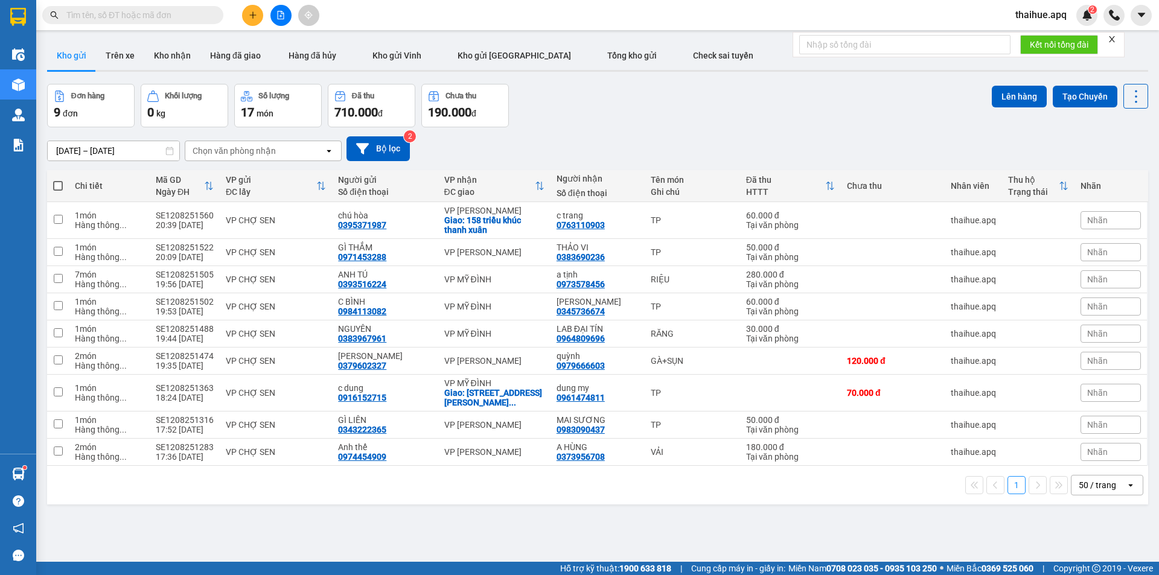
click at [301, 150] on div "Chọn văn phòng nhận" at bounding box center [254, 150] width 139 height 19
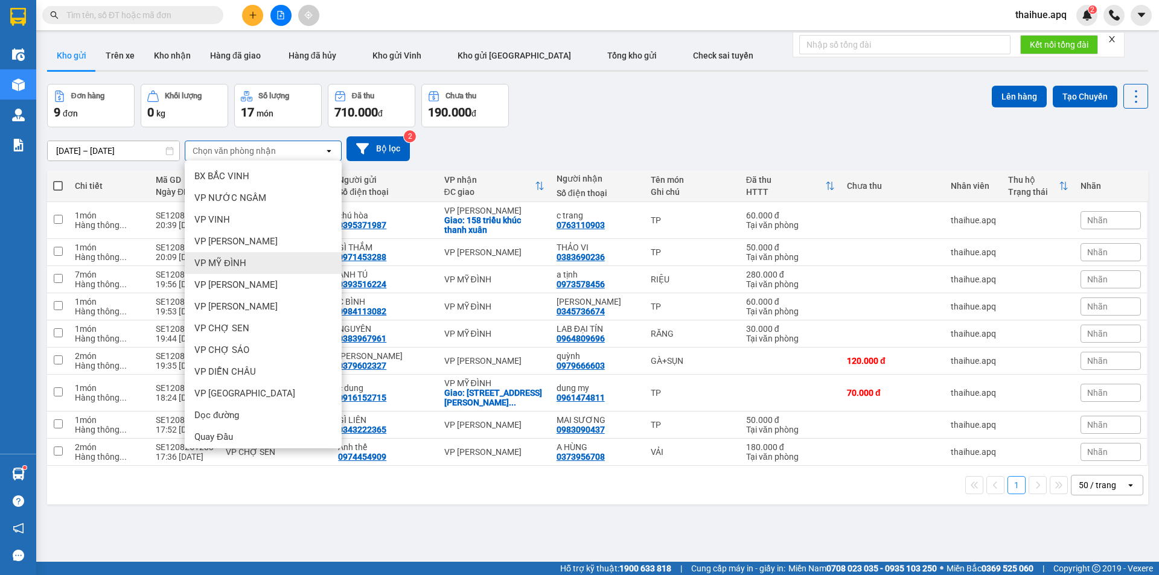
click at [234, 261] on span "VP MỸ ĐÌNH" at bounding box center [220, 263] width 52 height 12
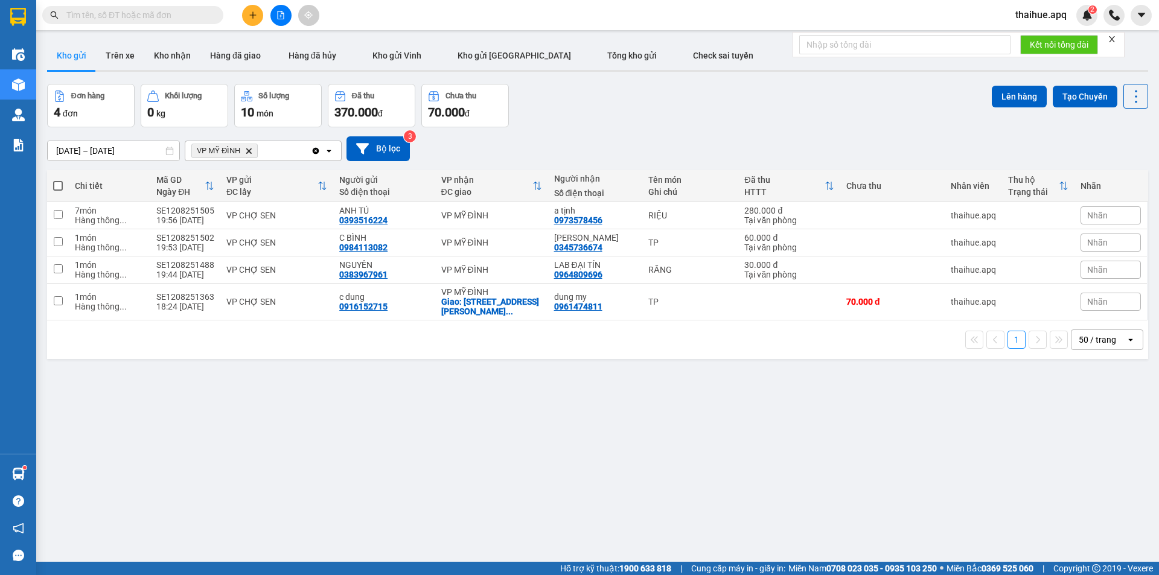
click at [58, 184] on span at bounding box center [58, 186] width 10 height 10
click at [58, 180] on input "checkbox" at bounding box center [58, 180] width 0 height 0
checkbox input "true"
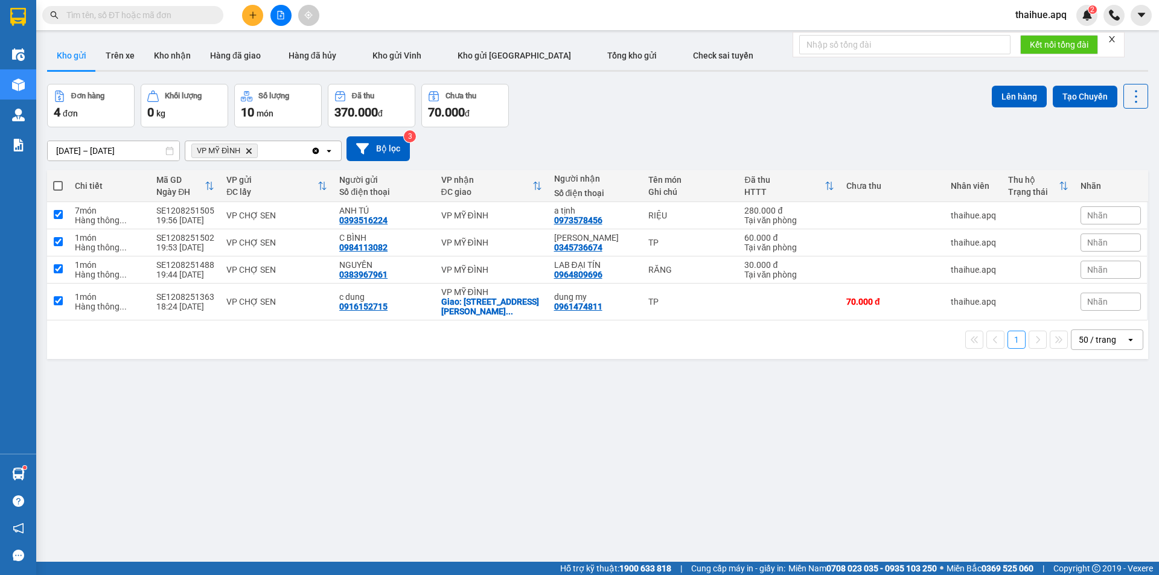
checkbox input "true"
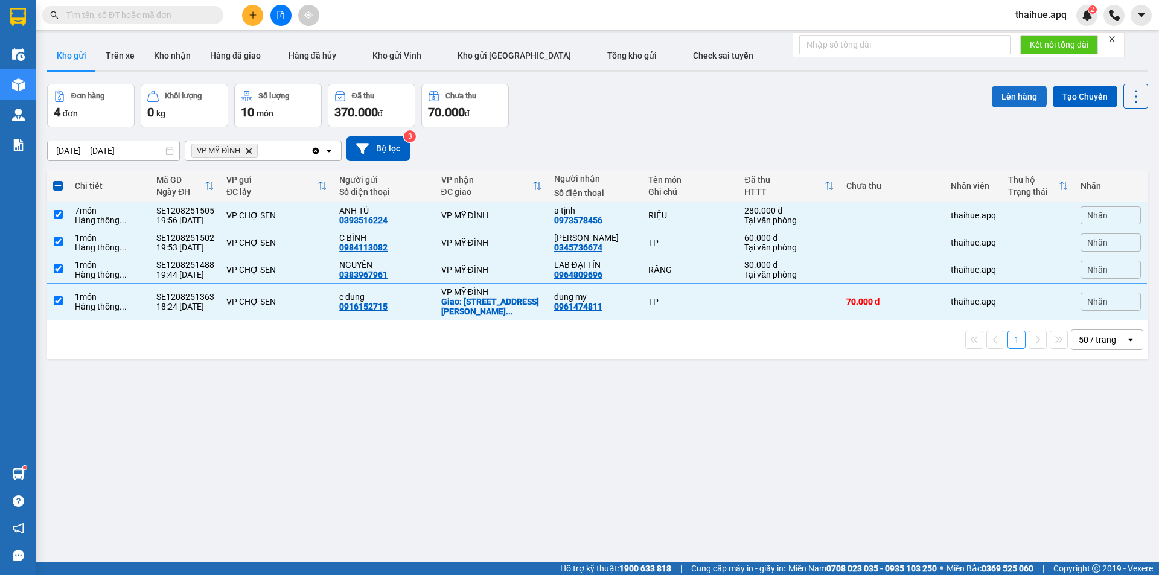
click at [1011, 95] on button "Lên hàng" at bounding box center [1019, 97] width 55 height 22
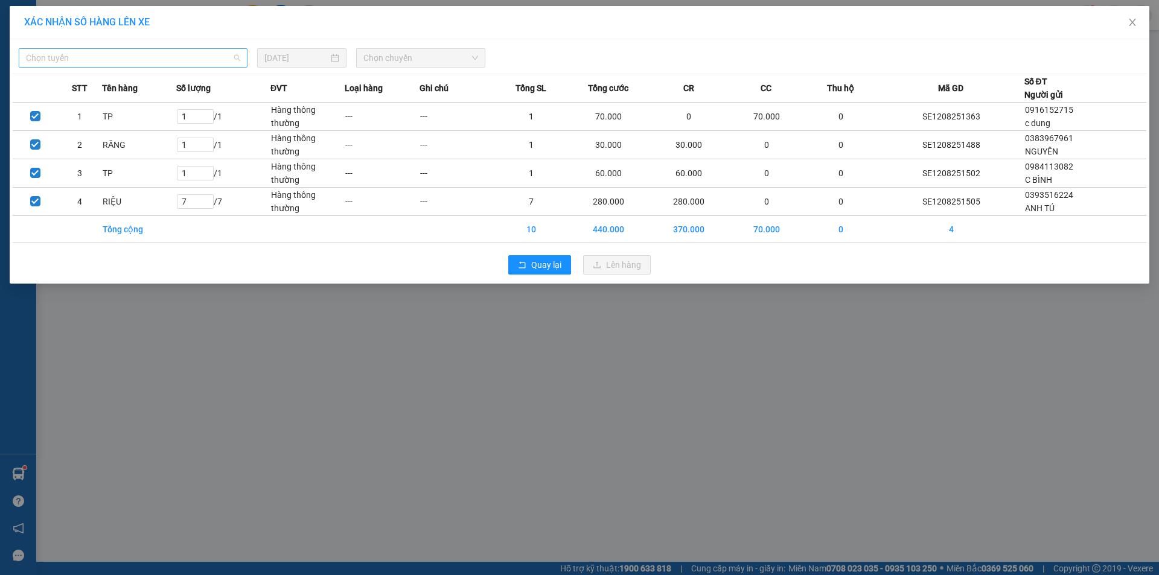
click at [120, 58] on span "Chọn tuyến" at bounding box center [133, 58] width 214 height 18
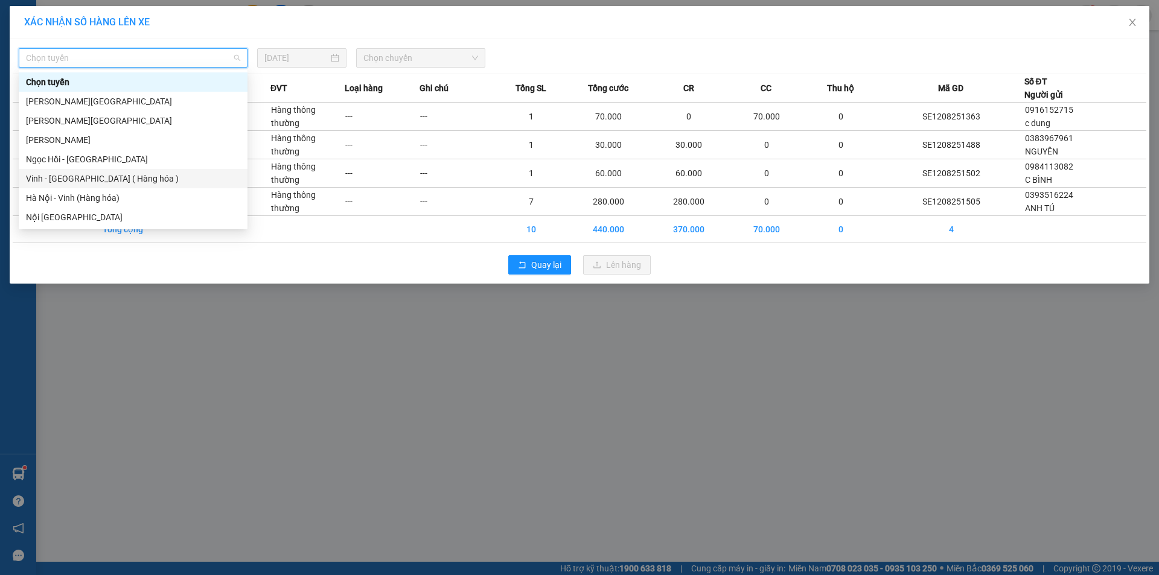
click at [61, 180] on div "Vinh - [GEOGRAPHIC_DATA] ( Hàng hóa )" at bounding box center [133, 178] width 214 height 13
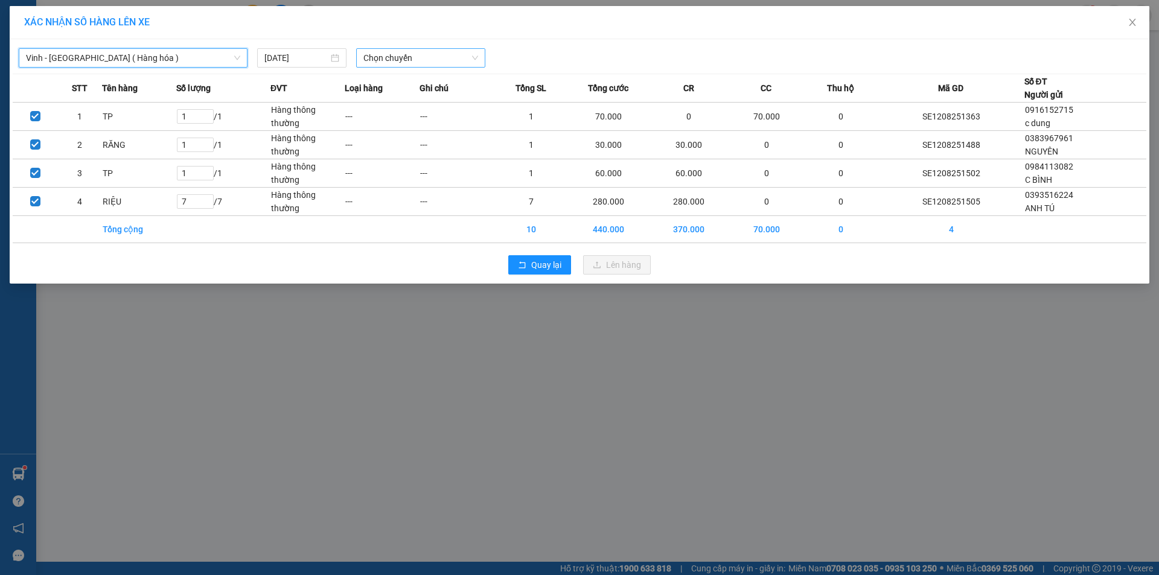
click at [441, 56] on span "Chọn chuyến" at bounding box center [421, 58] width 115 height 18
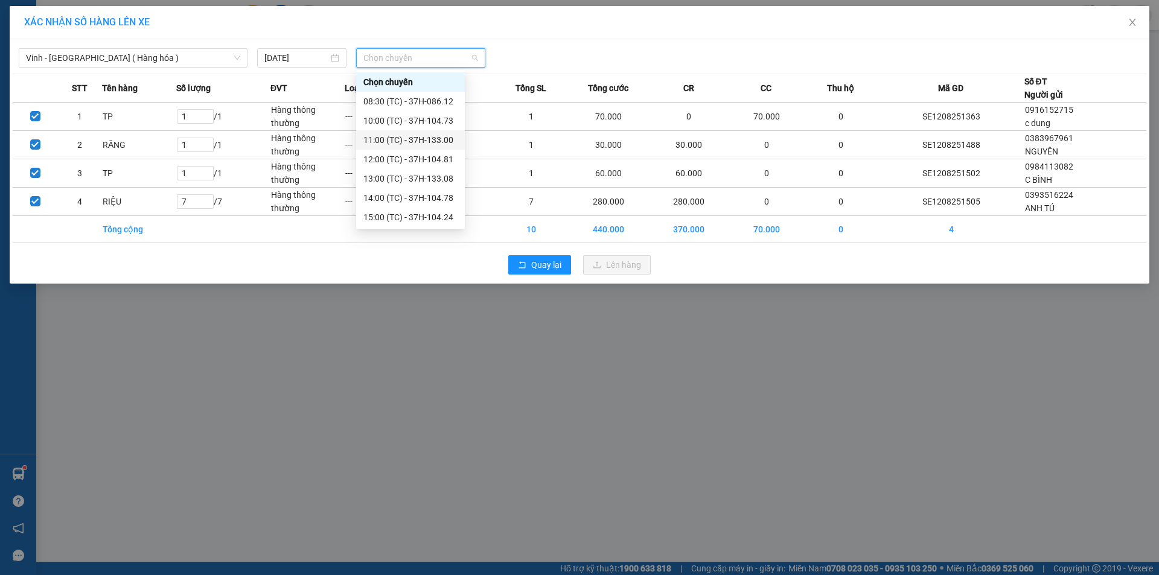
scroll to position [60, 0]
click at [443, 217] on div "22:10 (TC) - 37H-096.13" at bounding box center [411, 214] width 94 height 13
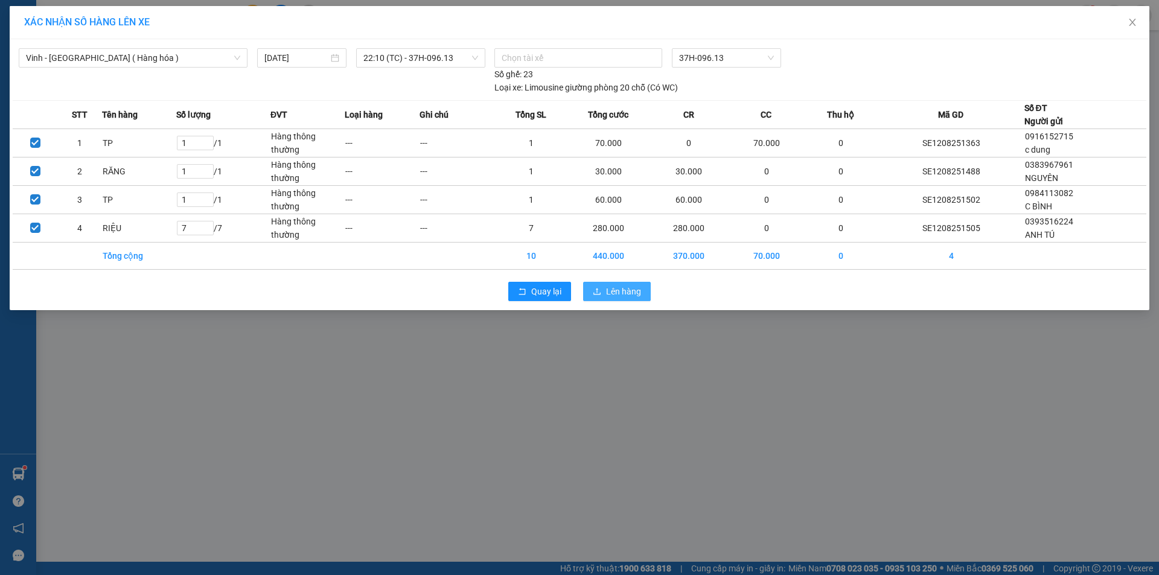
click at [614, 289] on span "Lên hàng" at bounding box center [623, 291] width 35 height 13
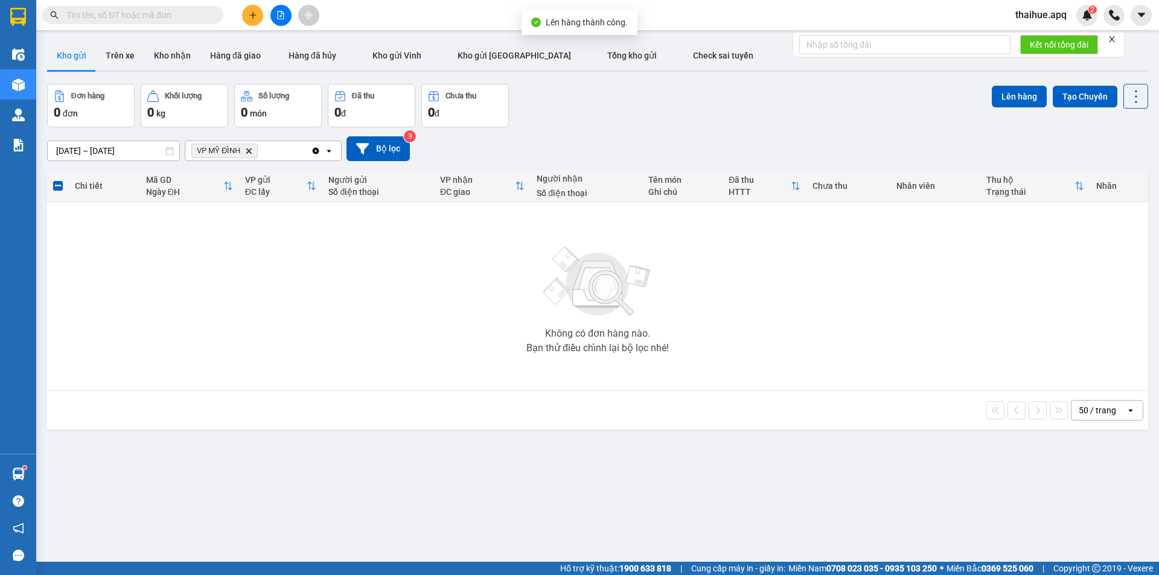
click at [247, 149] on icon "VP MỸ ĐÌNH, close by backspace" at bounding box center [248, 150] width 5 height 5
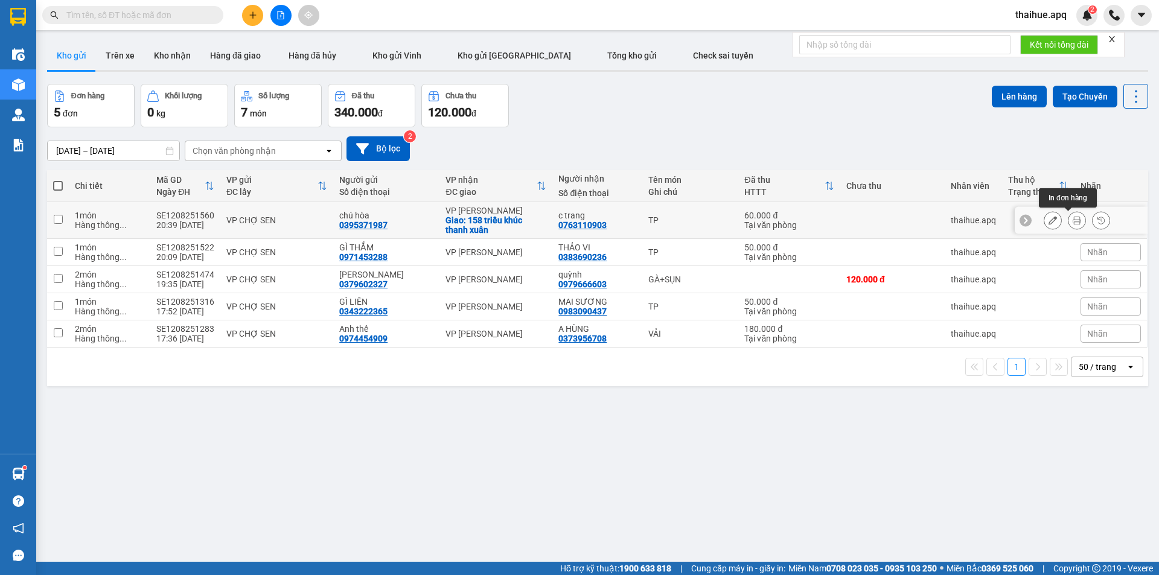
click at [1073, 219] on icon at bounding box center [1077, 220] width 8 height 8
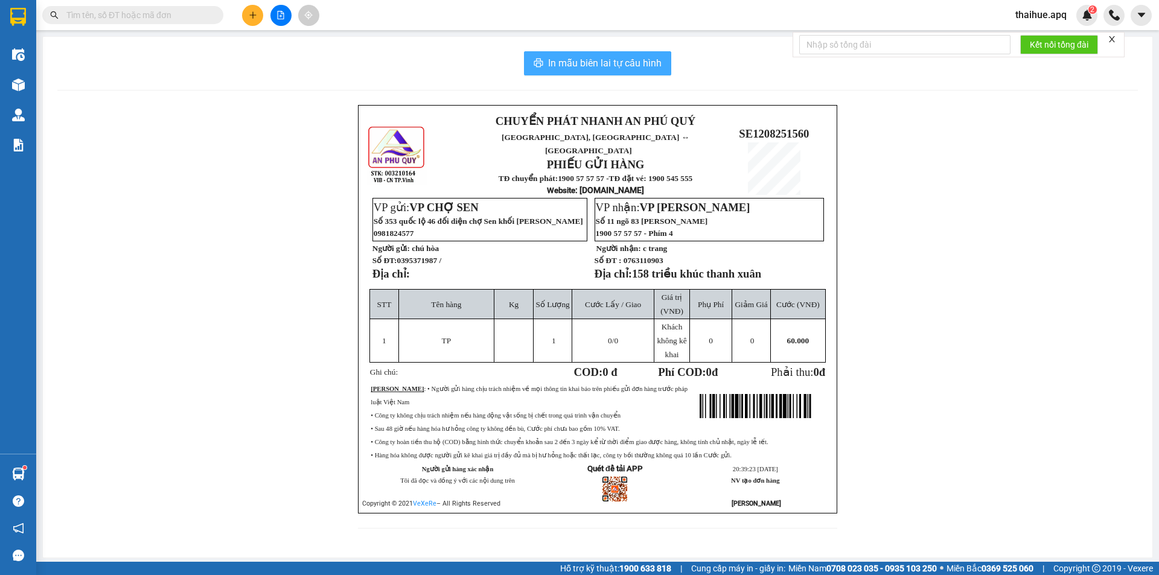
click at [598, 68] on span "In mẫu biên lai tự cấu hình" at bounding box center [605, 63] width 114 height 15
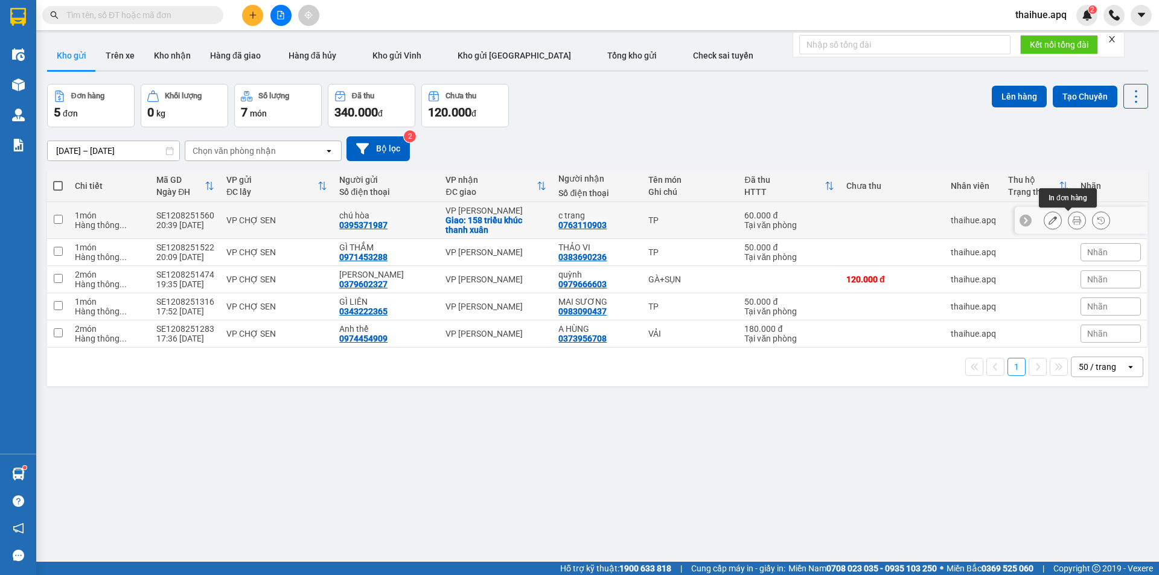
click at [1073, 219] on icon at bounding box center [1077, 220] width 8 height 8
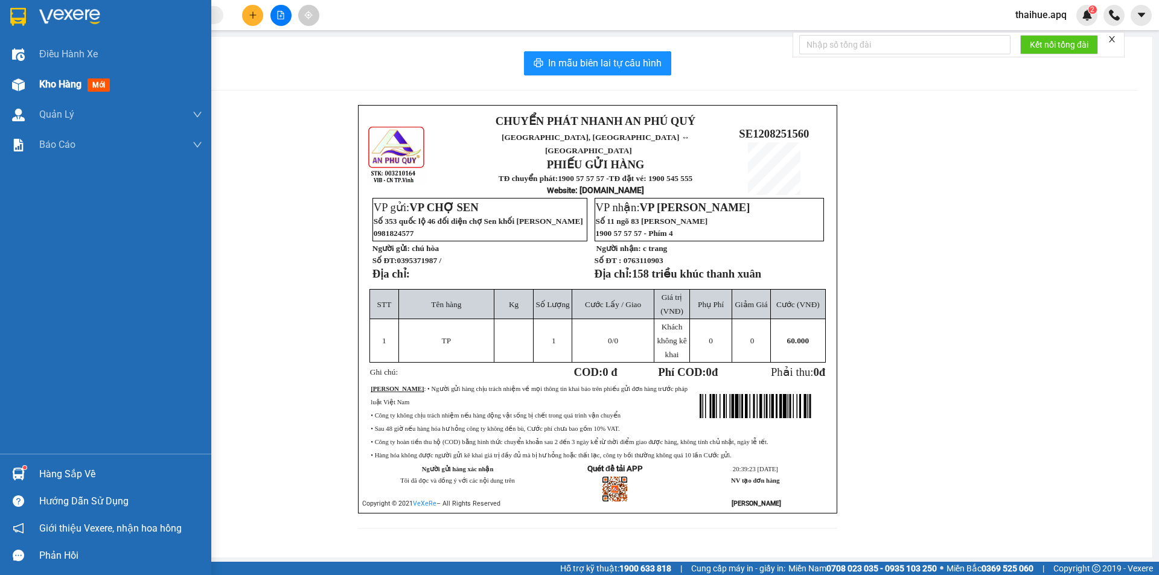
click at [65, 86] on span "Kho hàng" at bounding box center [60, 84] width 42 height 11
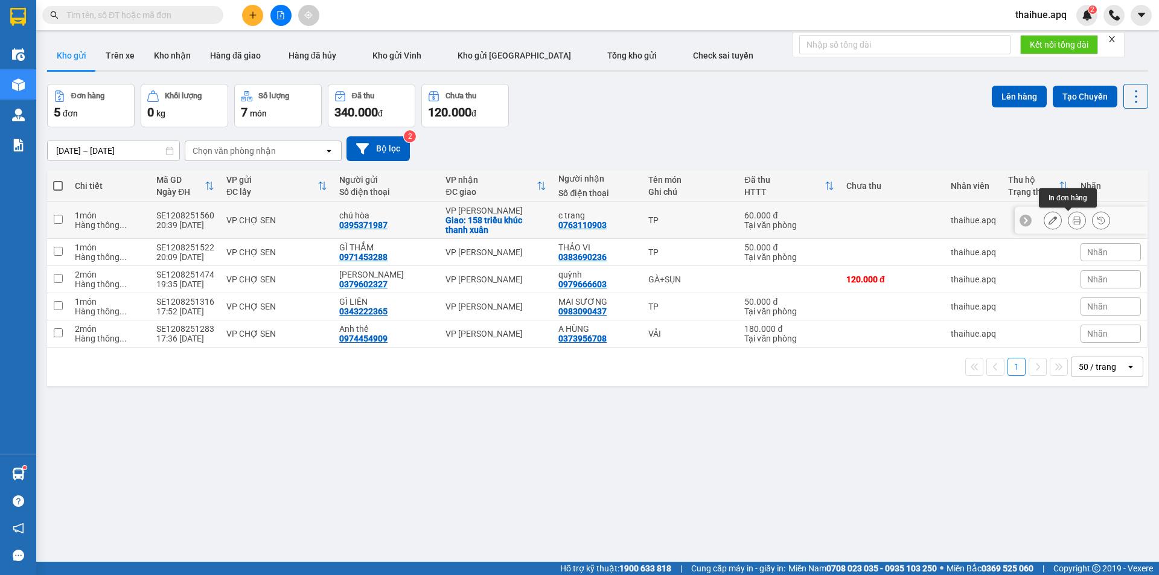
click at [1073, 218] on icon at bounding box center [1077, 220] width 8 height 8
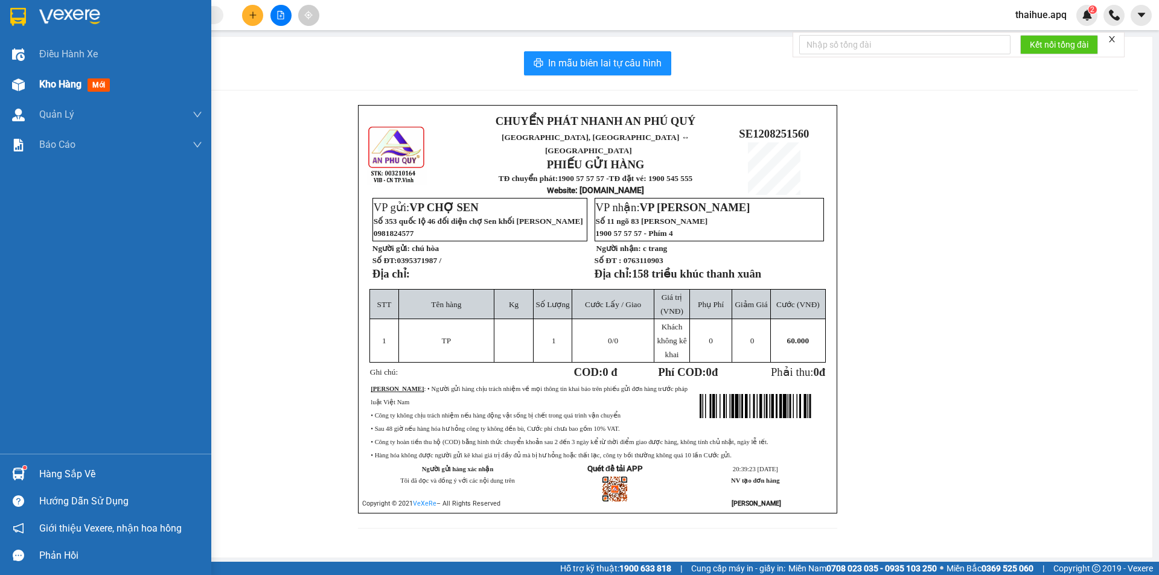
click at [51, 89] on span "Kho hàng" at bounding box center [60, 84] width 42 height 11
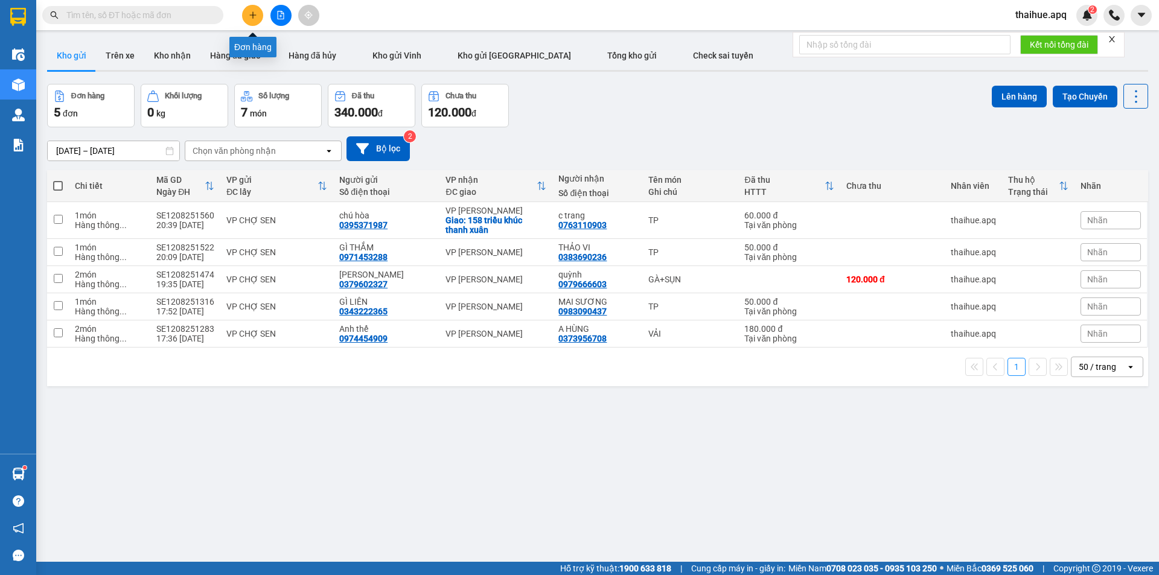
click at [253, 12] on icon "plus" at bounding box center [252, 14] width 1 height 7
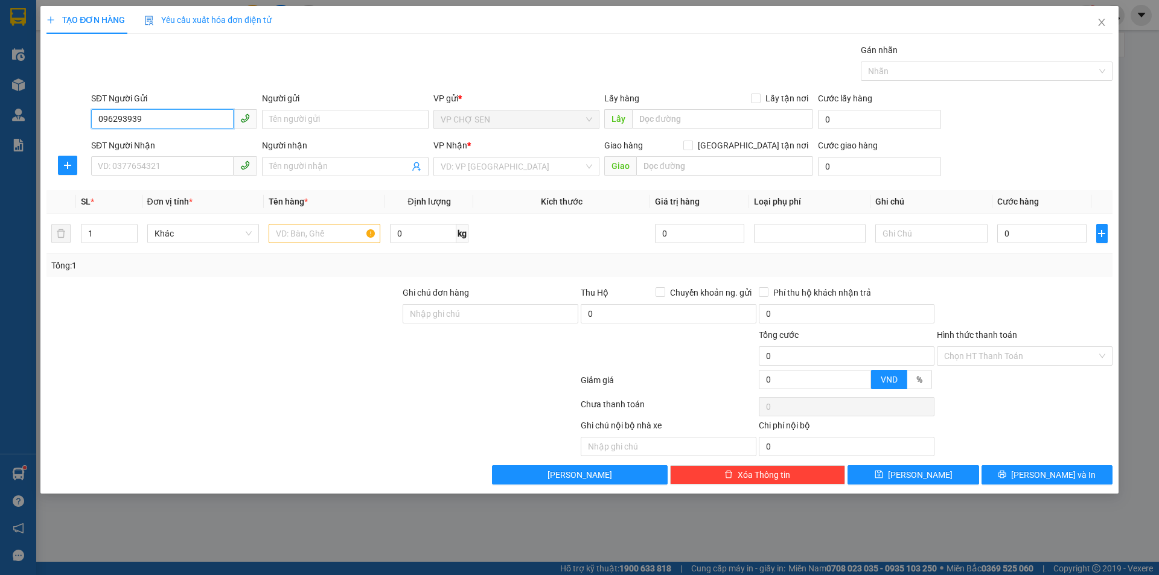
type input "0962939395"
click at [175, 149] on div "0962939395 - [PERSON_NAME]" at bounding box center [174, 143] width 152 height 13
type input "tuấn anh"
type input "0962939395"
click at [178, 173] on input "SĐT Người Nhận" at bounding box center [162, 165] width 143 height 19
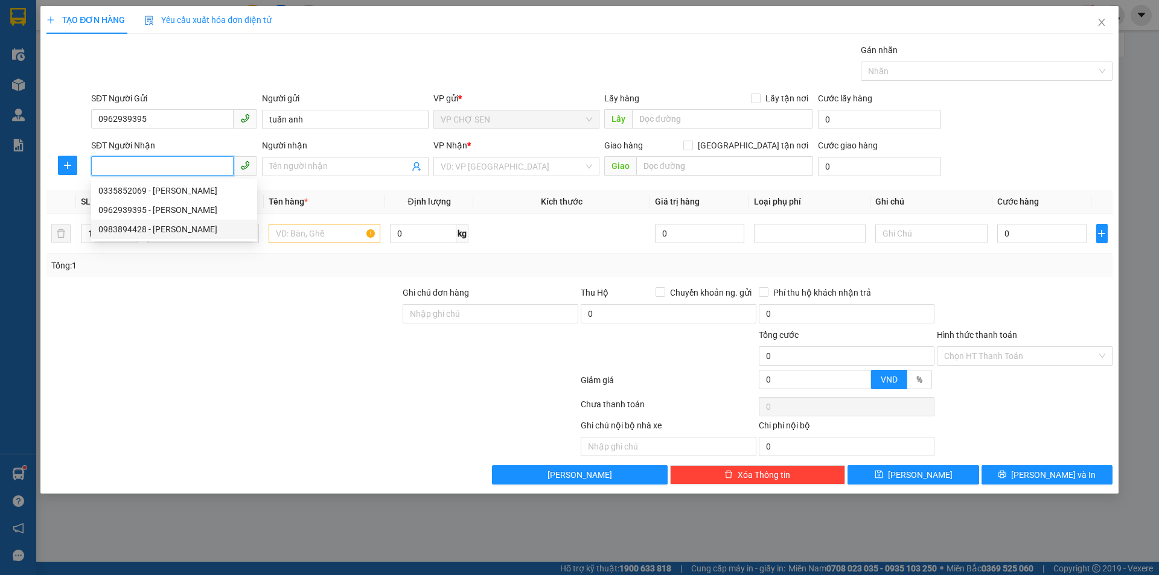
click at [176, 229] on div "0983894428 - [PERSON_NAME]" at bounding box center [174, 229] width 152 height 13
type input "0983894428"
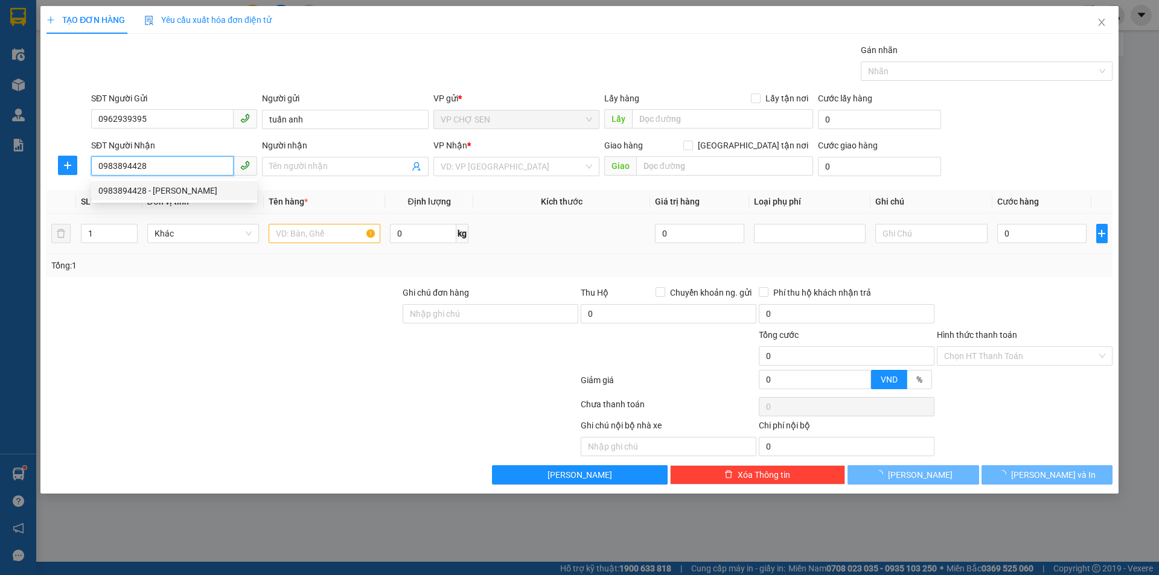
type input "BỐ ĐĂNG"
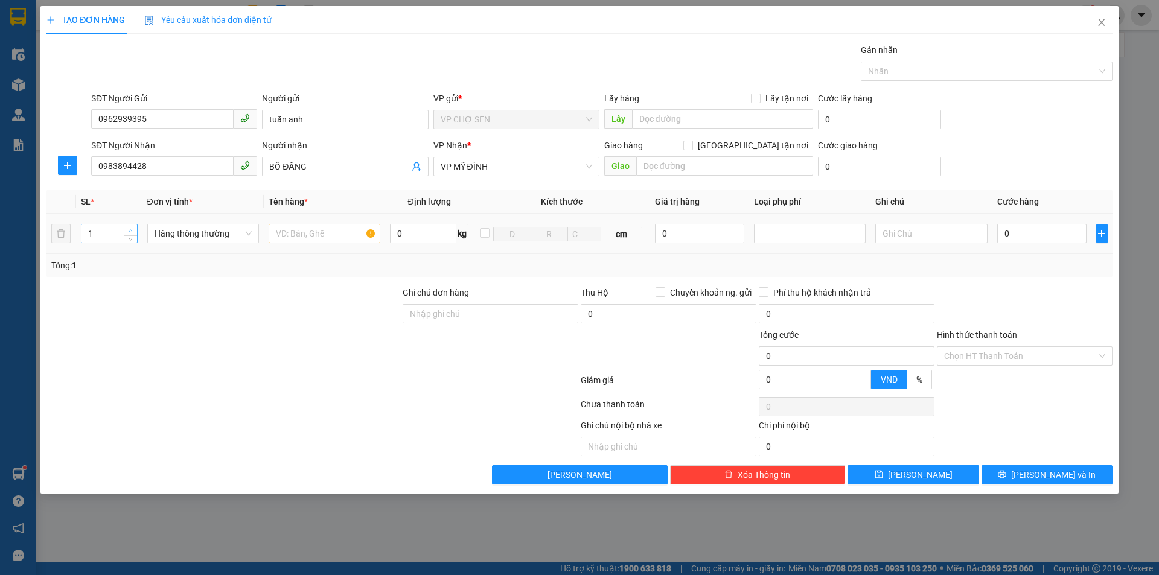
type input "2"
click at [132, 229] on icon "up" at bounding box center [131, 231] width 4 height 4
click at [281, 235] on input "text" at bounding box center [325, 233] width 112 height 19
type input "TP+CHÈ XANH"
click at [418, 167] on icon "user-add" at bounding box center [417, 167] width 10 height 10
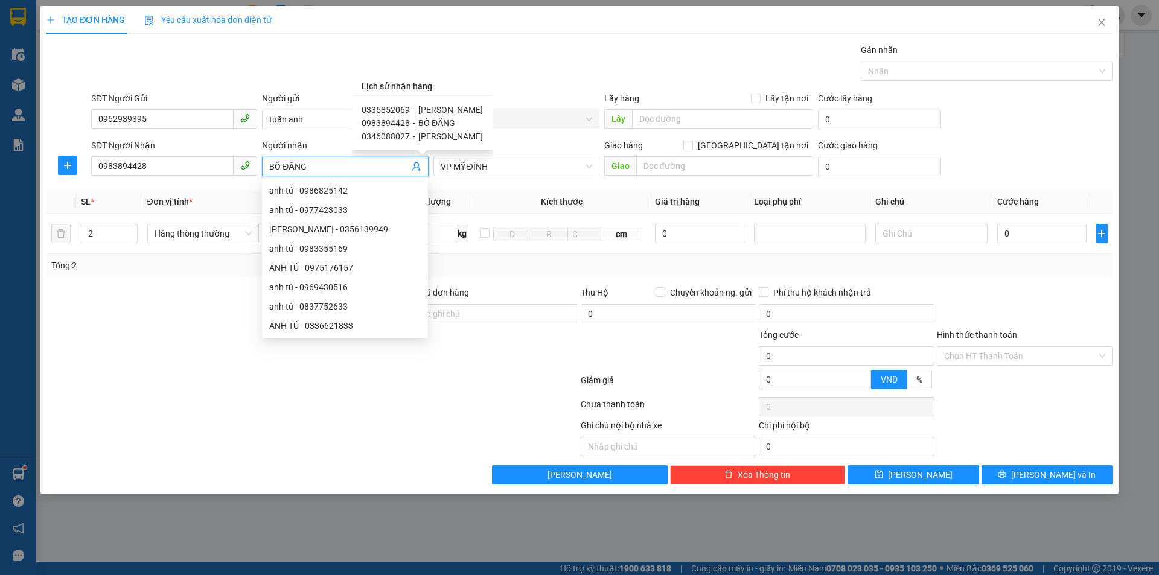
click at [428, 111] on span "[PERSON_NAME]" at bounding box center [450, 110] width 65 height 10
type input "0335852069"
type input "[PERSON_NAME]"
type input "sảnh a1, tòa ct 1a, chung cư HDMON, ngõ 4 hàm nghi"
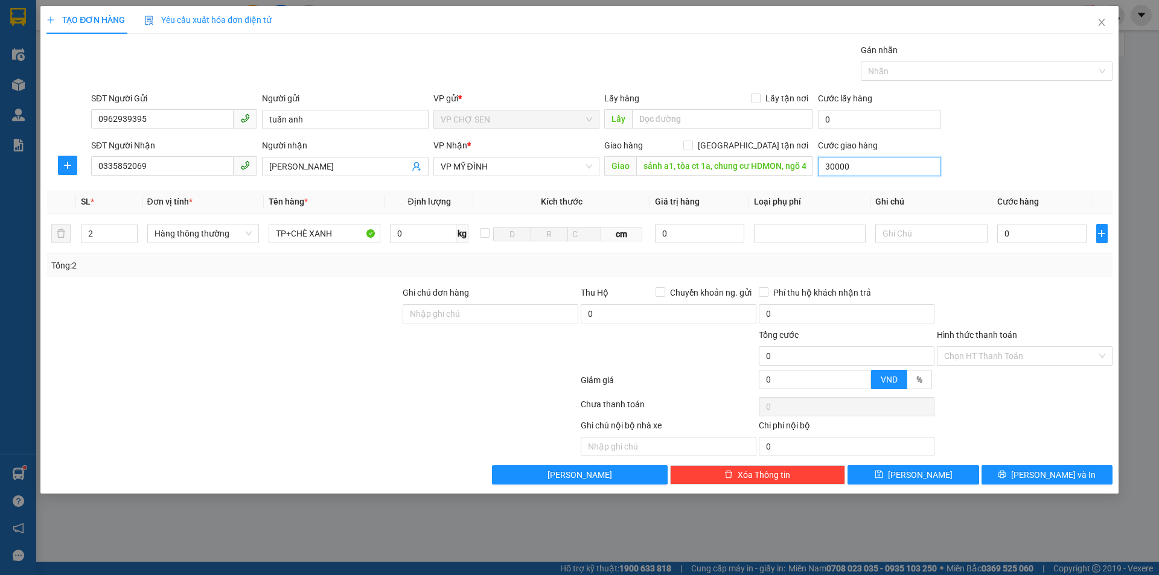
click at [851, 165] on input "30000" at bounding box center [879, 166] width 123 height 19
type input "0"
click at [692, 146] on input "[GEOGRAPHIC_DATA] tận nơi" at bounding box center [688, 145] width 8 height 8
checkbox input "true"
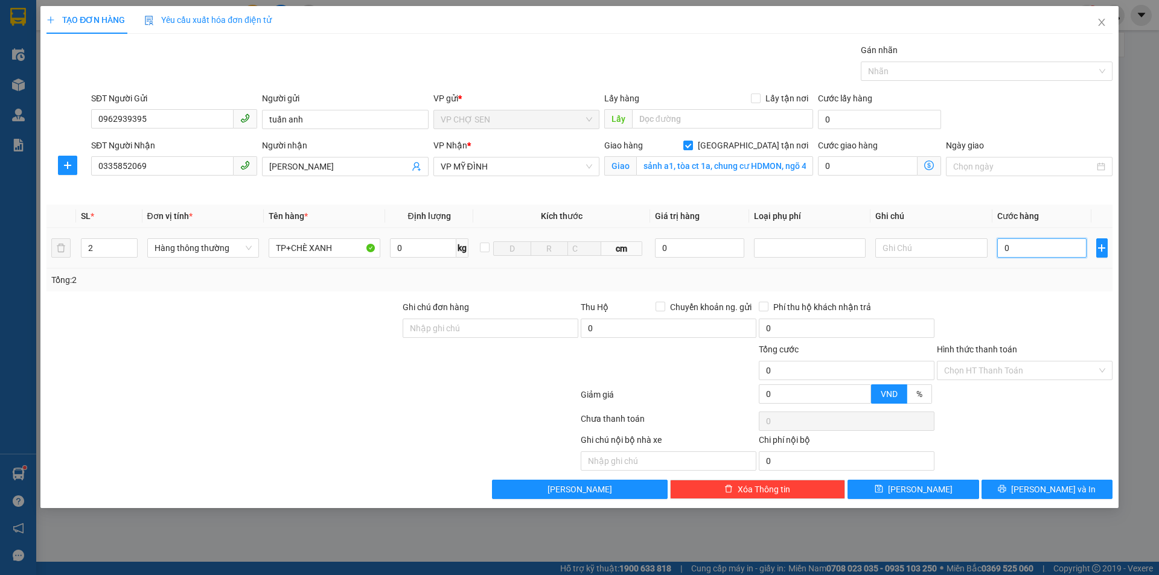
click at [1000, 243] on input "0" at bounding box center [1043, 248] width 90 height 19
click at [994, 373] on input "Hình thức thanh toán" at bounding box center [1020, 371] width 153 height 18
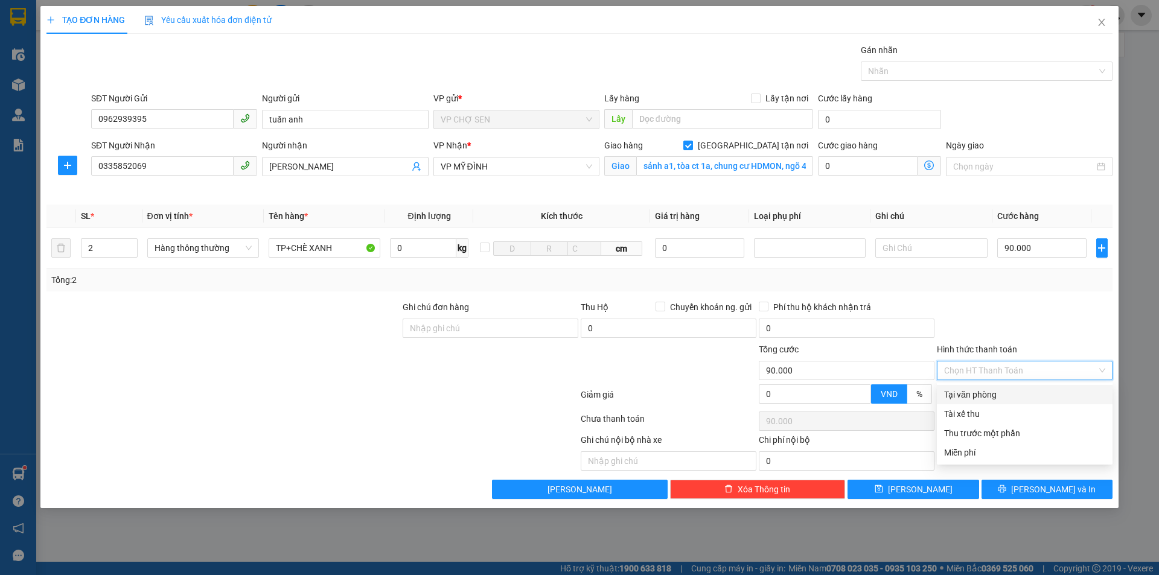
click at [983, 398] on div "Tại văn phòng" at bounding box center [1024, 394] width 161 height 13
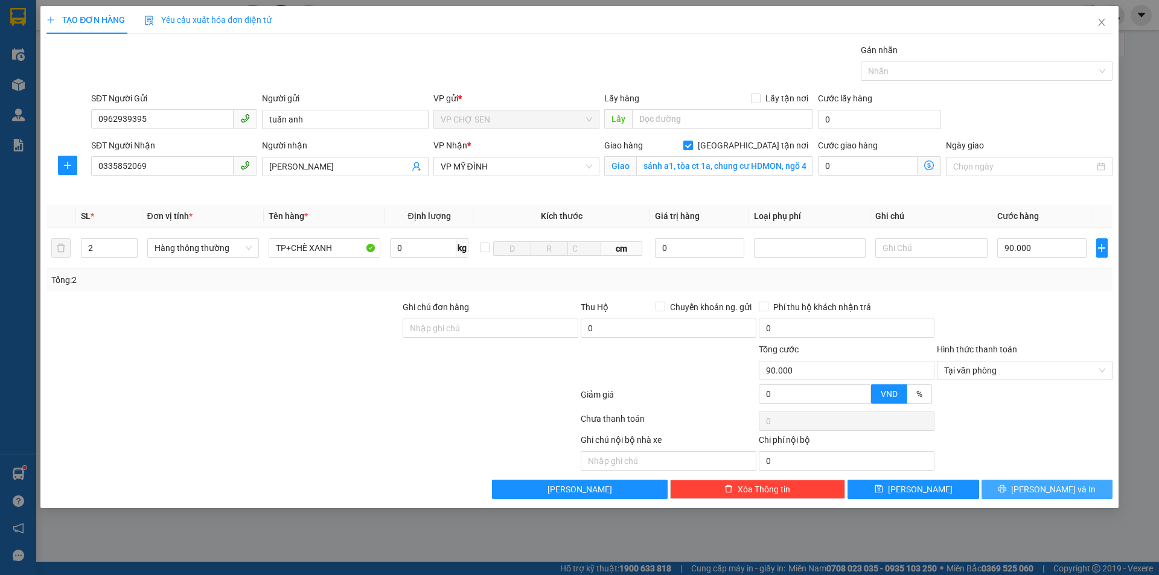
click at [1007, 489] on icon "printer" at bounding box center [1003, 490] width 8 height 8
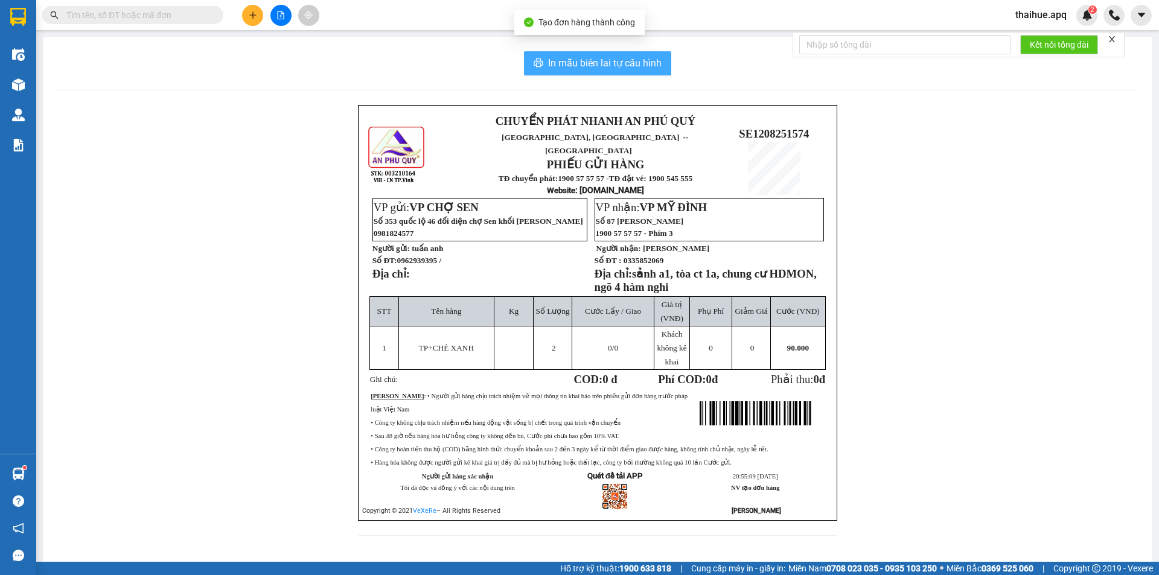
click at [611, 61] on span "In mẫu biên lai tự cấu hình" at bounding box center [605, 63] width 114 height 15
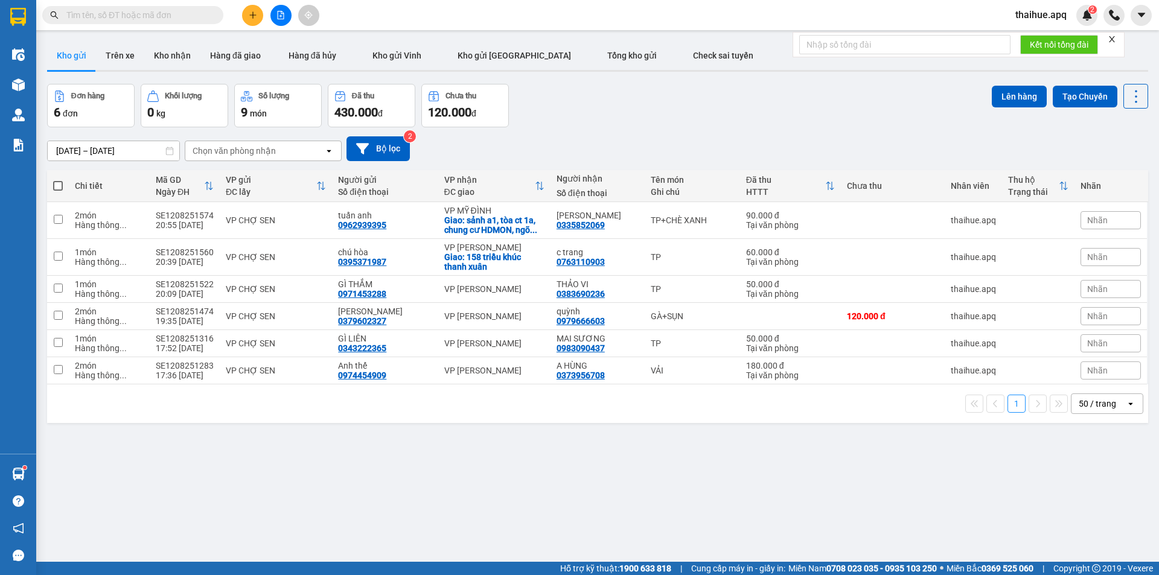
click at [293, 151] on div "Chọn văn phòng nhận" at bounding box center [254, 150] width 139 height 19
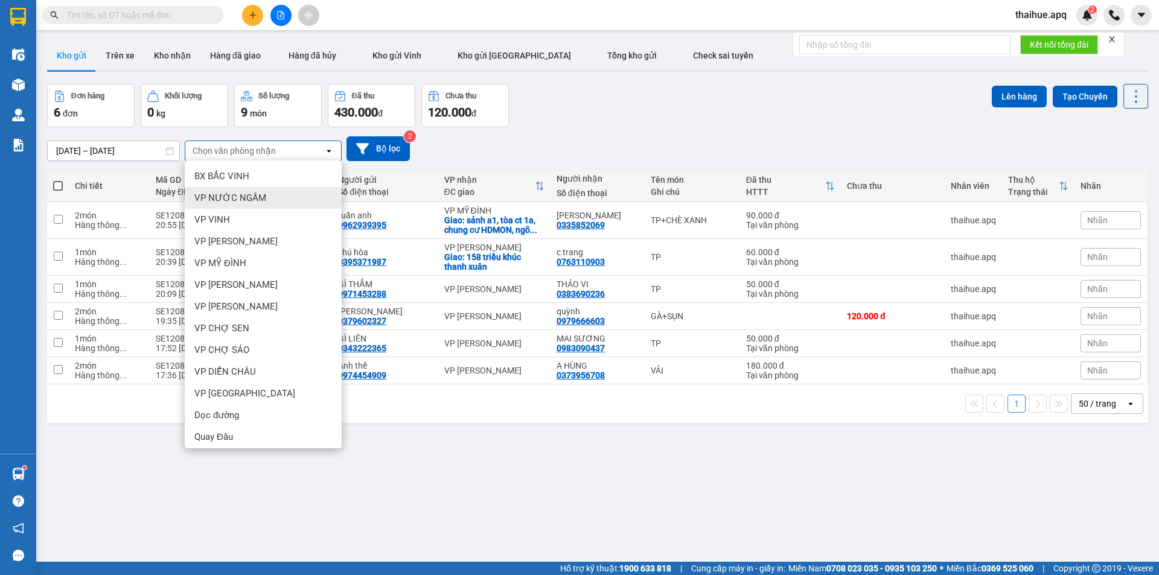
click at [483, 133] on div "[DATE] – [DATE] Press the down arrow key to interact with the calendar and sele…" at bounding box center [597, 148] width 1101 height 43
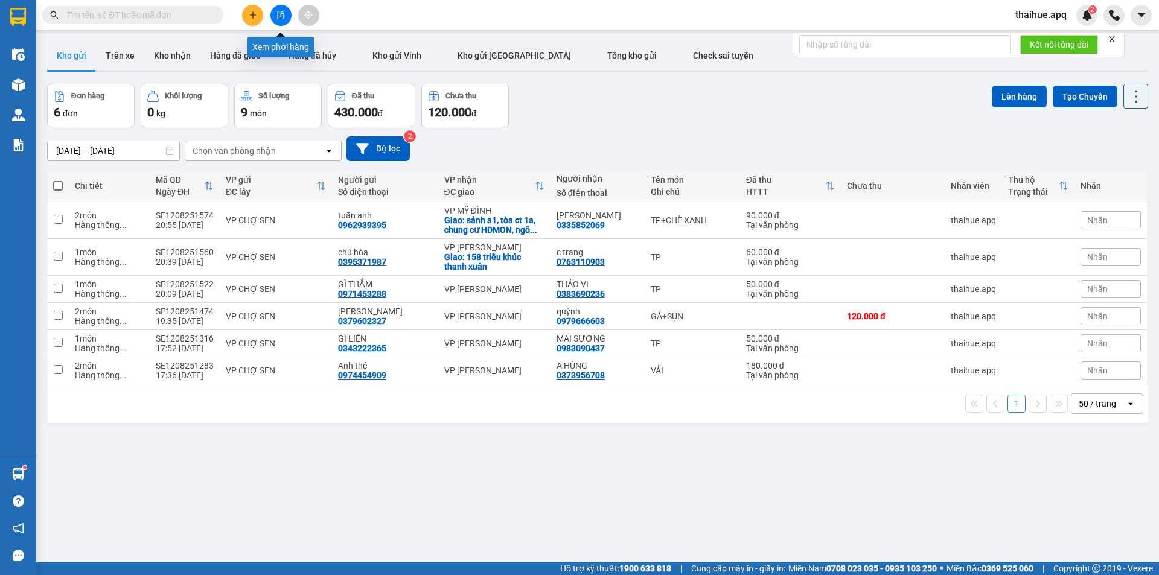
click at [281, 10] on button at bounding box center [281, 15] width 21 height 21
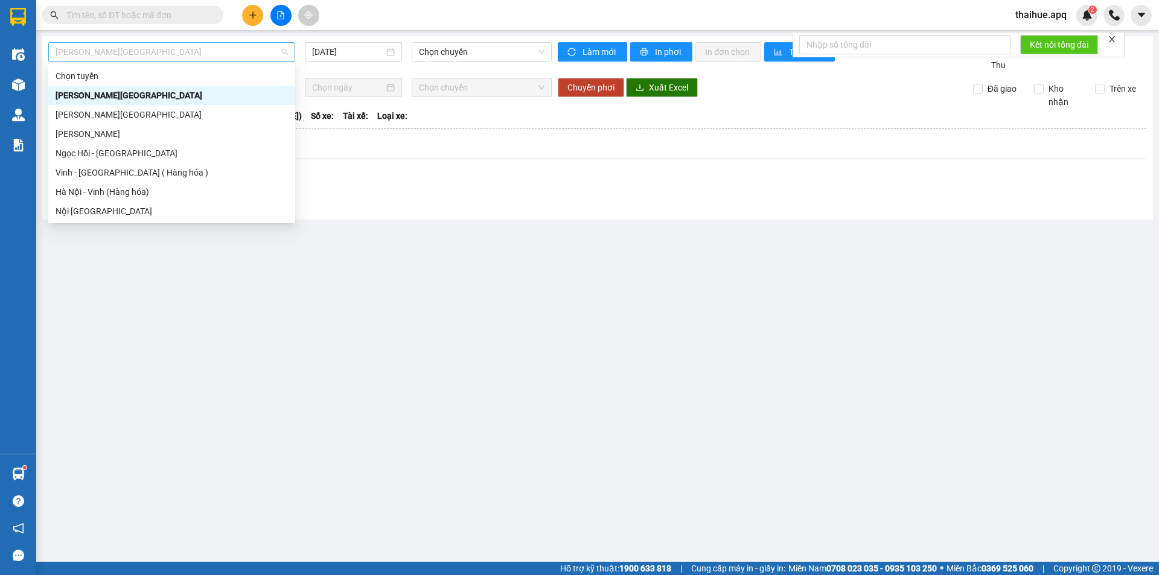
click at [197, 51] on span "[PERSON_NAME][GEOGRAPHIC_DATA]" at bounding box center [172, 52] width 232 height 18
click at [93, 175] on div "Vinh - [GEOGRAPHIC_DATA] ( Hàng hóa )" at bounding box center [172, 172] width 232 height 13
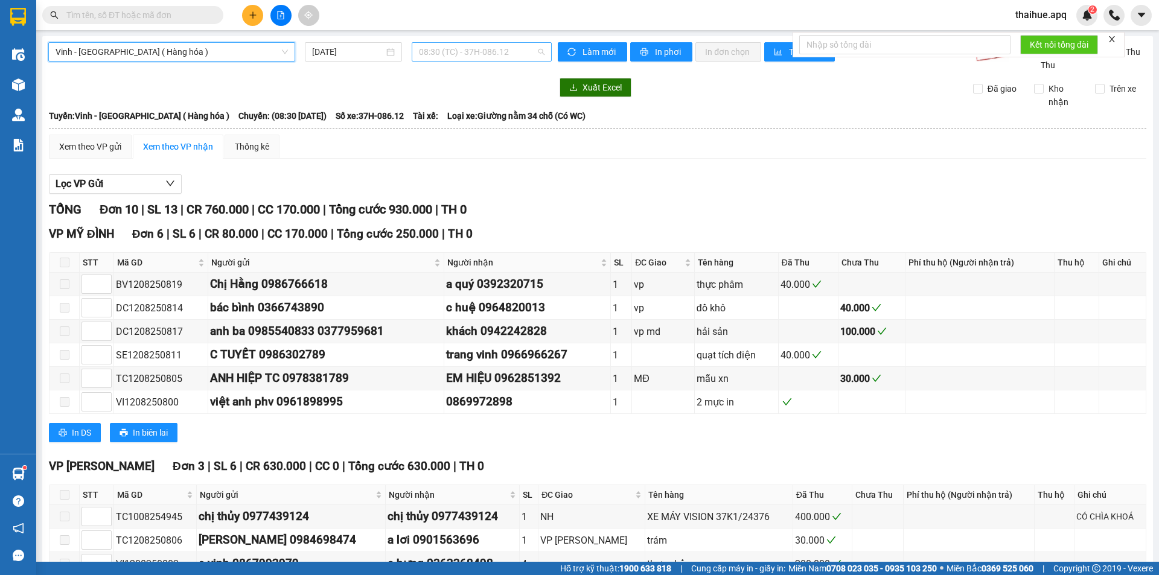
click at [513, 49] on span "08:30 (TC) - 37H-086.12" at bounding box center [482, 52] width 126 height 18
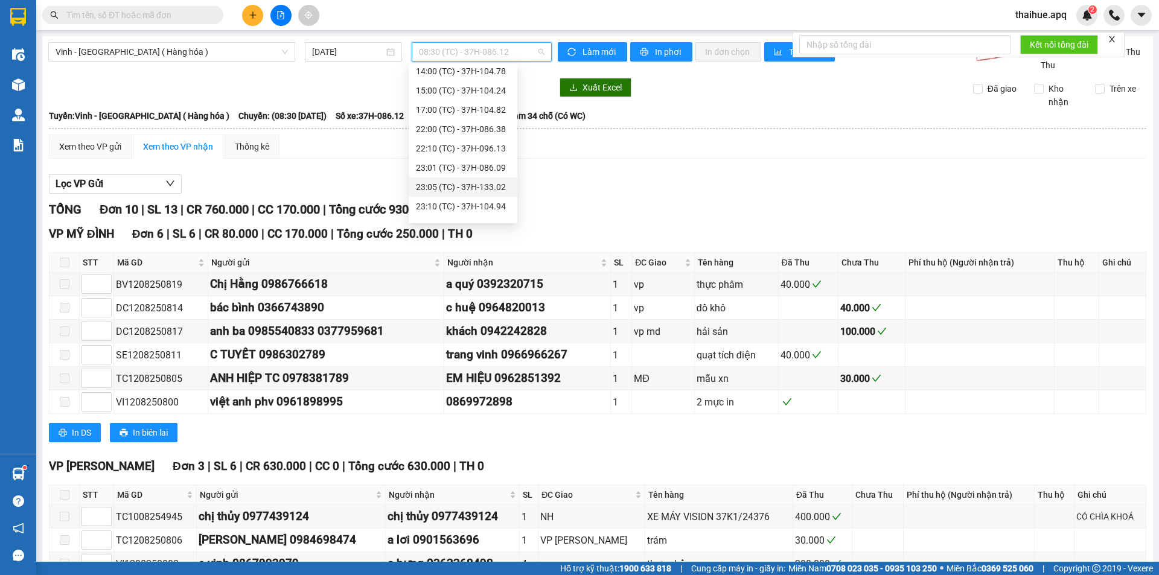
scroll to position [193, 0]
click at [489, 213] on div "23:19 (TC) - 37H-133.03" at bounding box center [463, 211] width 94 height 13
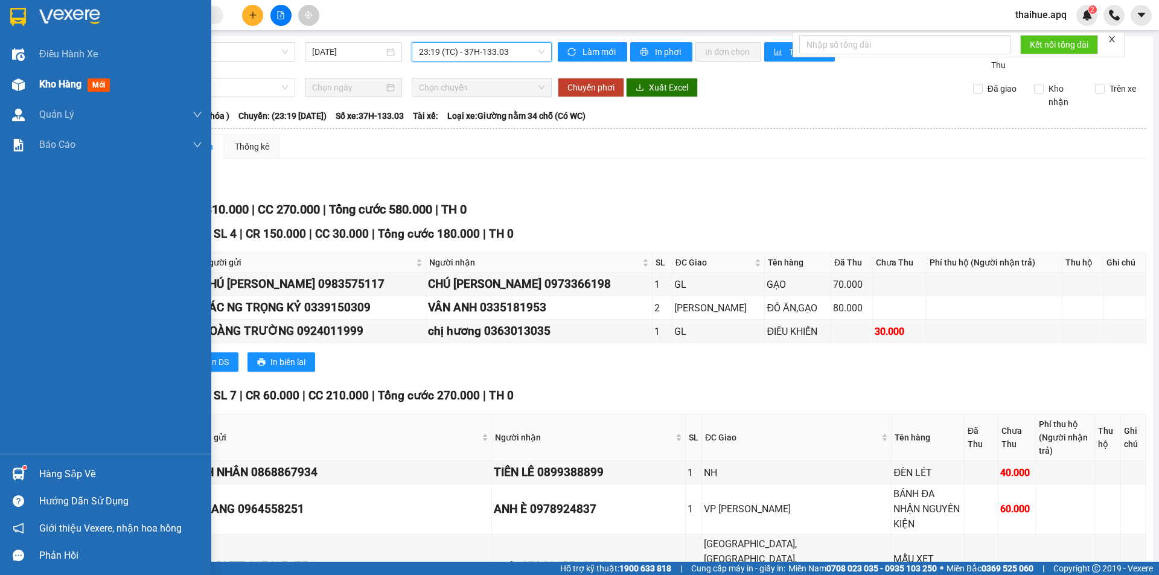
click at [80, 83] on span "Kho hàng" at bounding box center [60, 84] width 42 height 11
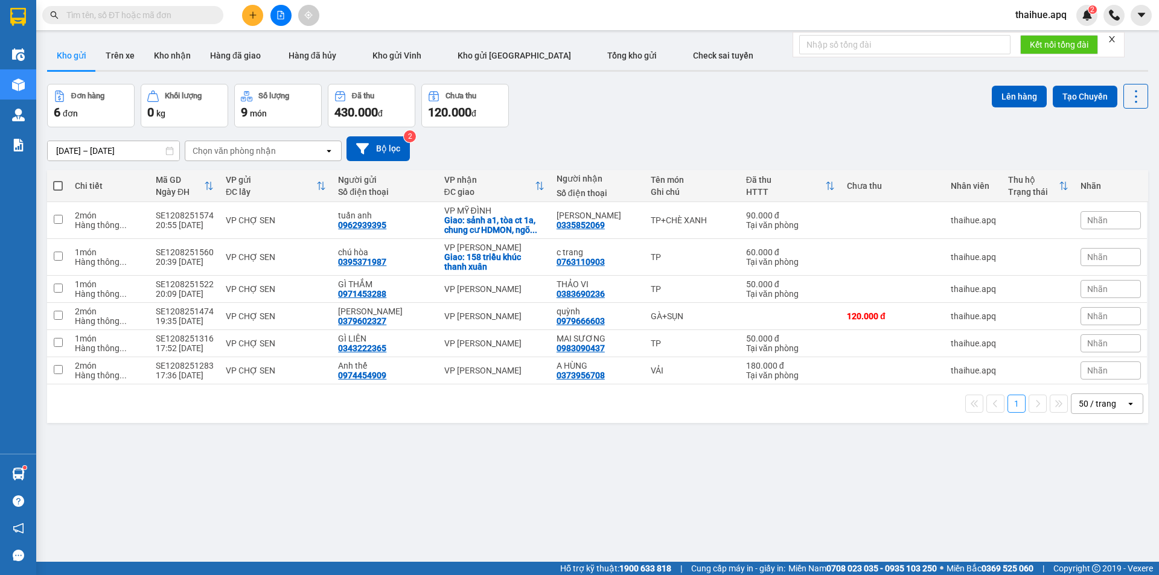
click at [59, 185] on span at bounding box center [58, 186] width 10 height 10
click at [58, 180] on input "checkbox" at bounding box center [58, 180] width 0 height 0
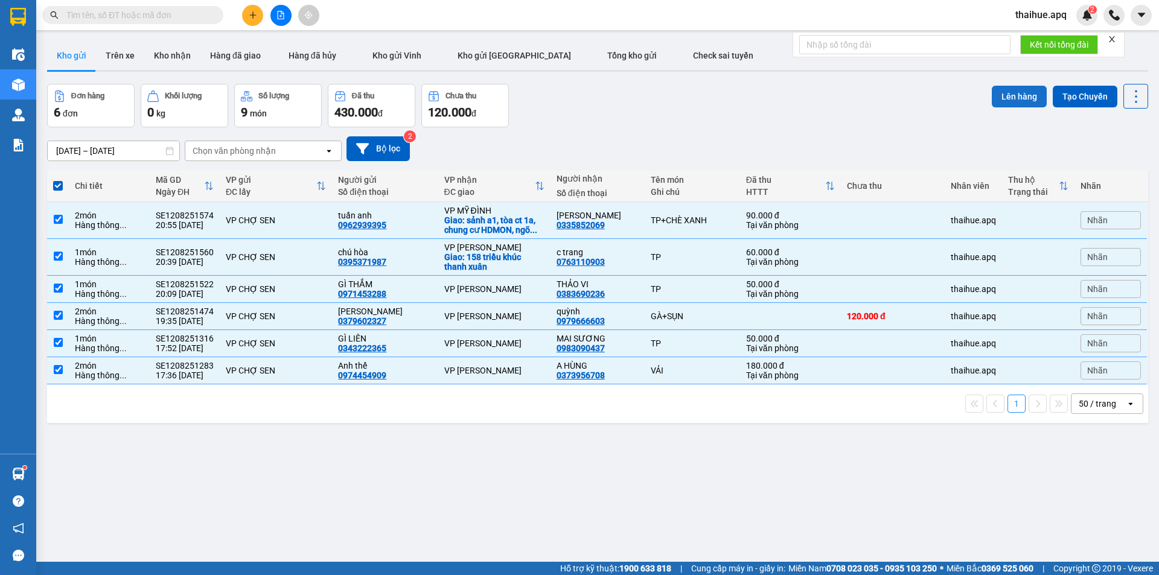
click at [1007, 95] on button "Lên hàng" at bounding box center [1019, 97] width 55 height 22
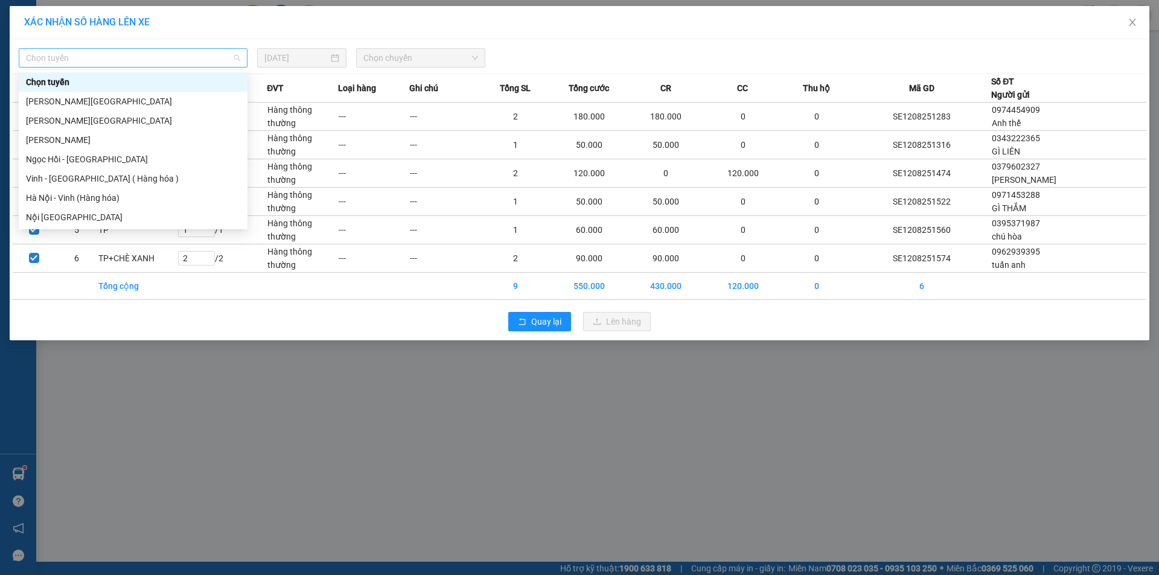
click at [108, 56] on span "Chọn tuyến" at bounding box center [133, 58] width 214 height 18
click at [68, 181] on div "Vinh - [GEOGRAPHIC_DATA] ( Hàng hóa )" at bounding box center [133, 178] width 214 height 13
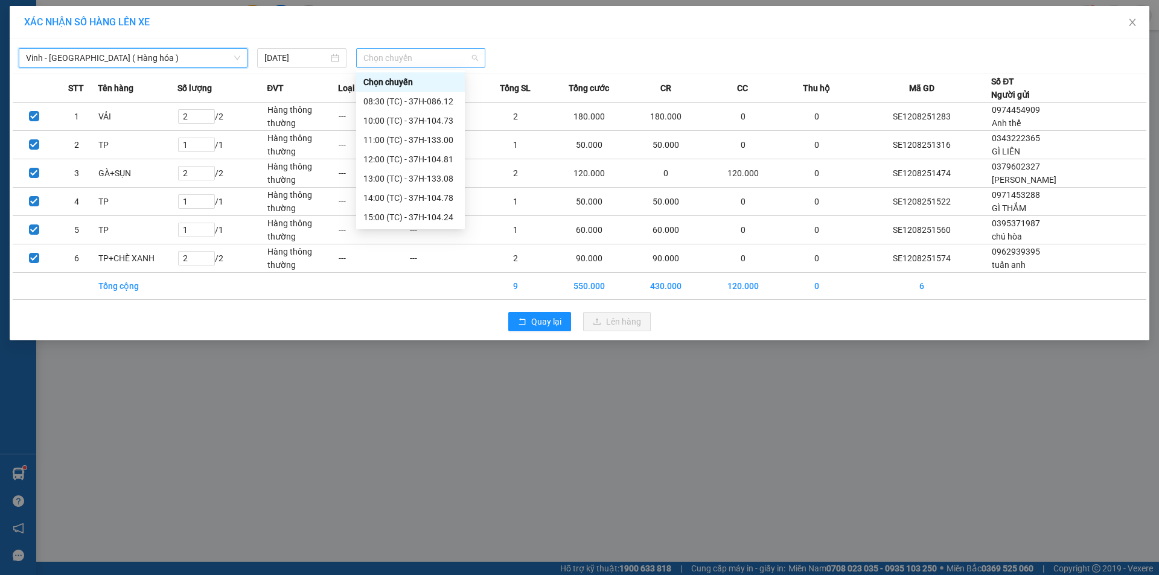
click at [437, 56] on span "Chọn chuyến" at bounding box center [421, 58] width 115 height 18
click at [441, 220] on div "23:19 (TC) - 37H-133.03" at bounding box center [411, 217] width 94 height 13
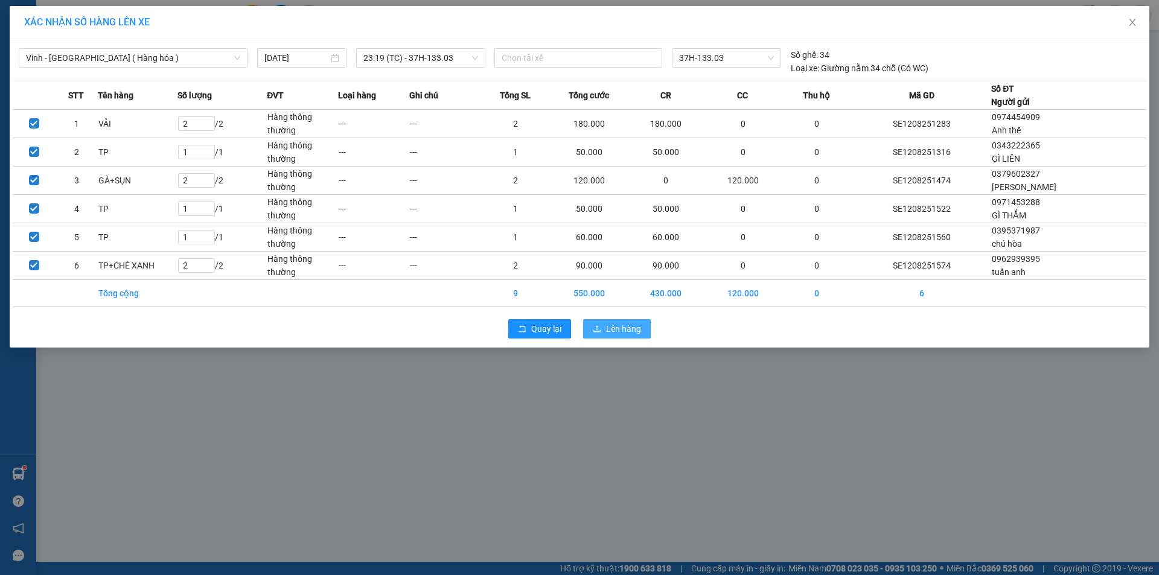
click at [625, 328] on span "Lên hàng" at bounding box center [623, 328] width 35 height 13
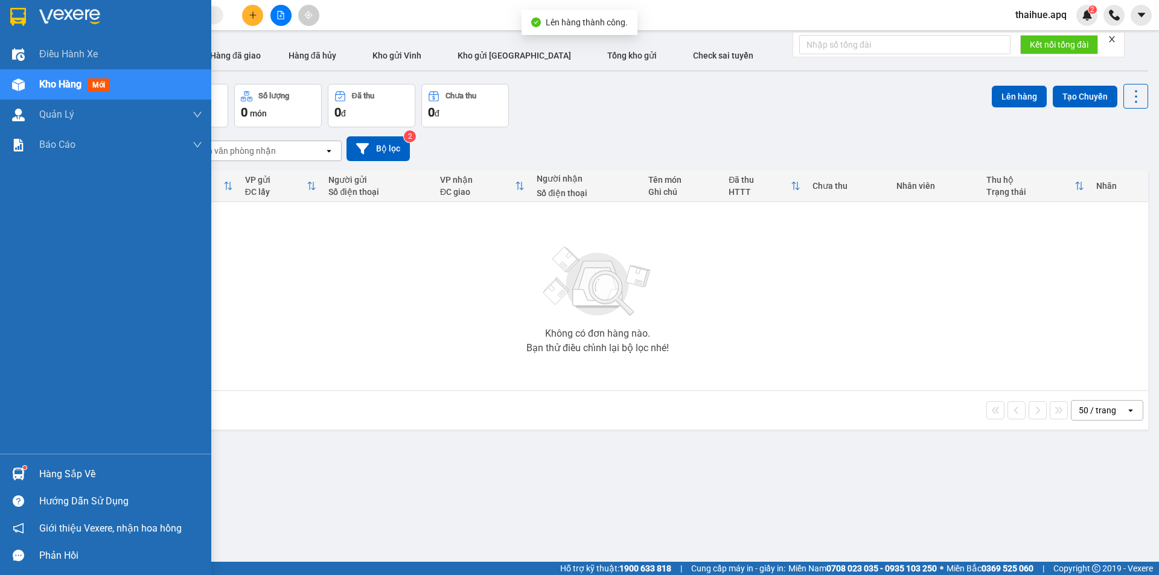
click at [38, 476] on div "Hàng sắp về" at bounding box center [105, 474] width 211 height 27
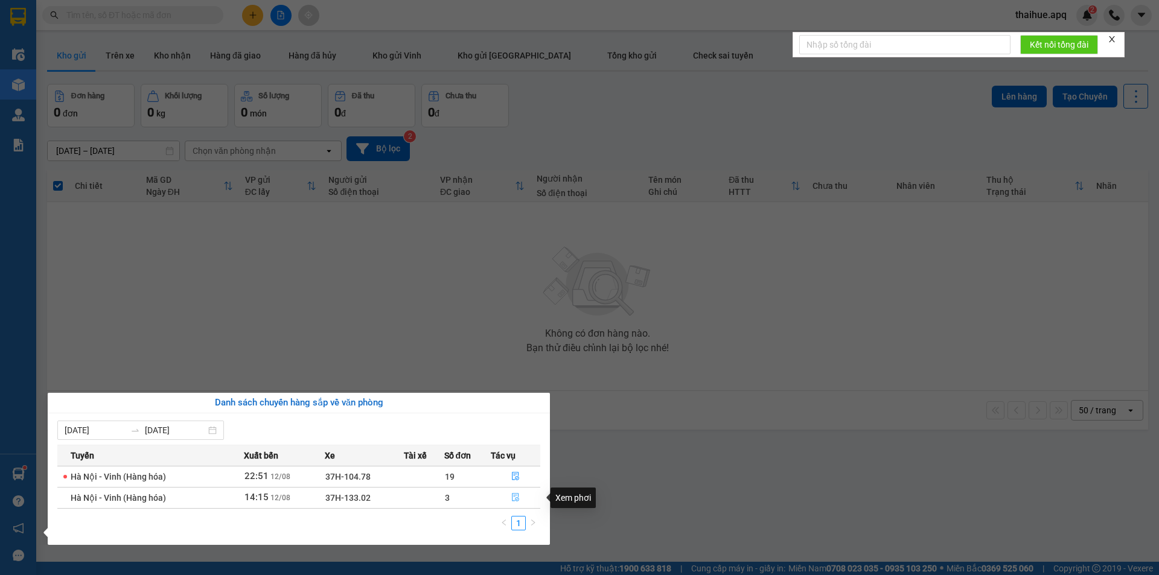
click at [516, 500] on icon "file-done" at bounding box center [515, 497] width 8 height 8
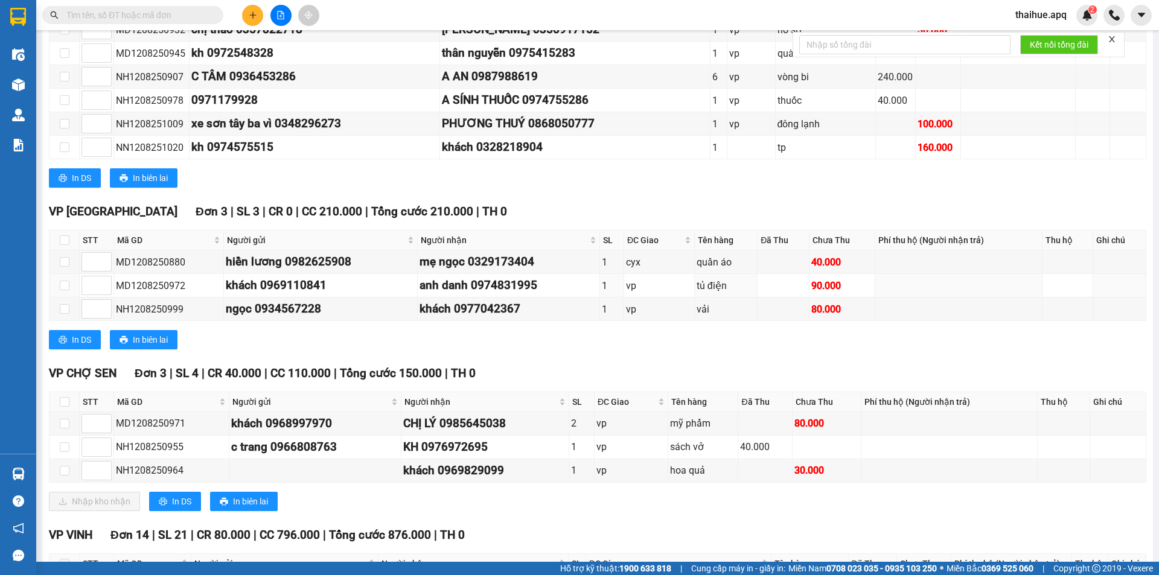
scroll to position [362, 0]
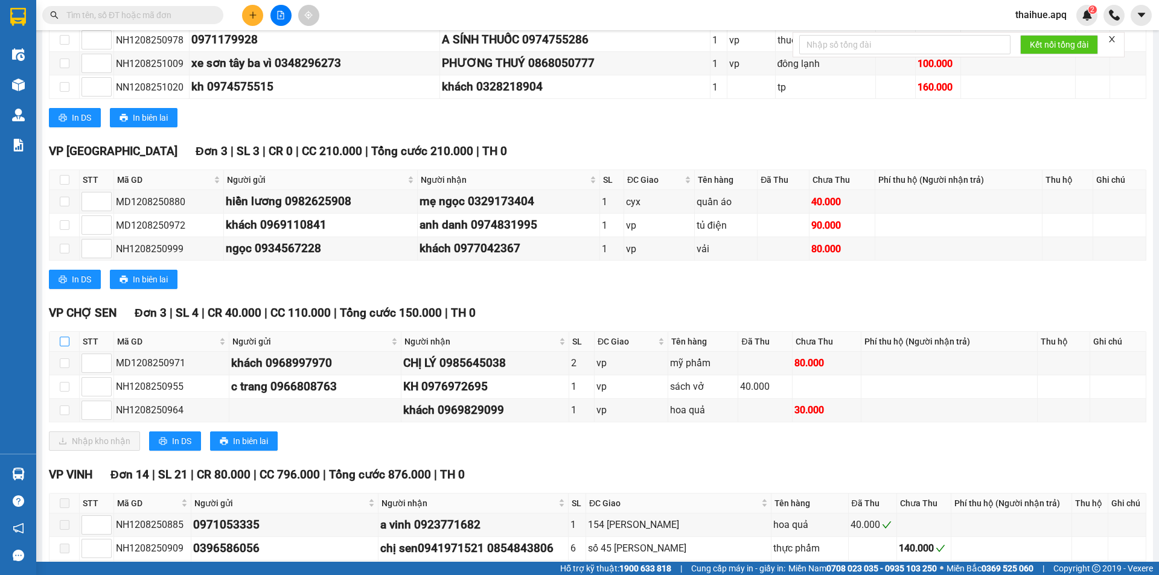
click at [66, 344] on input "checkbox" at bounding box center [65, 342] width 10 height 10
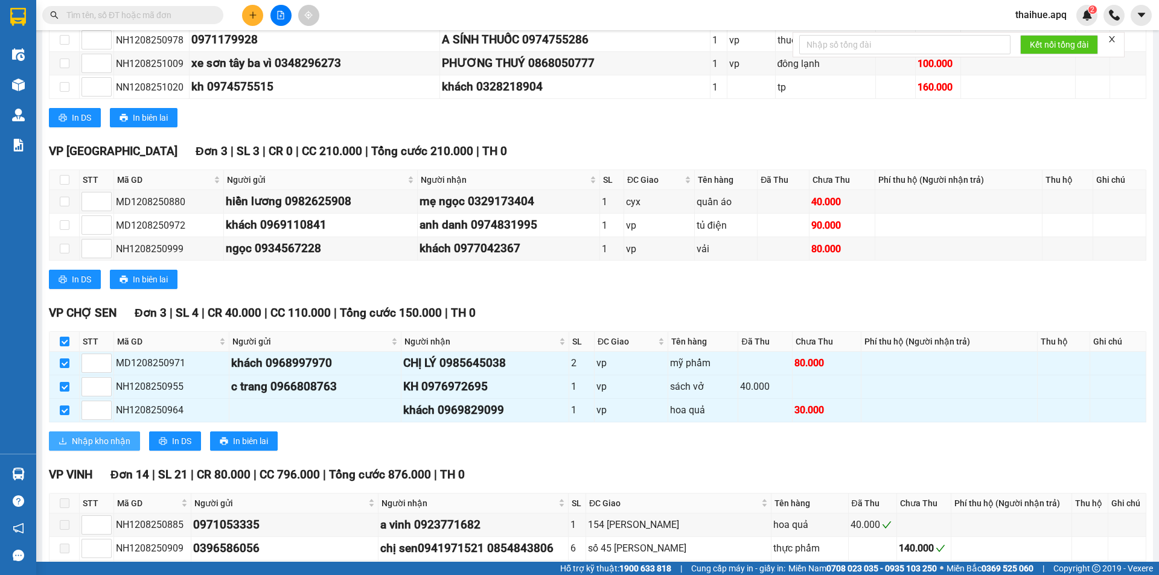
click at [74, 437] on span "Nhập kho nhận" at bounding box center [101, 441] width 59 height 13
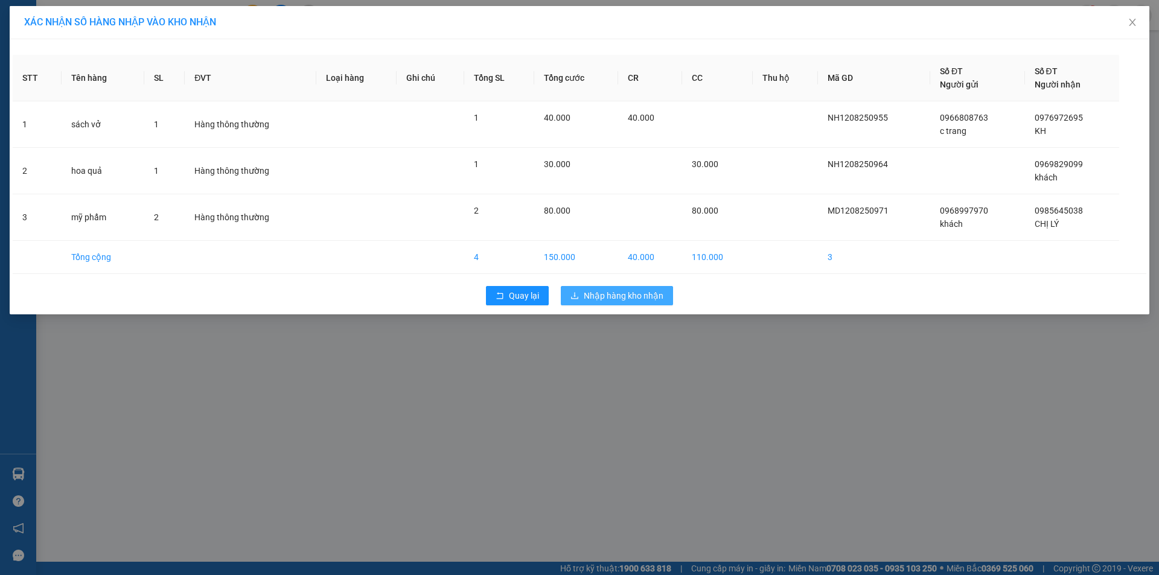
click at [604, 295] on span "Nhập hàng kho nhận" at bounding box center [624, 295] width 80 height 13
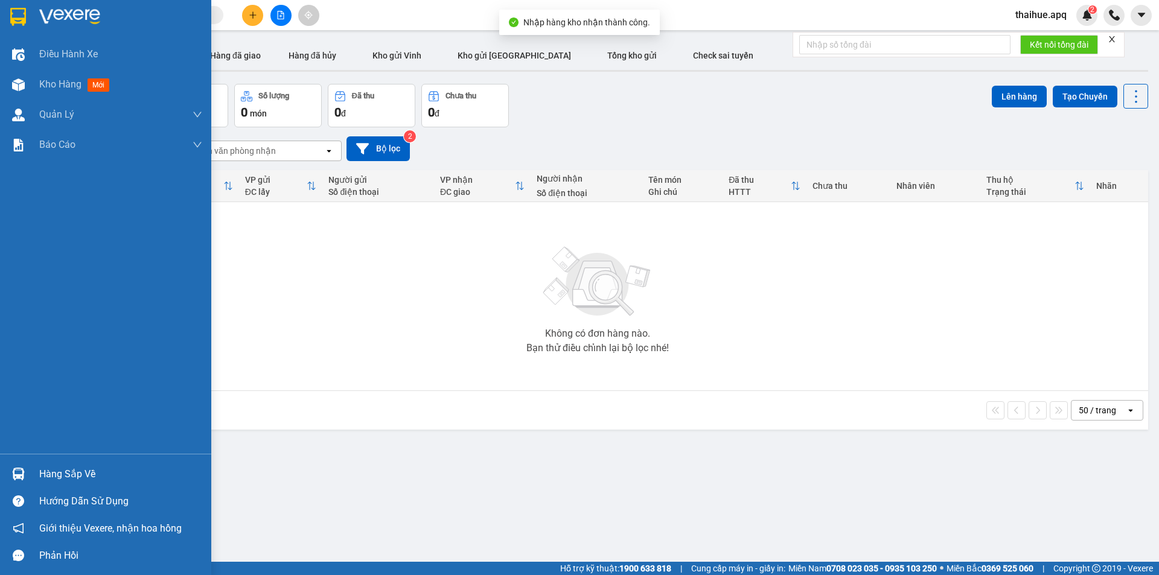
click at [54, 478] on div "Hàng sắp về" at bounding box center [120, 475] width 163 height 18
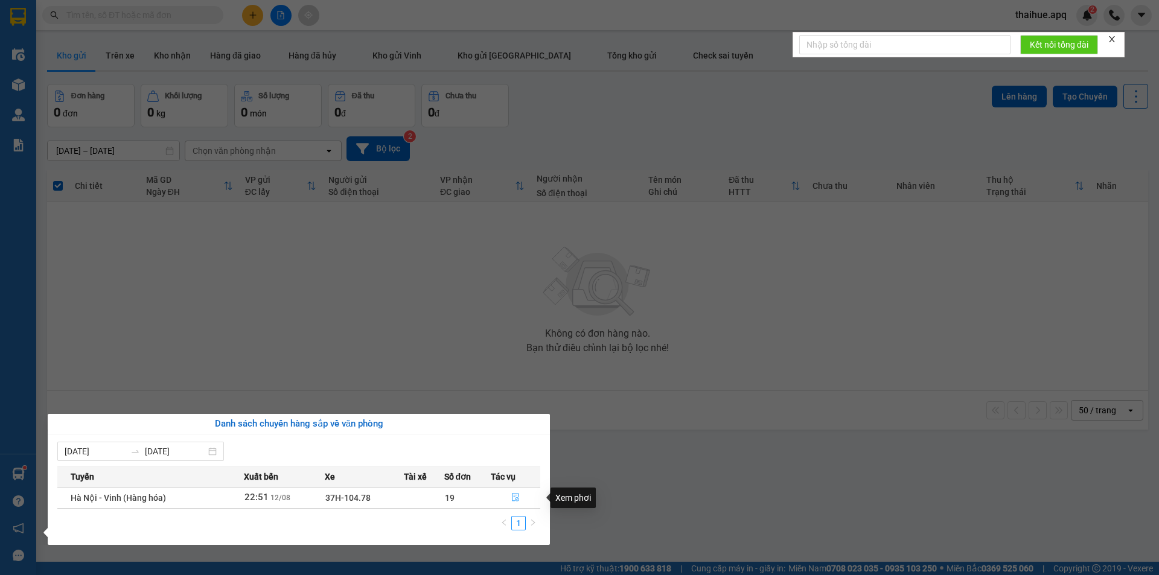
click at [511, 493] on button "button" at bounding box center [516, 498] width 48 height 19
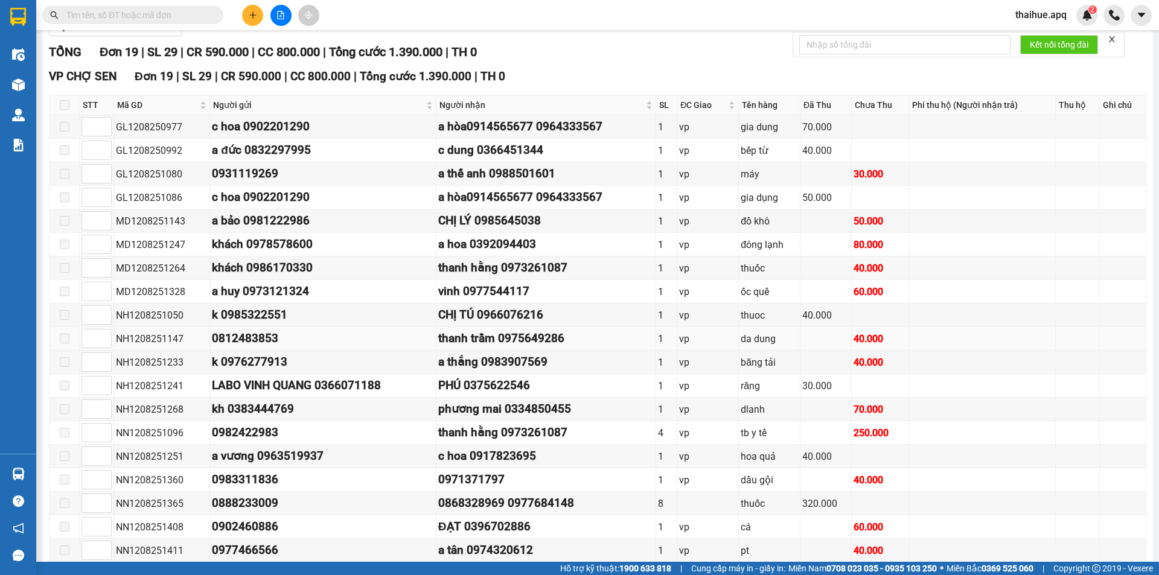
scroll to position [220, 0]
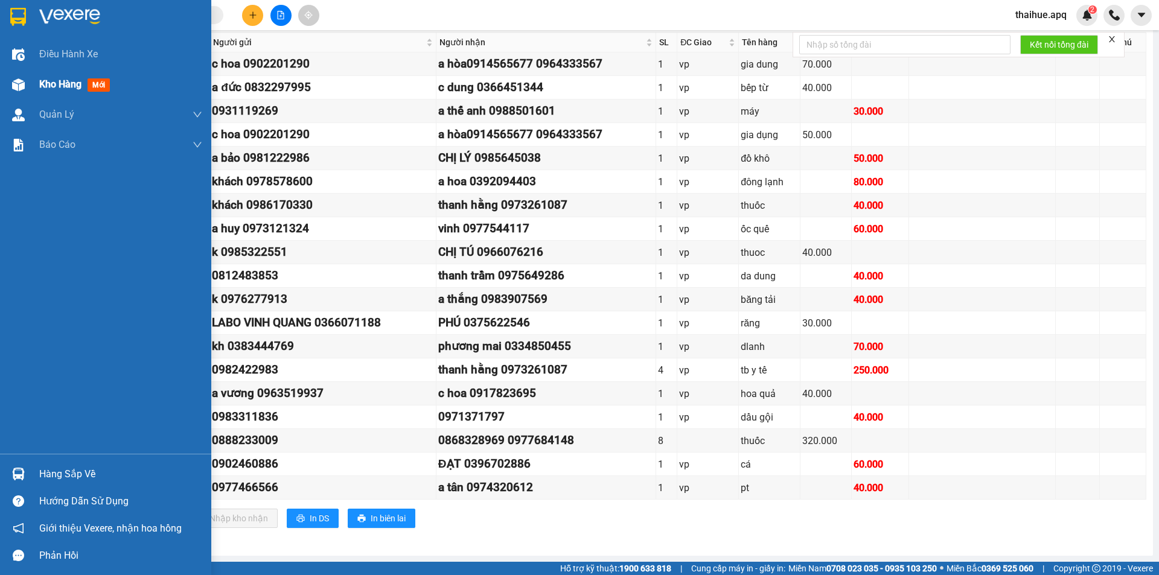
click at [60, 86] on span "Kho hàng" at bounding box center [60, 84] width 42 height 11
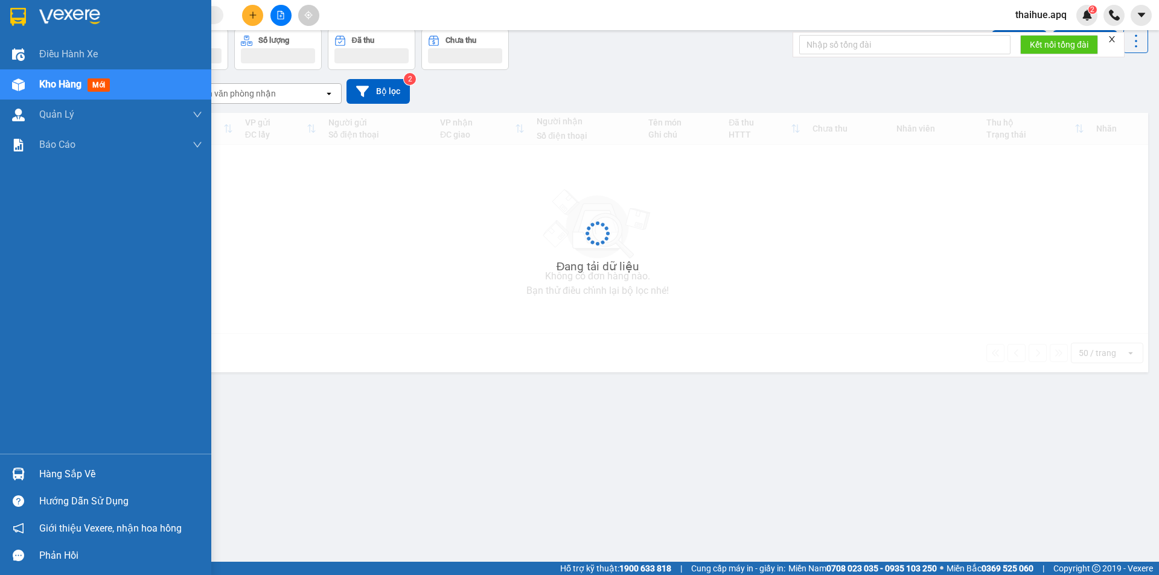
scroll to position [56, 0]
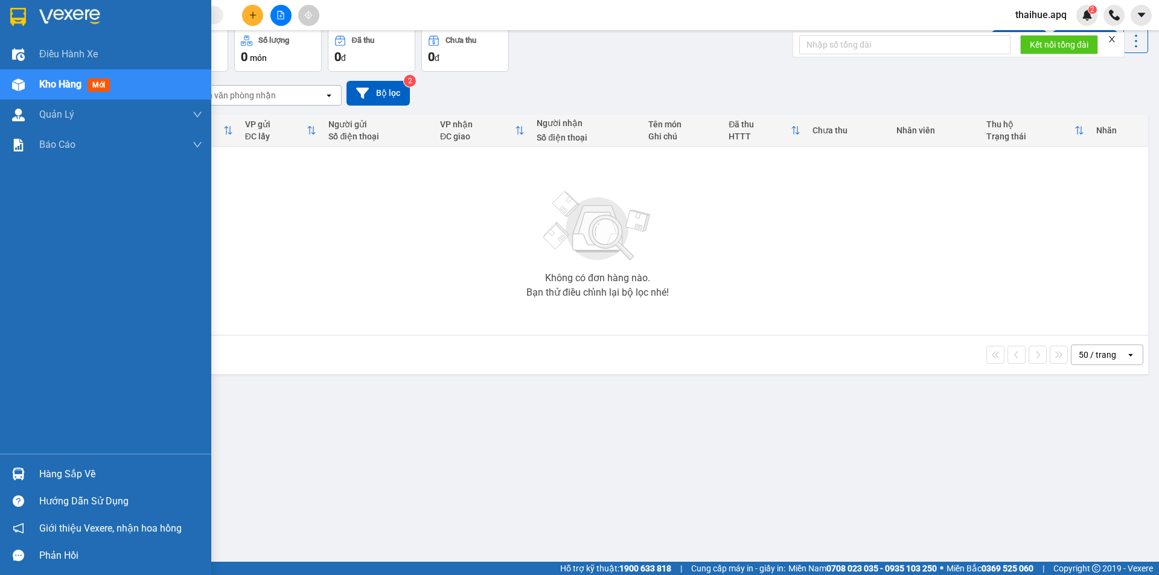
click at [57, 476] on div "Hàng sắp về" at bounding box center [120, 475] width 163 height 18
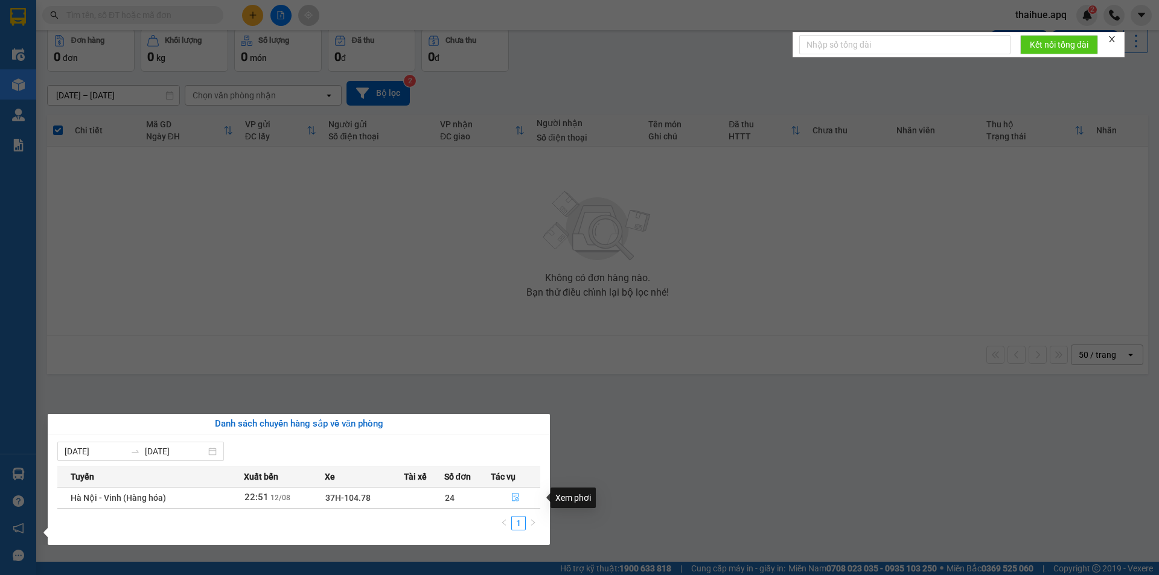
click at [517, 497] on icon "file-done" at bounding box center [515, 497] width 8 height 8
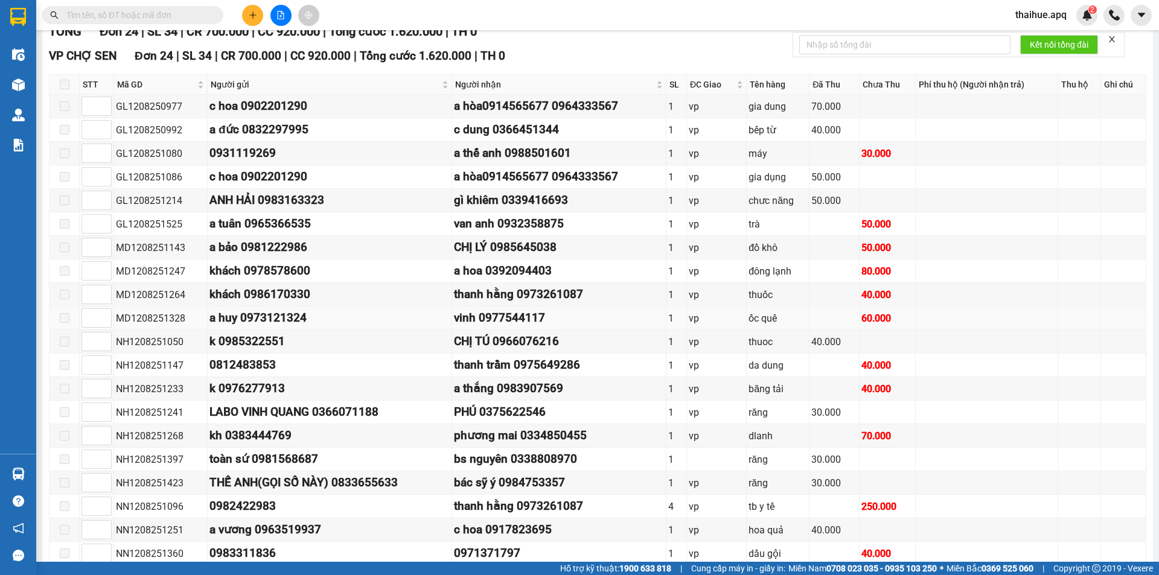
scroll to position [157, 0]
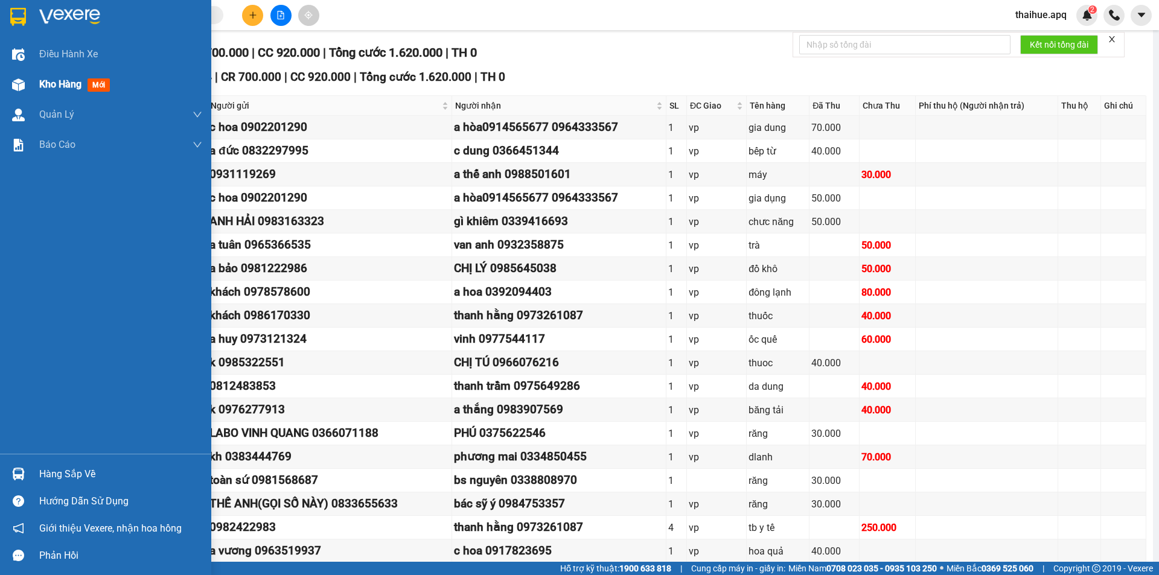
click at [54, 86] on span "Kho hàng" at bounding box center [60, 84] width 42 height 11
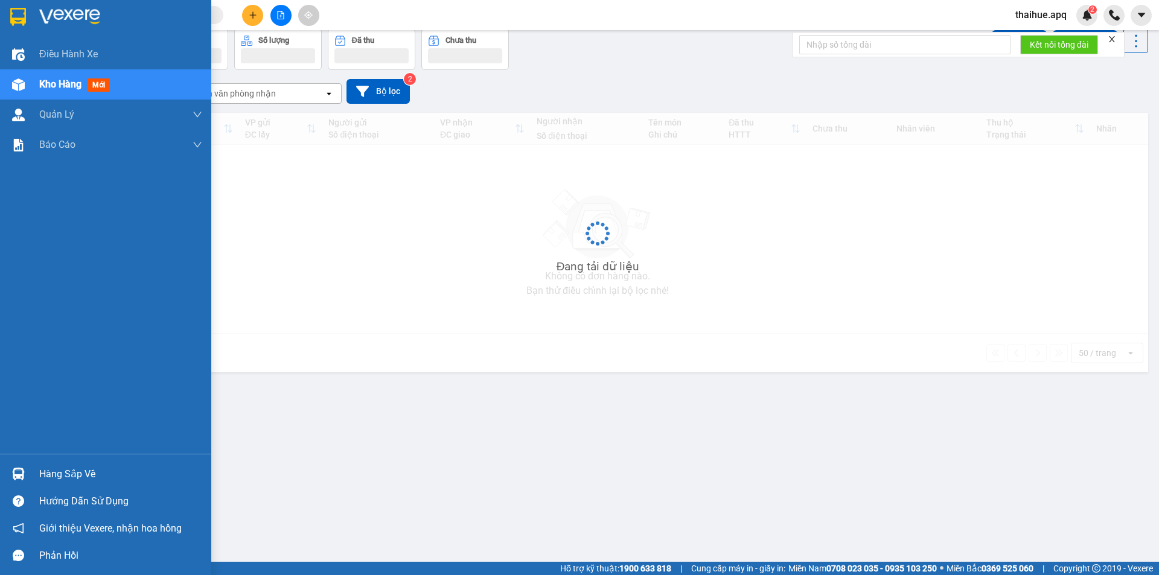
scroll to position [56, 0]
